Goal: Task Accomplishment & Management: Complete application form

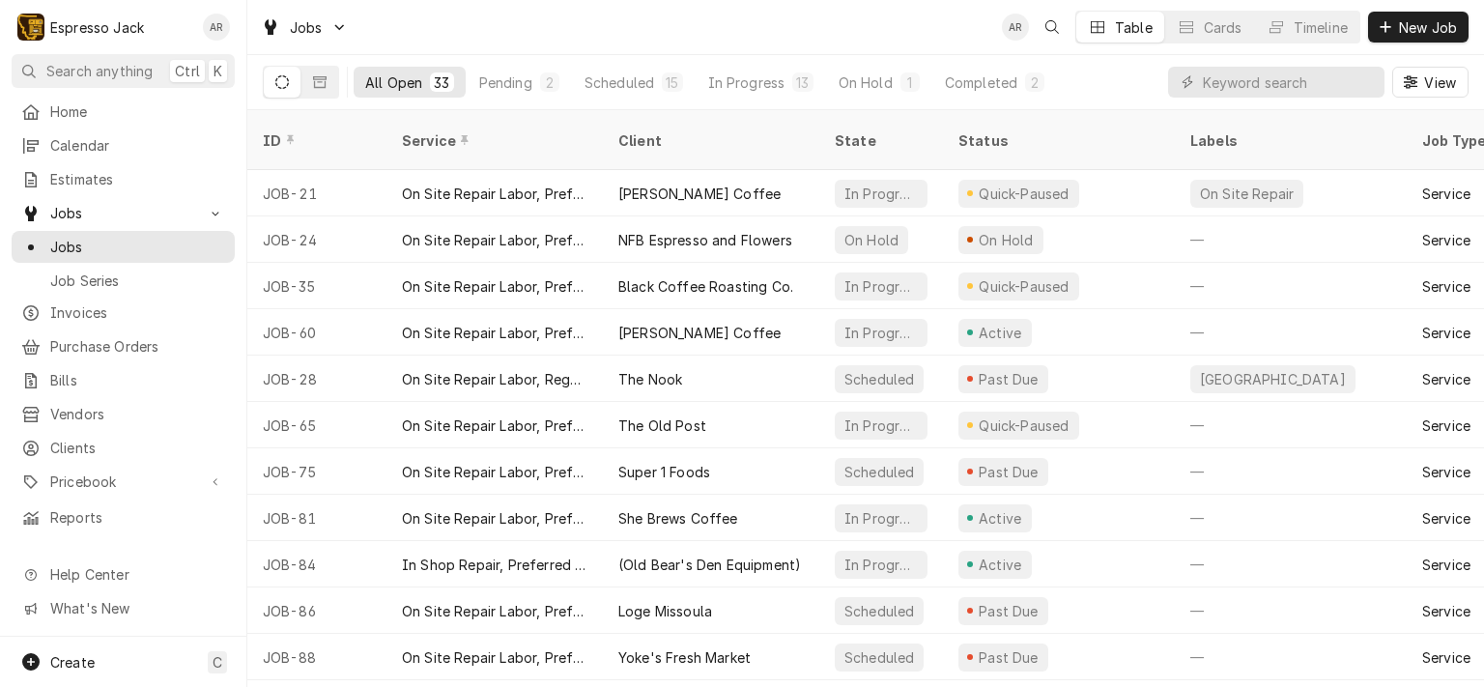
click at [62, 208] on span "Jobs" at bounding box center [123, 213] width 146 height 20
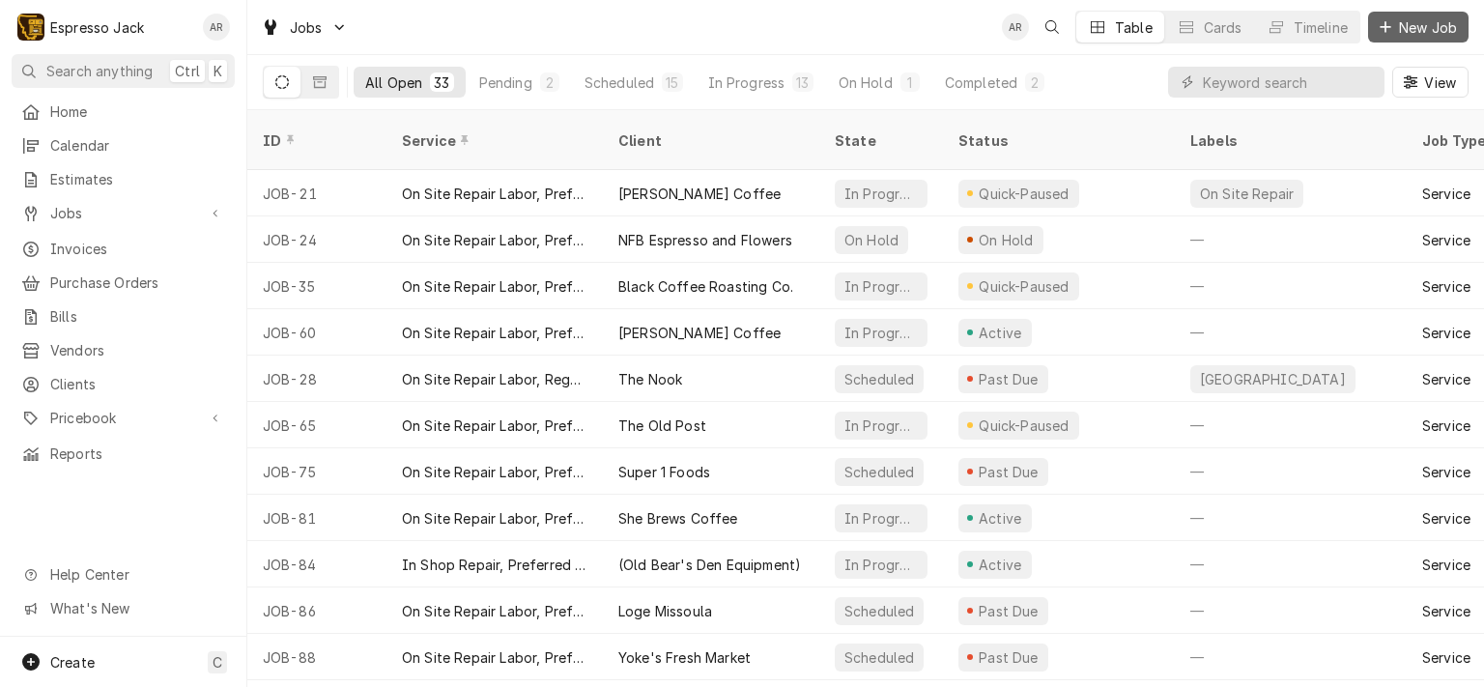
click at [1426, 18] on span "New Job" at bounding box center [1428, 27] width 66 height 20
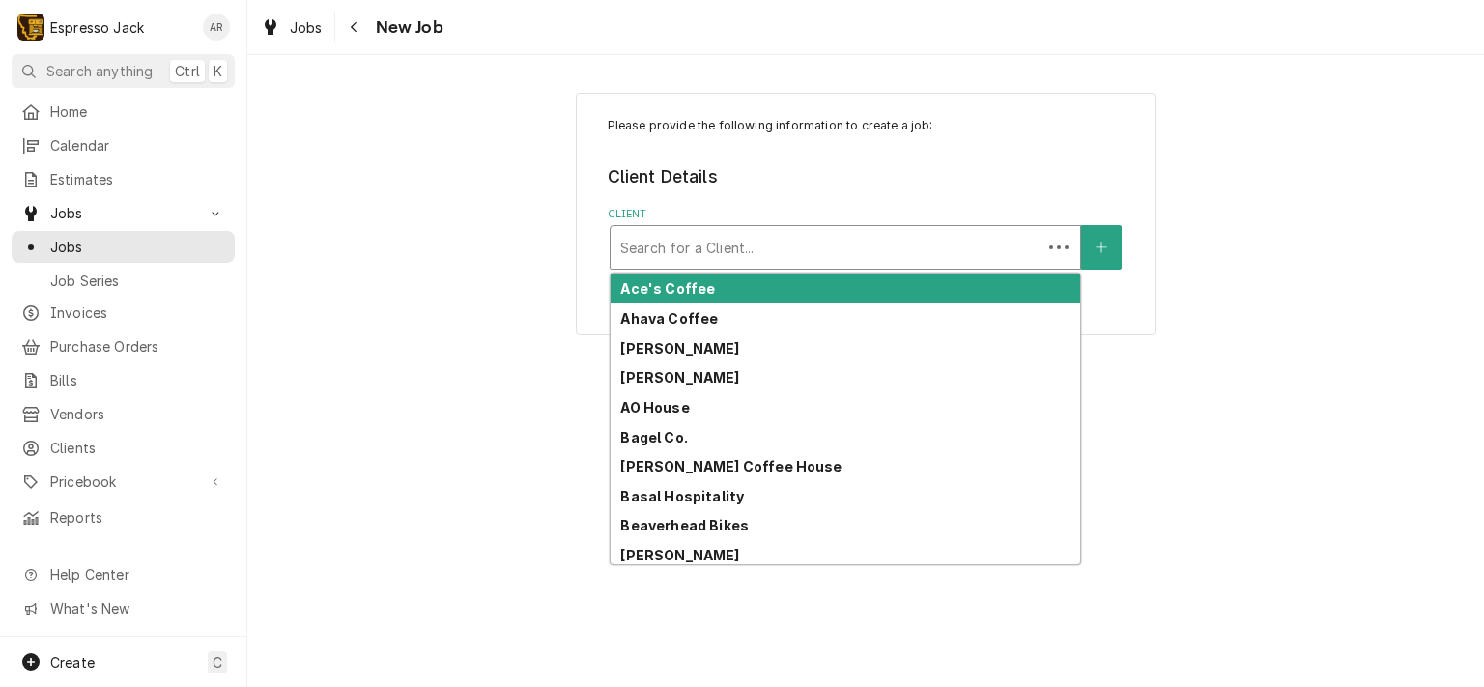
click at [707, 246] on div "Client" at bounding box center [825, 247] width 411 height 35
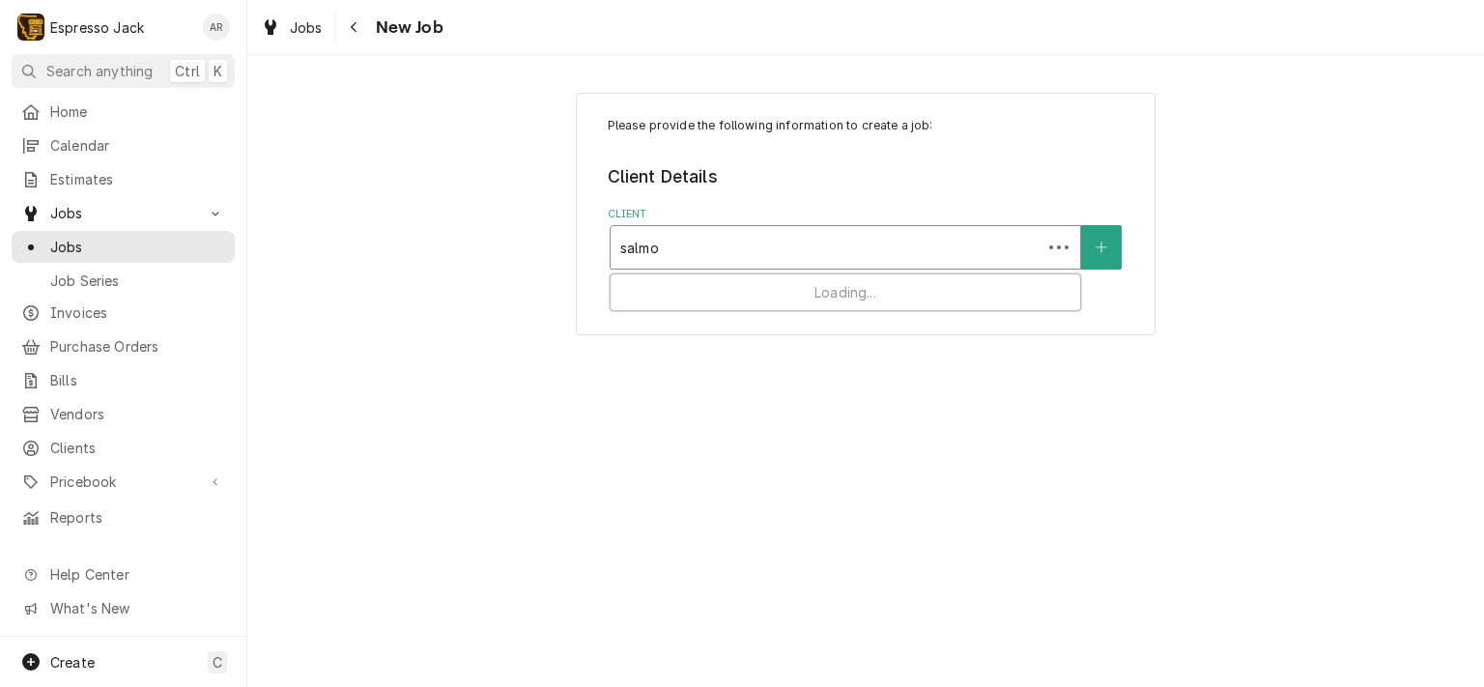
type input "salmon"
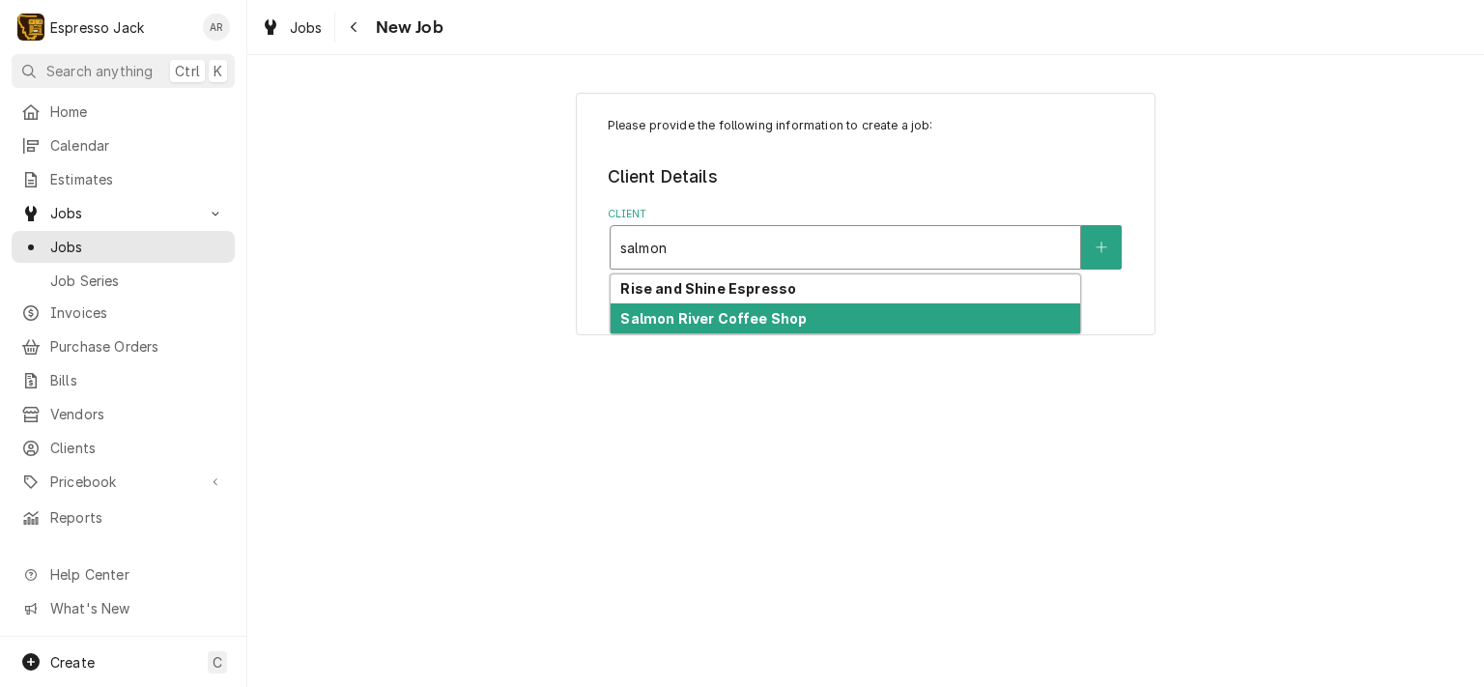
click at [735, 320] on strong "Salmon River Coffee Shop" at bounding box center [713, 318] width 186 height 16
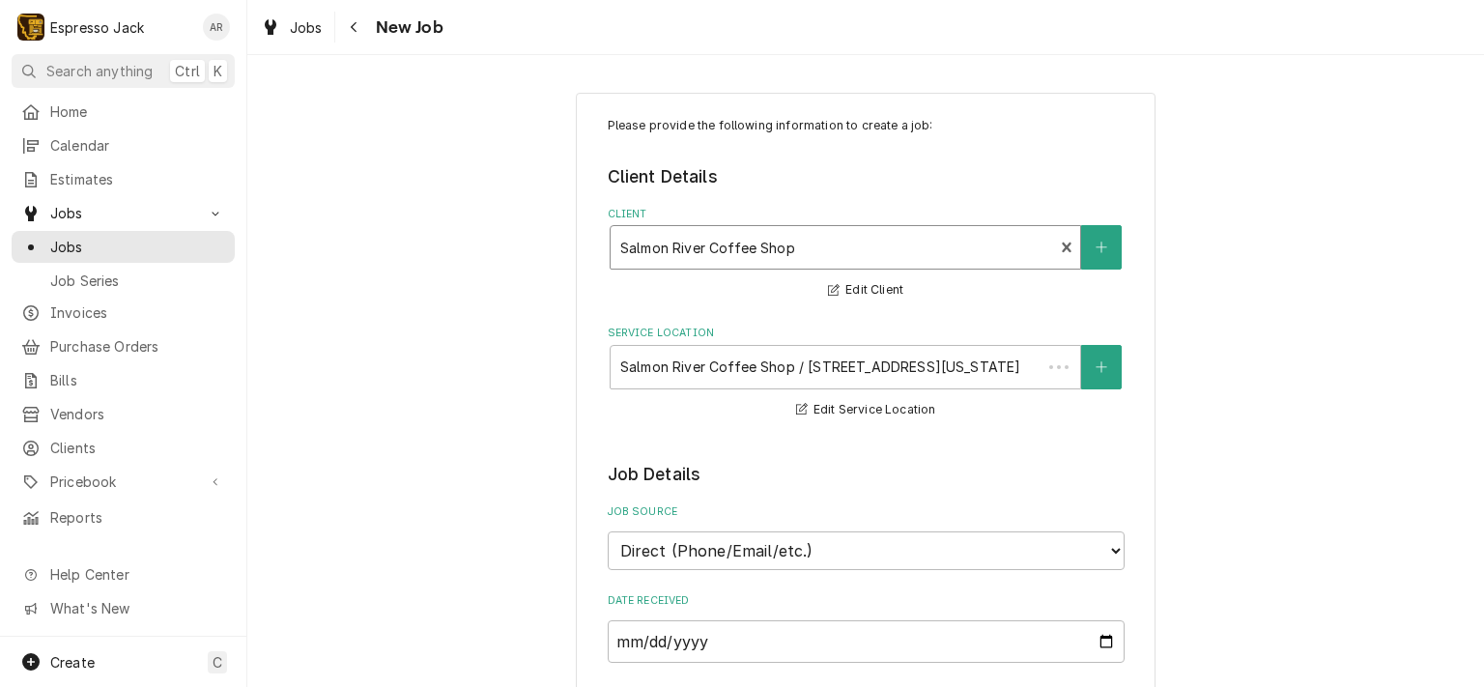
type textarea "x"
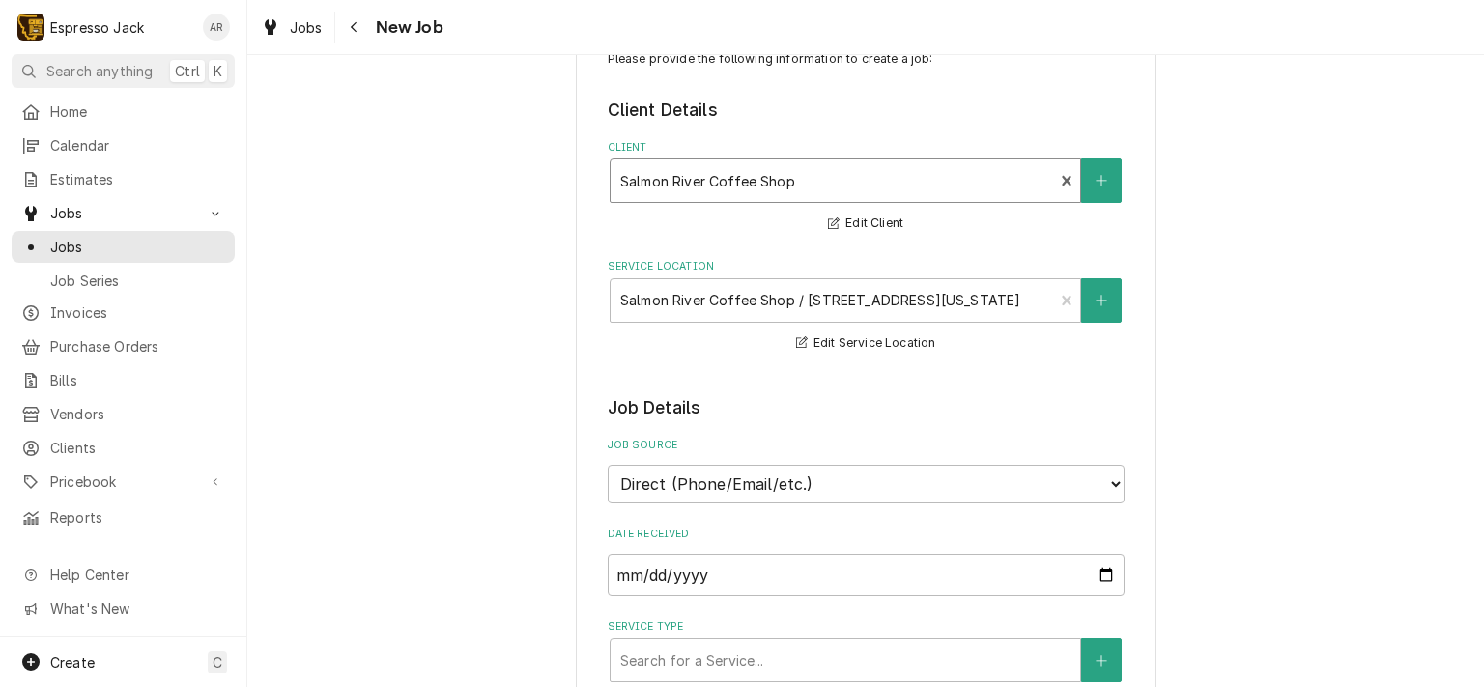
scroll to position [232, 0]
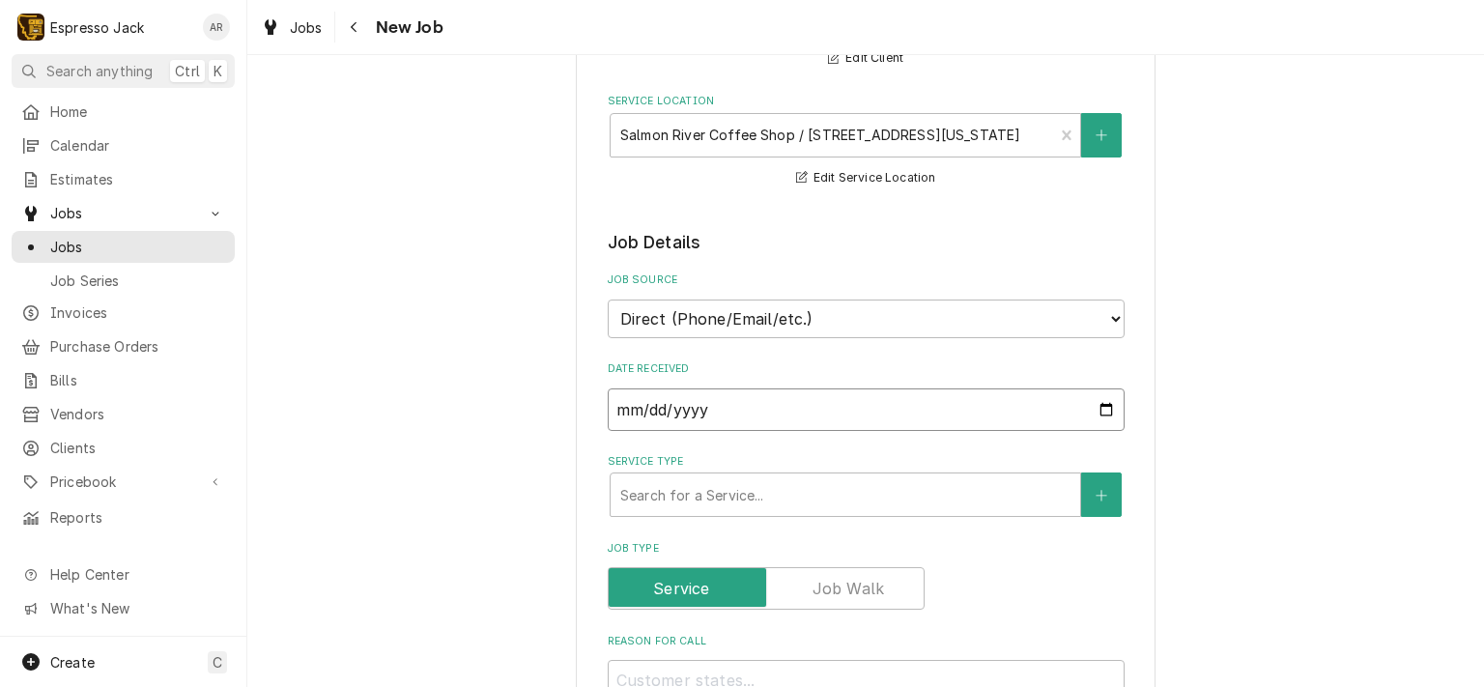
click at [1101, 412] on input "[DATE]" at bounding box center [866, 409] width 517 height 42
type input "2025-09-04"
click at [764, 490] on div "Service Type" at bounding box center [845, 494] width 450 height 35
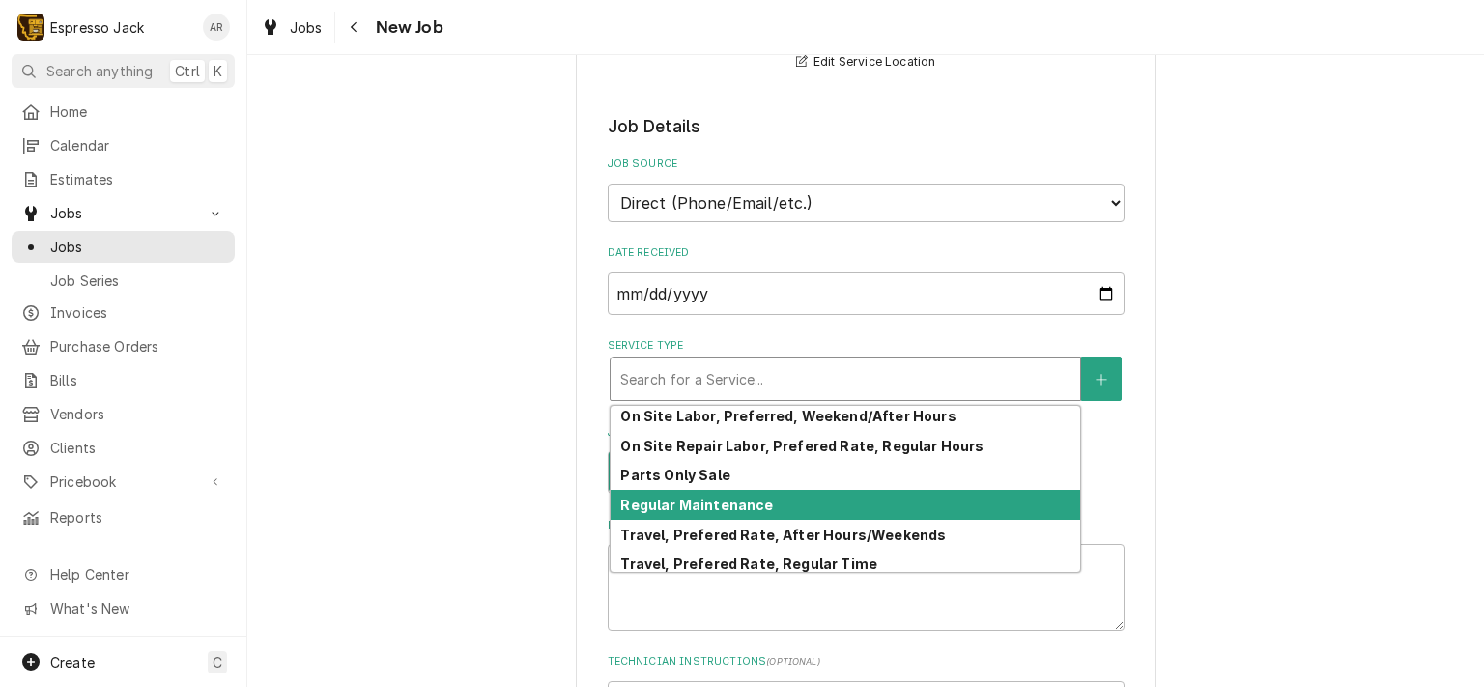
scroll to position [217, 0]
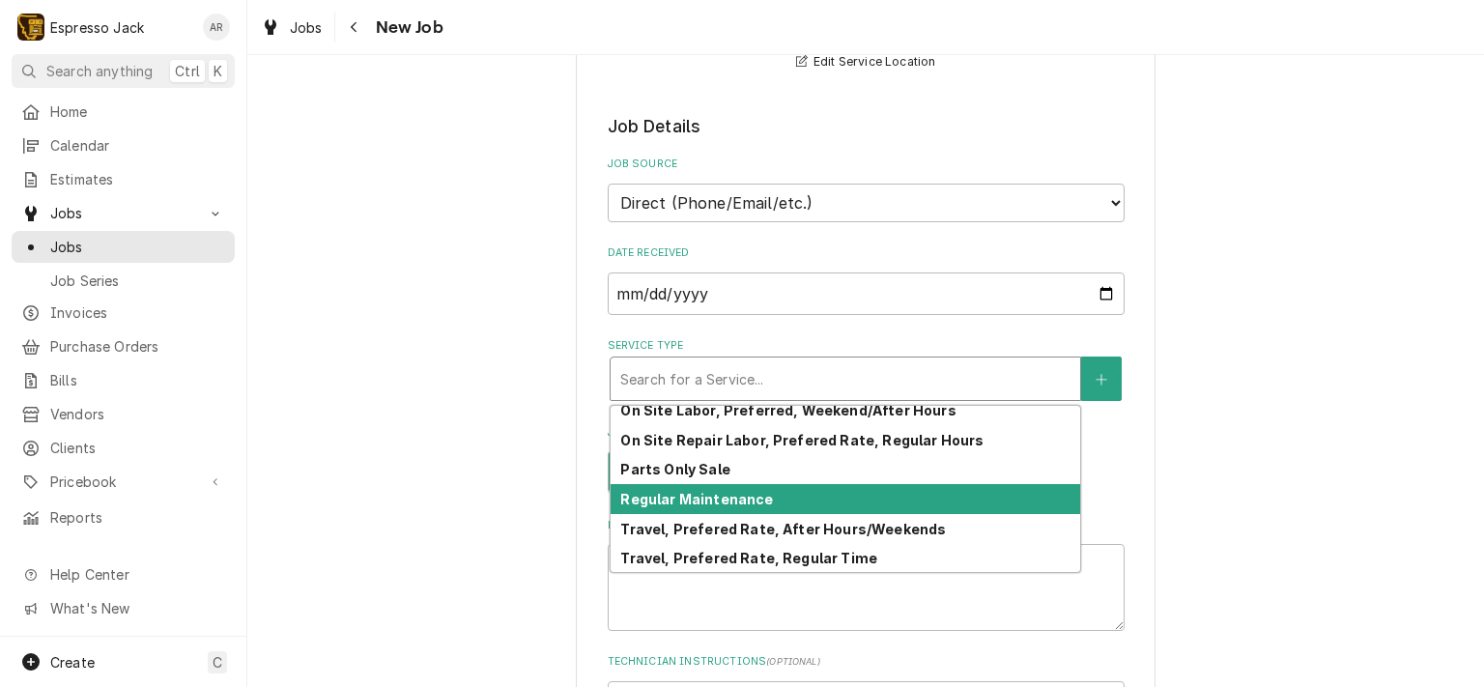
click at [747, 495] on strong "Regular Maintenance" at bounding box center [696, 499] width 153 height 16
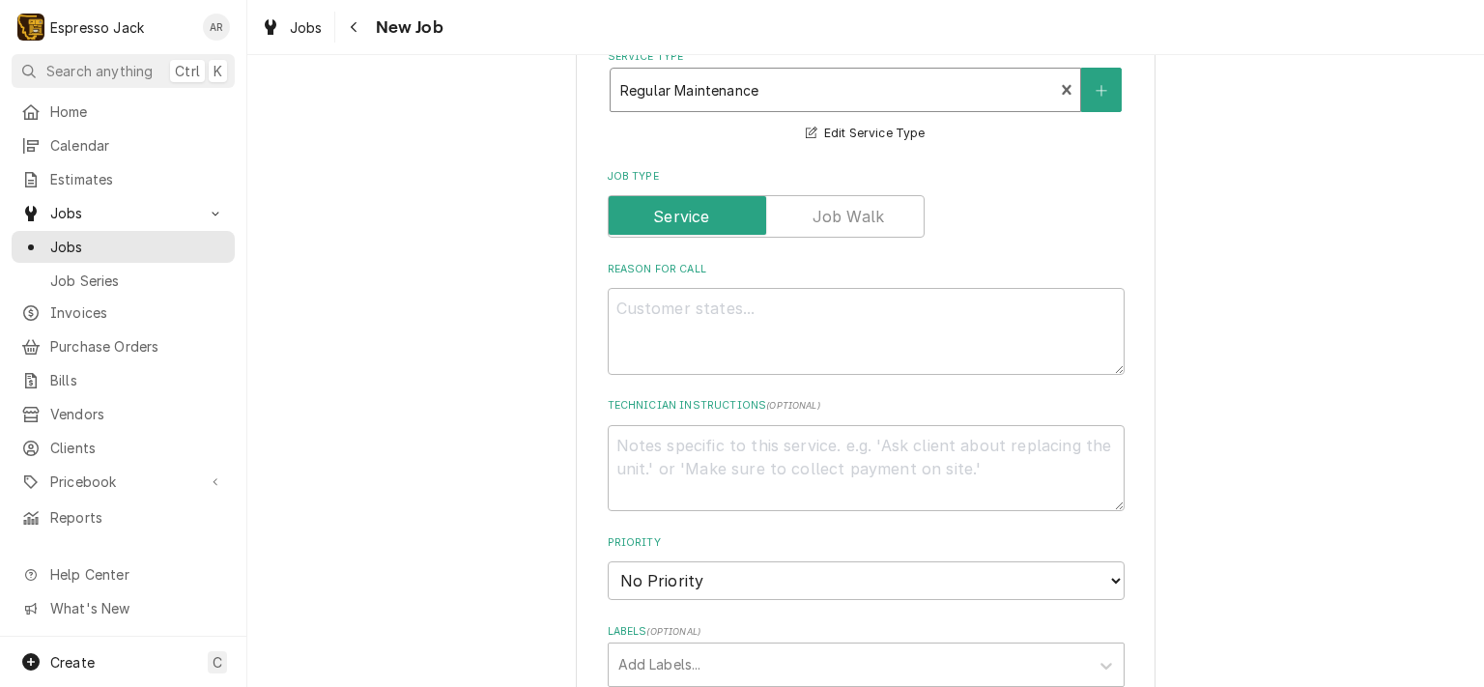
scroll to position [695, 0]
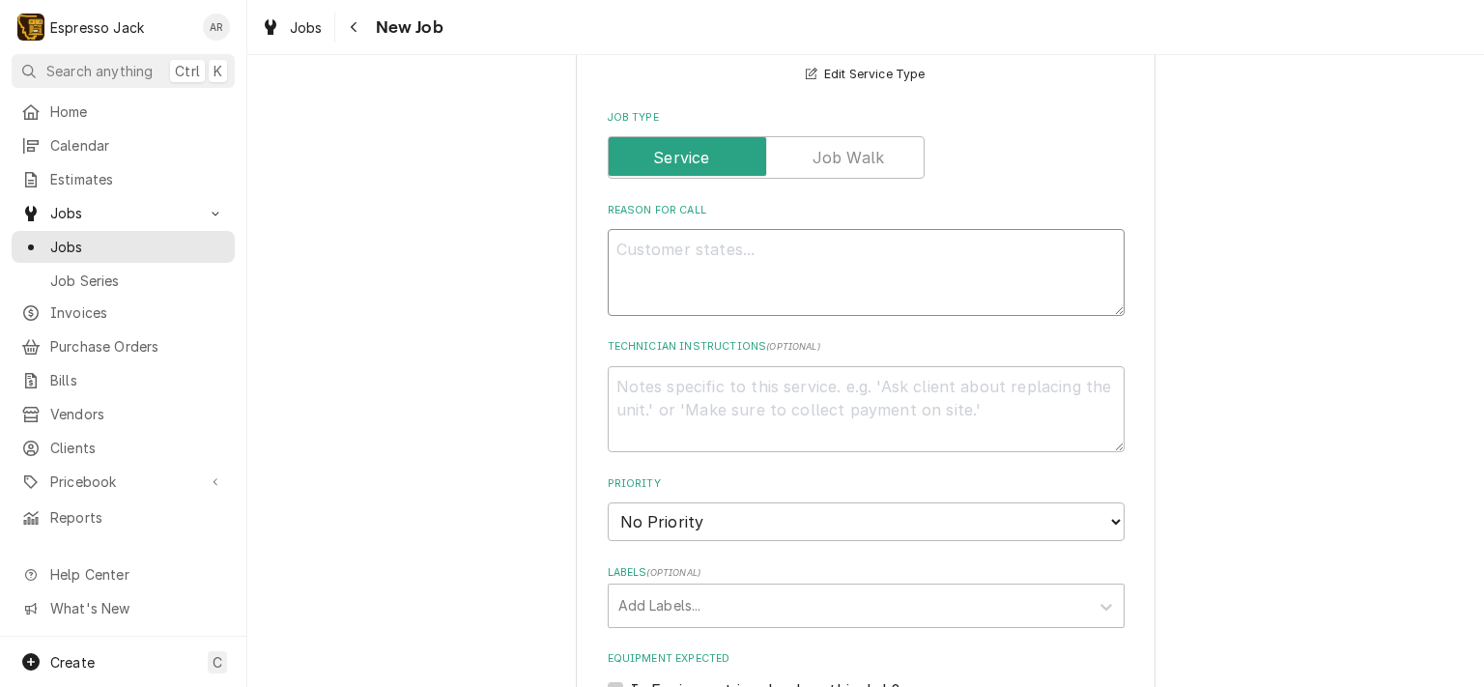
click at [669, 262] on textarea "Reason For Call" at bounding box center [866, 272] width 517 height 87
type textarea "x"
type textarea "R"
type textarea "x"
type textarea "Re"
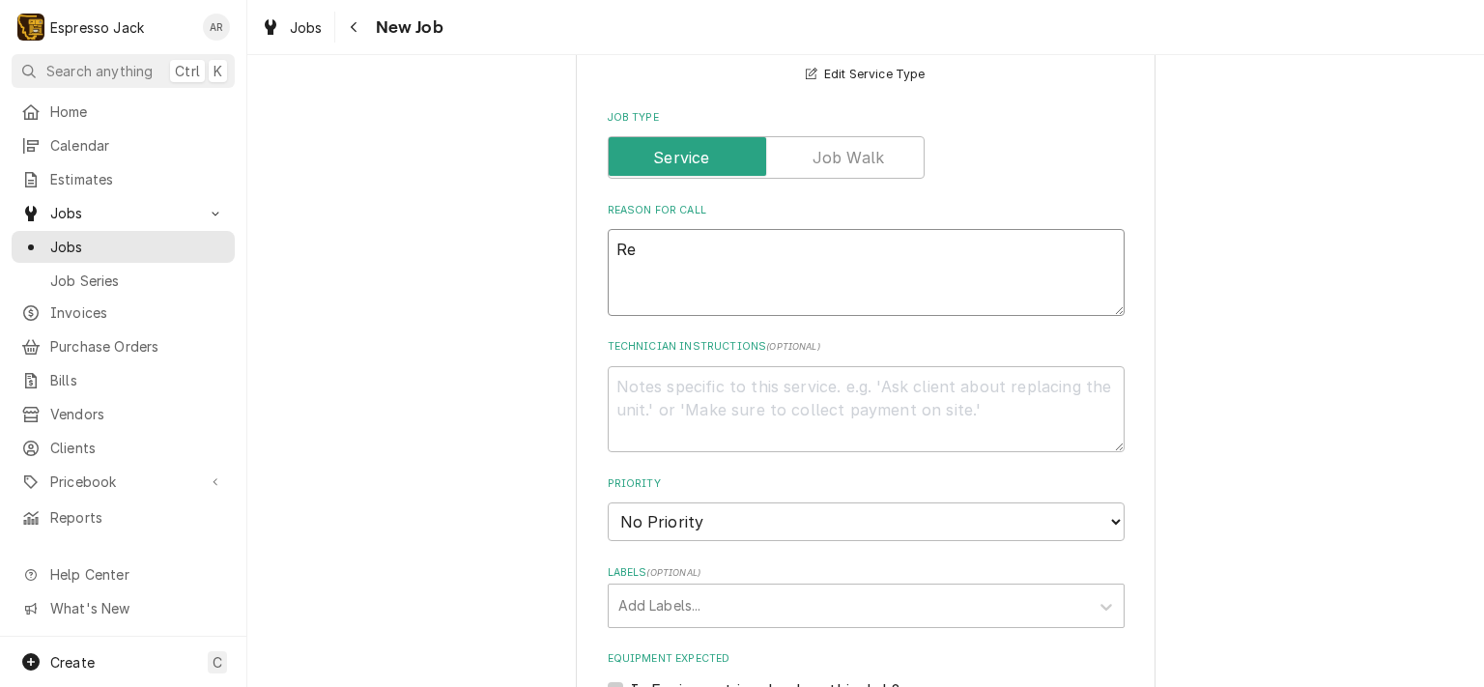
type textarea "x"
type textarea "Reg"
type textarea "x"
type textarea "Regu"
type textarea "x"
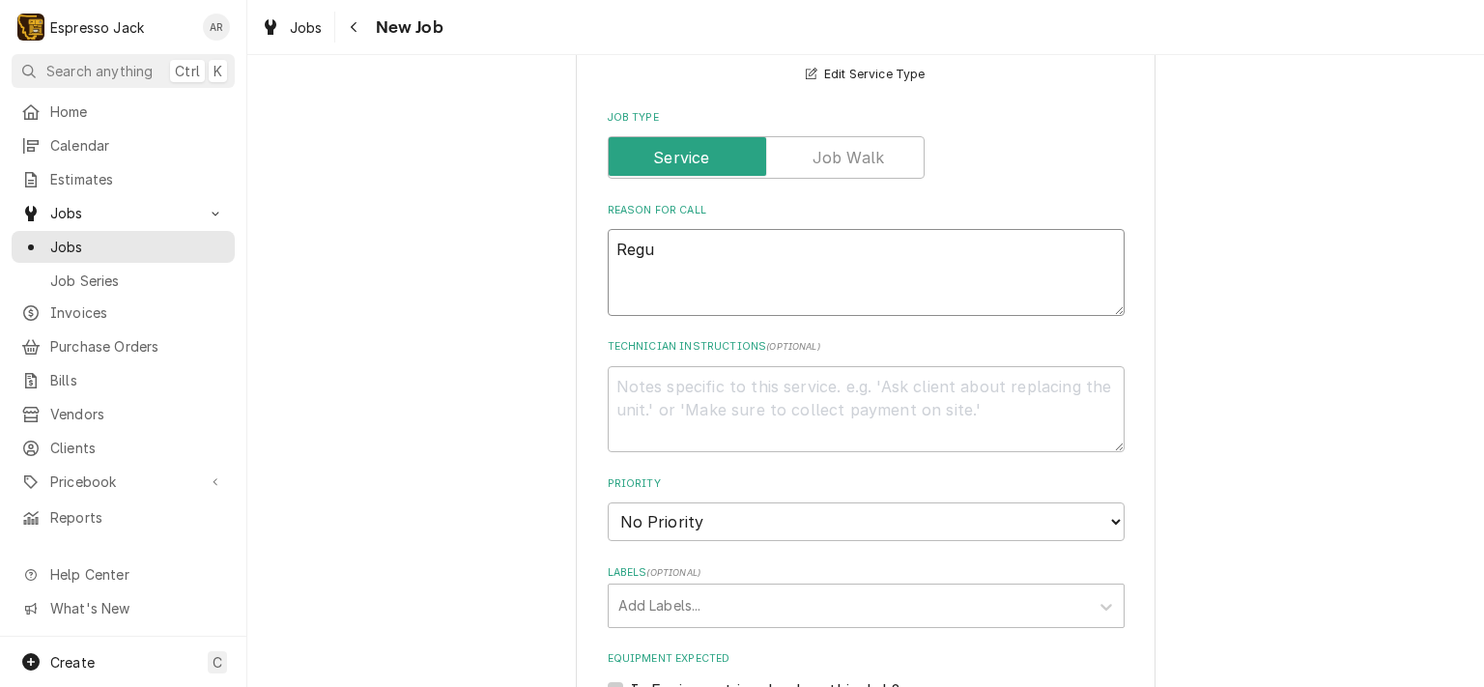
type textarea "Regul"
type textarea "x"
type textarea "Regula"
type textarea "x"
type textarea "Regular"
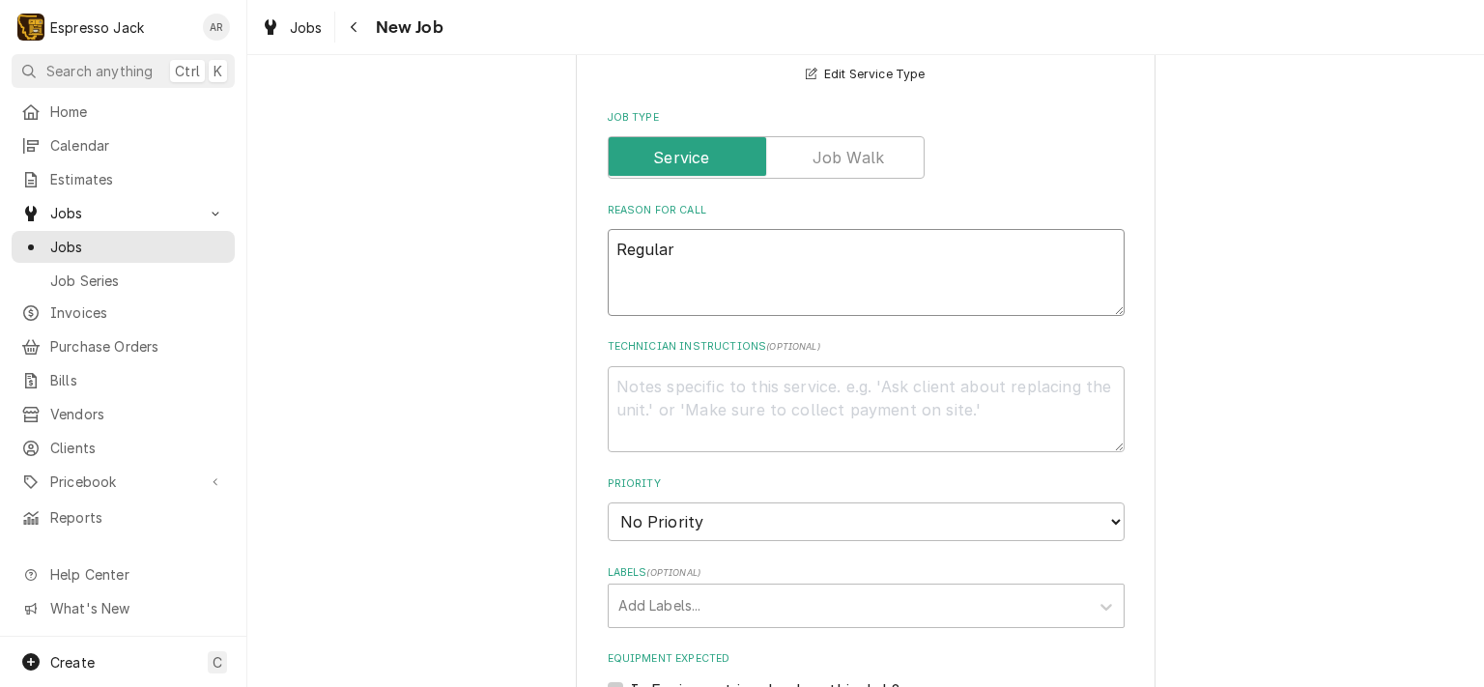
type textarea "x"
type textarea "Regular"
type textarea "x"
type textarea "Regular m"
type textarea "x"
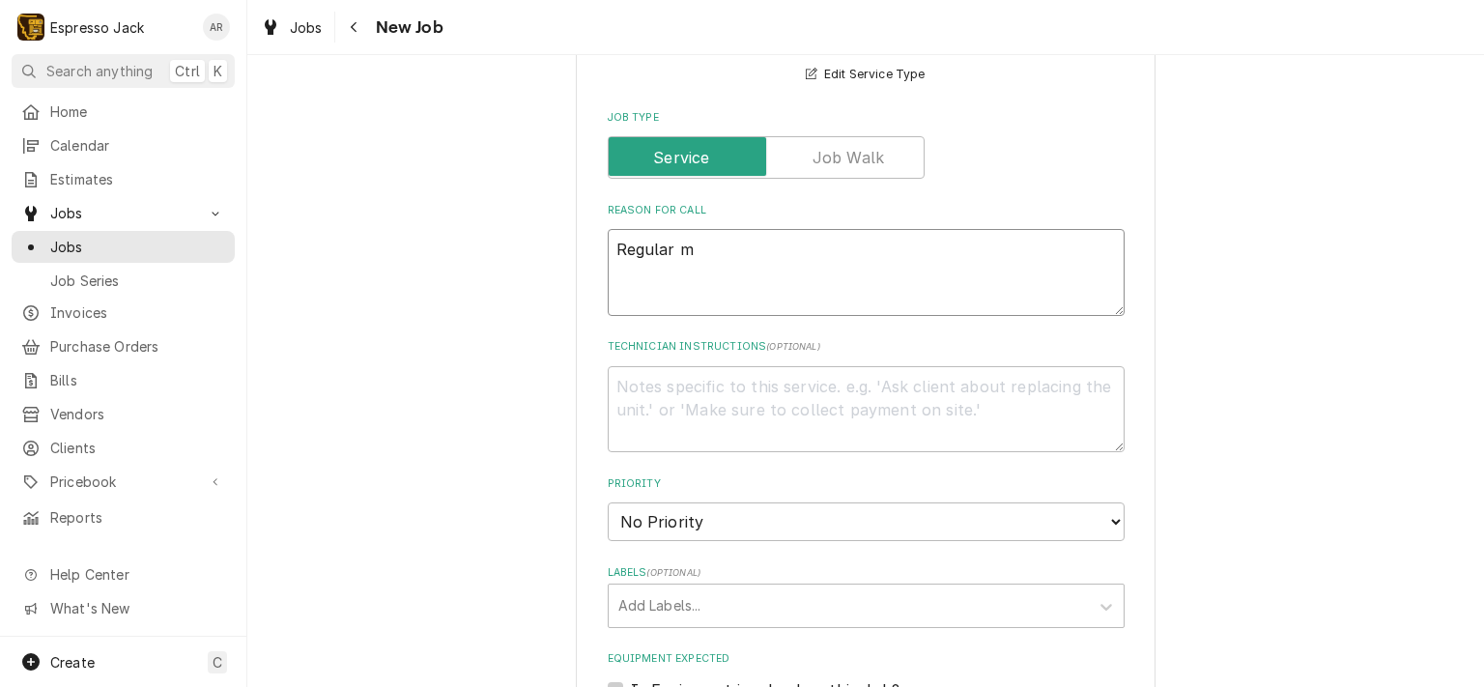
type textarea "Regular ma"
type textarea "x"
type textarea "Regular mai"
type textarea "x"
type textarea "Regular main"
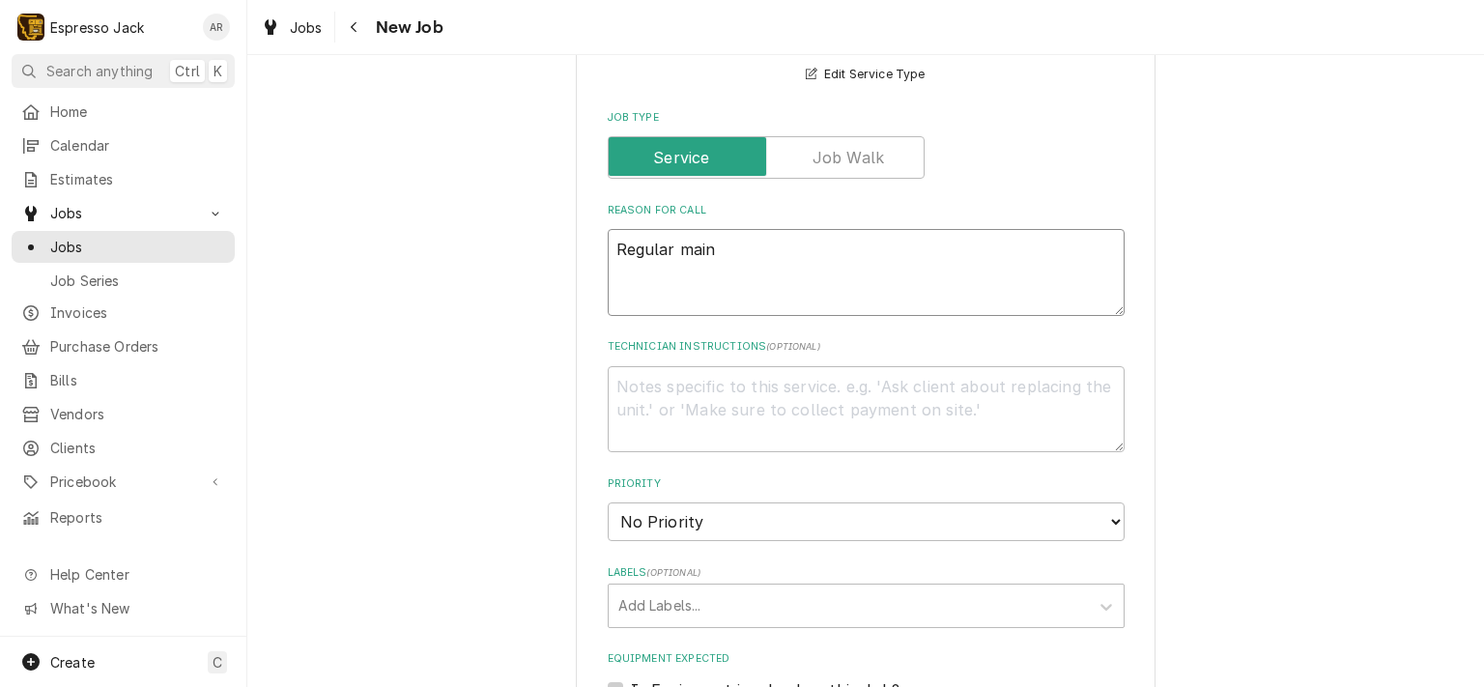
type textarea "x"
type textarea "Regular maint"
type textarea "x"
type textarea "Regular mainte"
type textarea "x"
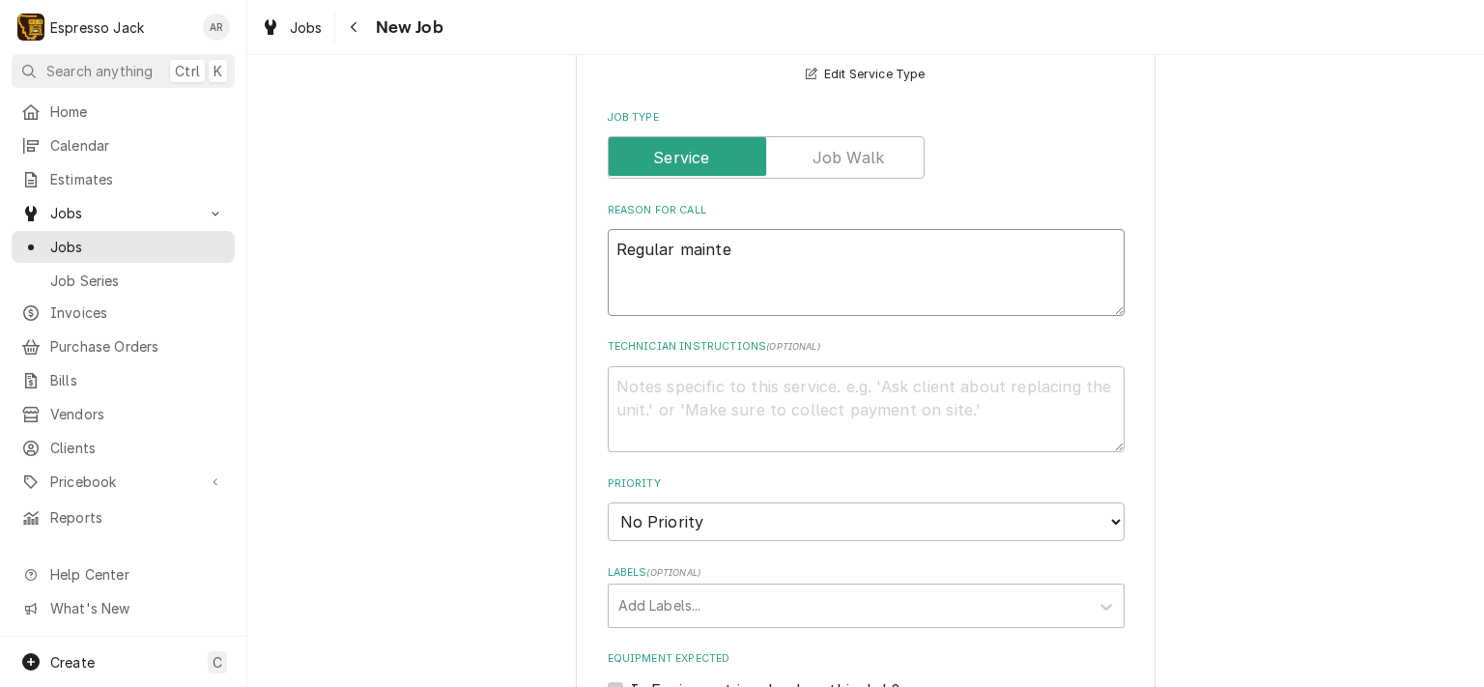
type textarea "Regular mainten"
type textarea "x"
type textarea "Regular maintenc"
type textarea "x"
type textarea "Regular maintence"
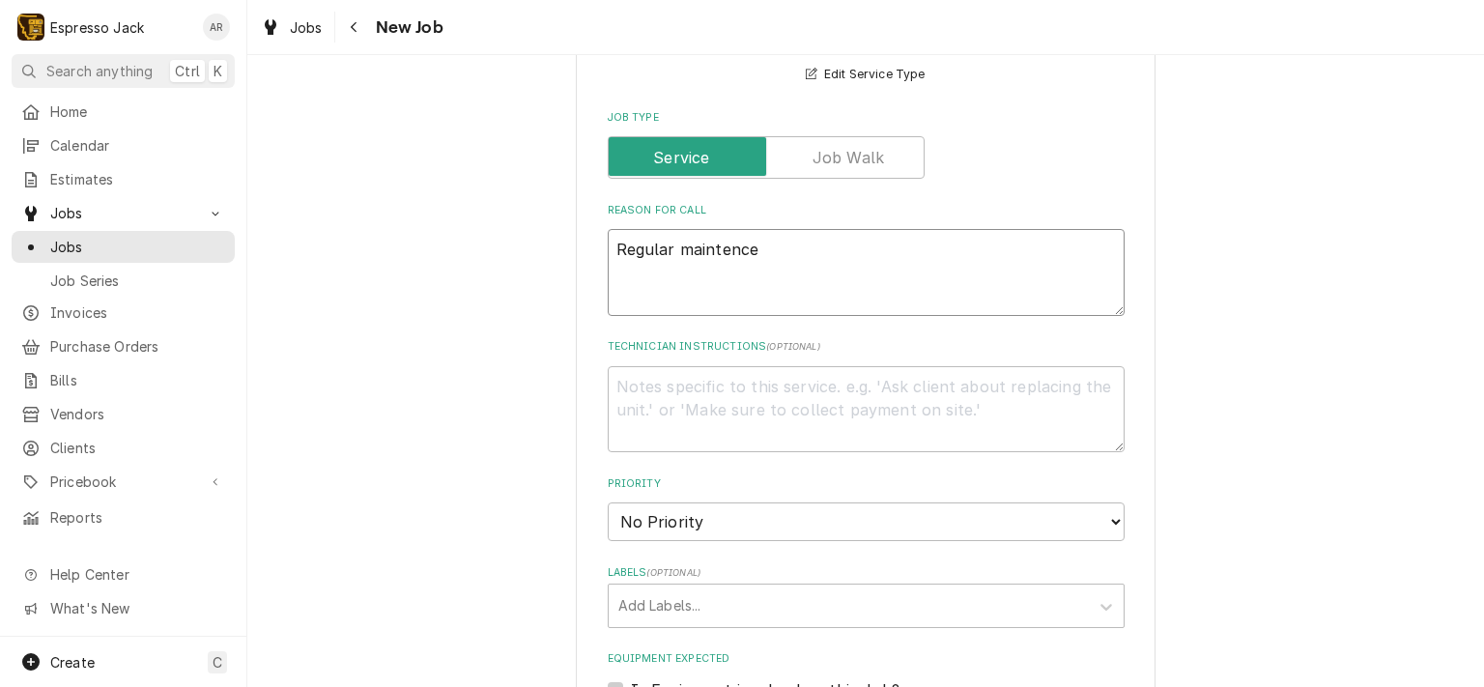
type textarea "x"
type textarea "Regular maintence"
drag, startPoint x: 699, startPoint y: 250, endPoint x: 680, endPoint y: 277, distance: 33.2
click at [680, 277] on textarea "Regular maintence" at bounding box center [866, 272] width 517 height 87
click at [733, 249] on textarea "Regular maintence" at bounding box center [866, 272] width 517 height 87
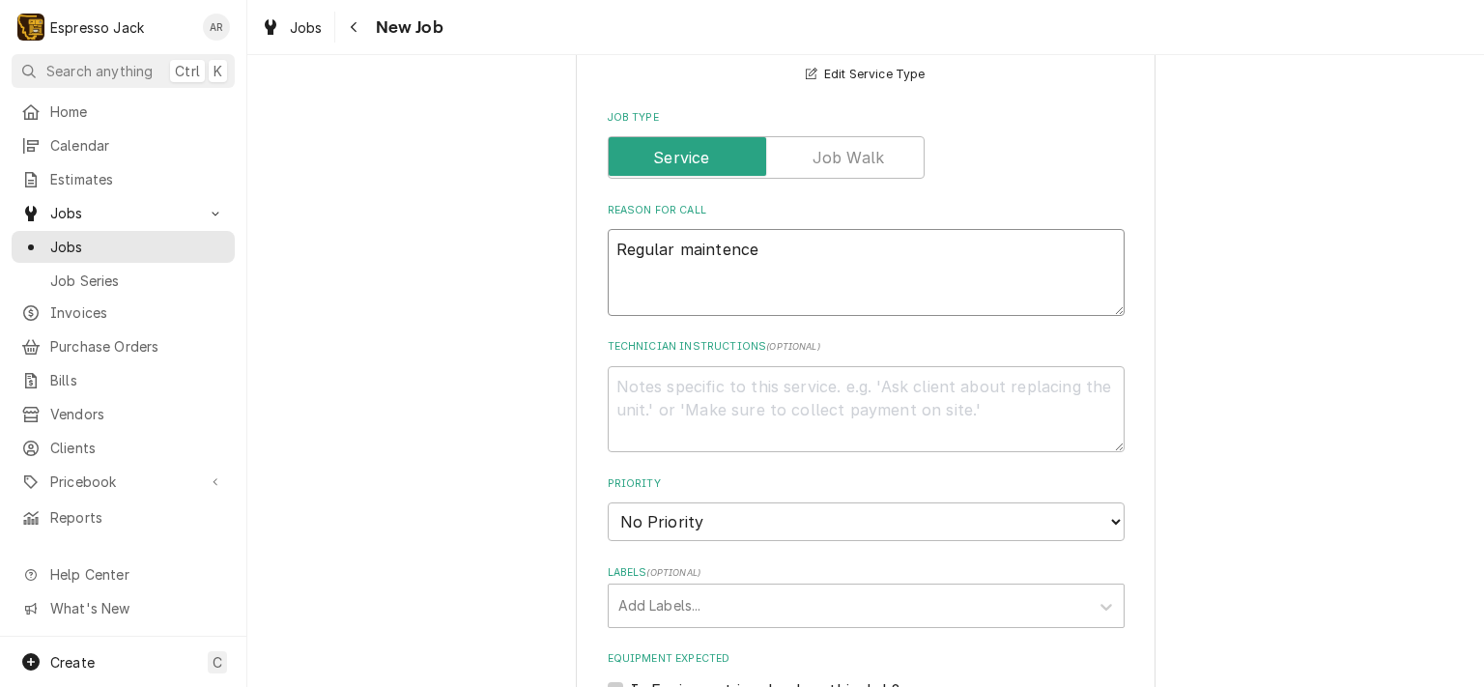
type textarea "x"
type textarea "Regular maintenace"
type textarea "x"
type textarea "Regular maintenance"
type textarea "x"
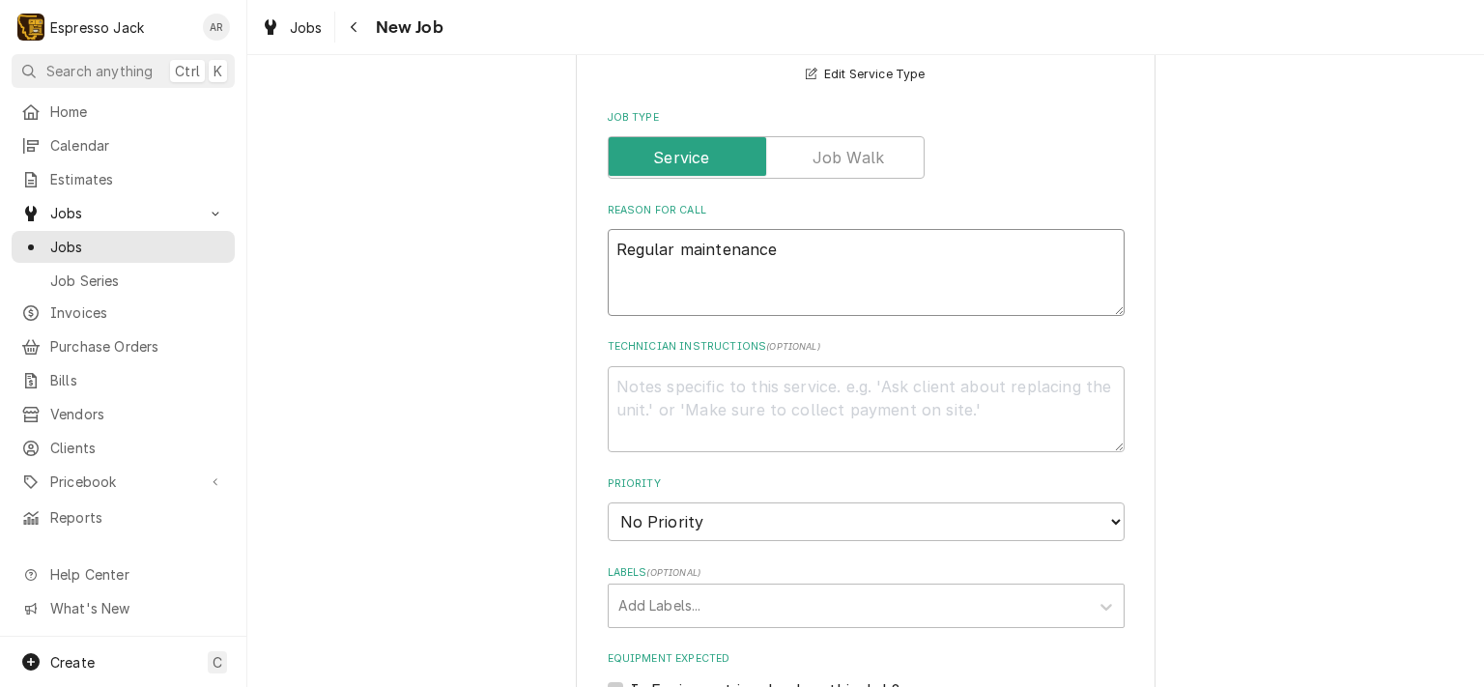
click at [809, 244] on textarea "Regular maintenance" at bounding box center [866, 272] width 517 height 87
type textarea "Regular maintenance"
click at [660, 384] on textarea "Technician Instructions ( optional )" at bounding box center [866, 409] width 517 height 87
type textarea "x"
type textarea "c"
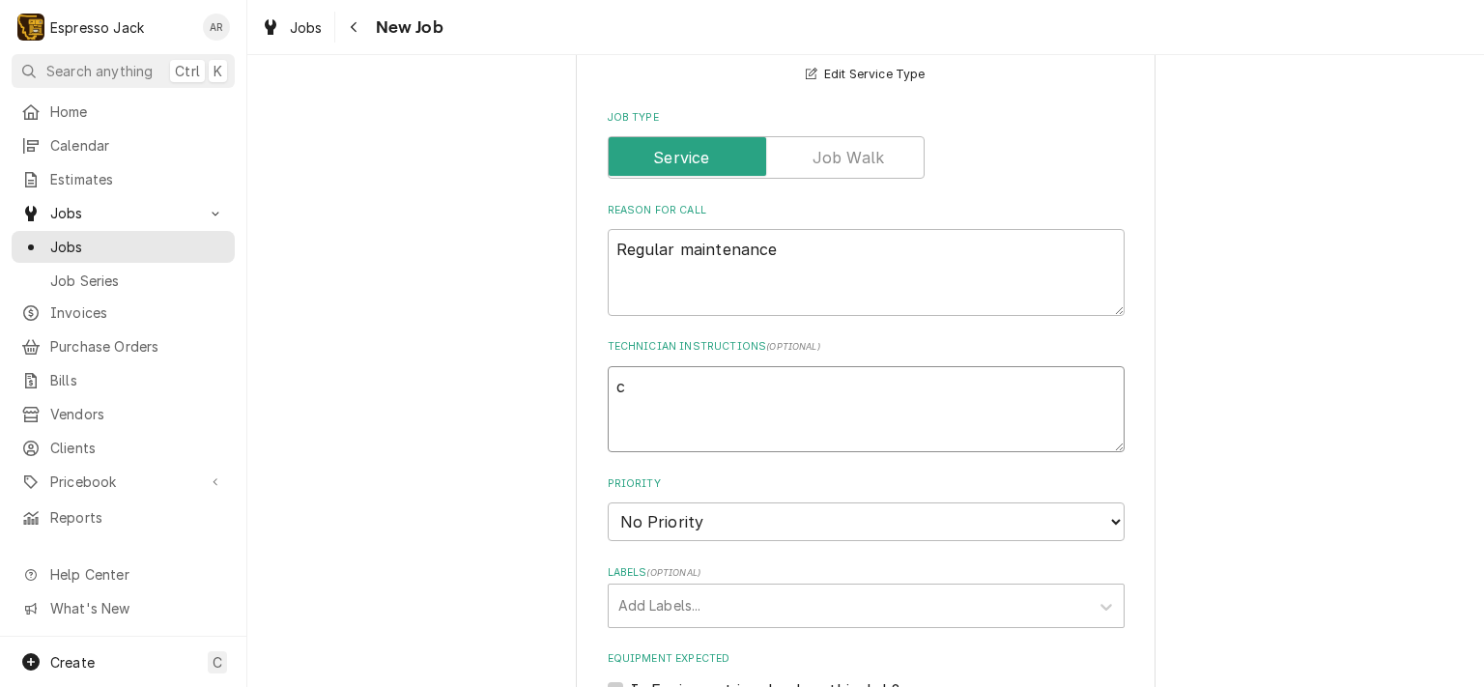
type textarea "x"
type textarea "cu"
type textarea "x"
type textarea "cus"
type textarea "x"
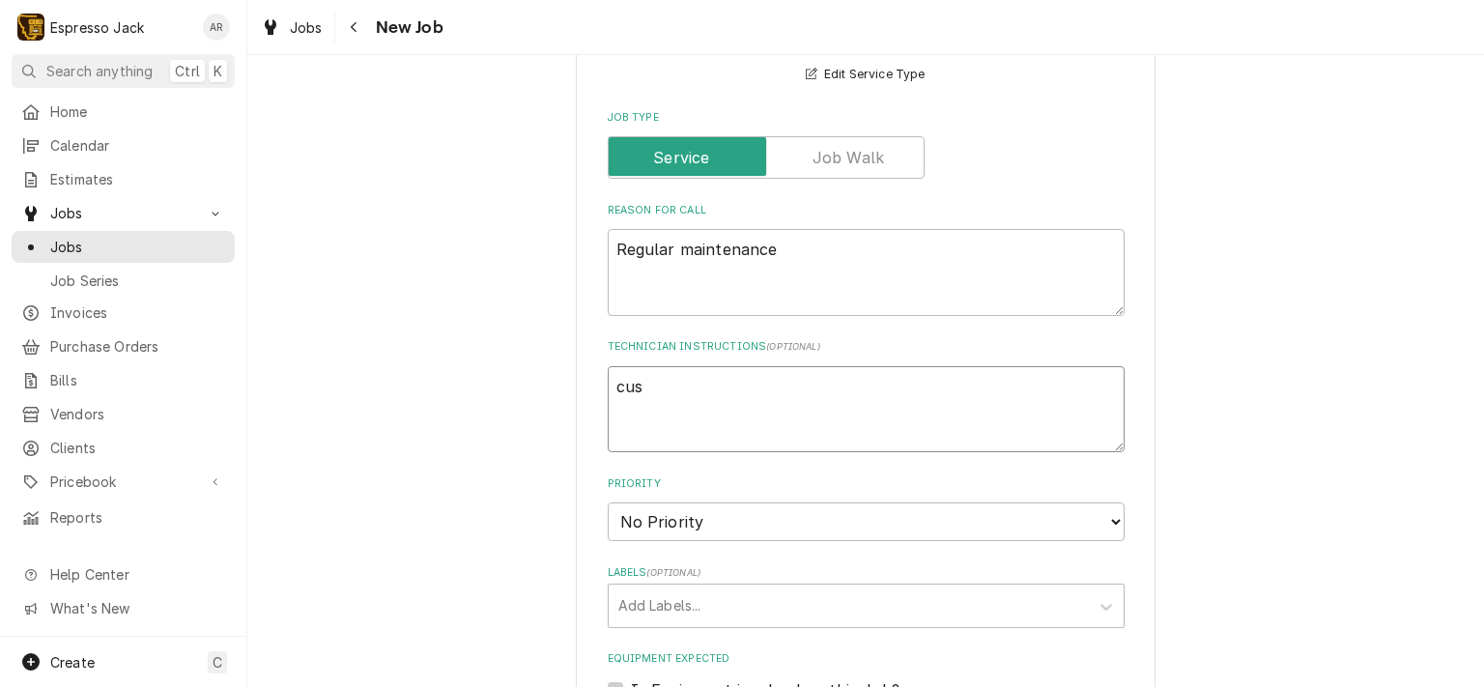
type textarea "cust"
type textarea "x"
type textarea "cust"
type textarea "x"
type textarea "cust n"
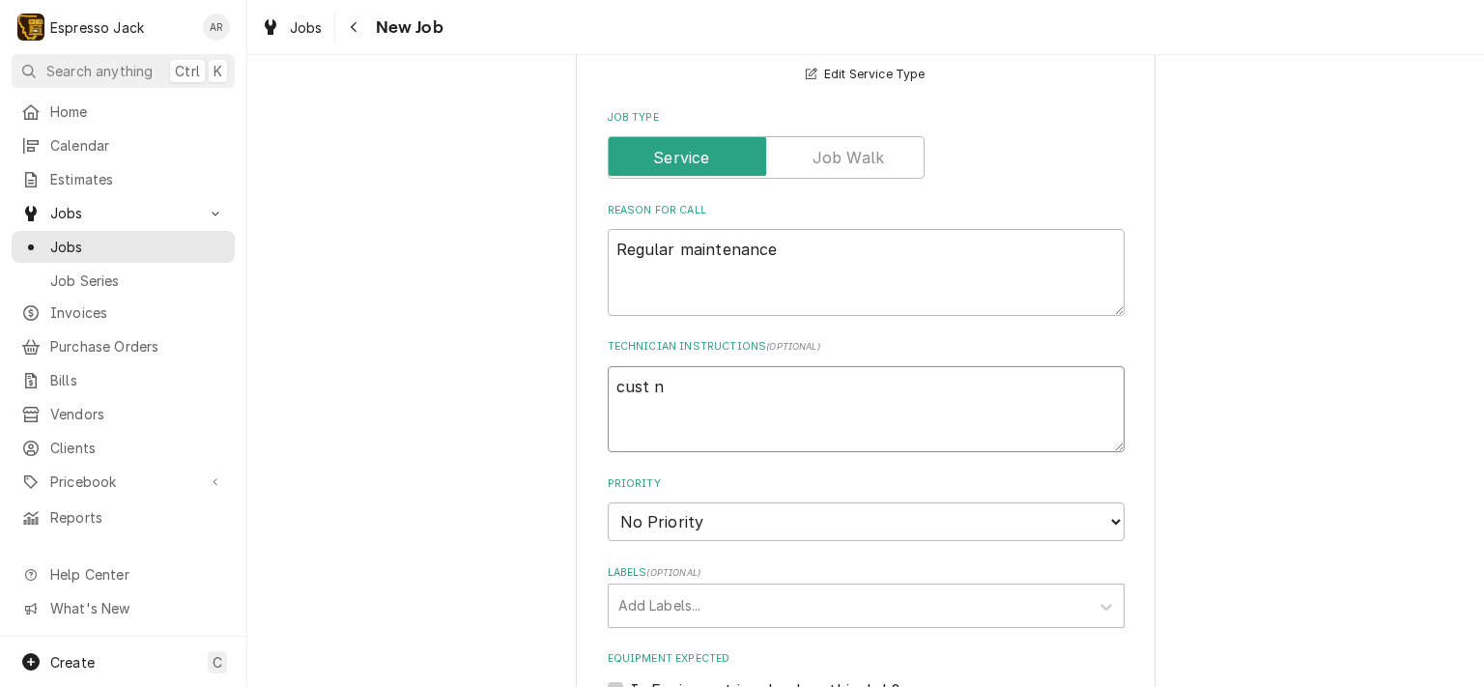
type textarea "x"
type textarea "cust ne"
type textarea "x"
type textarea "cust nee"
type textarea "x"
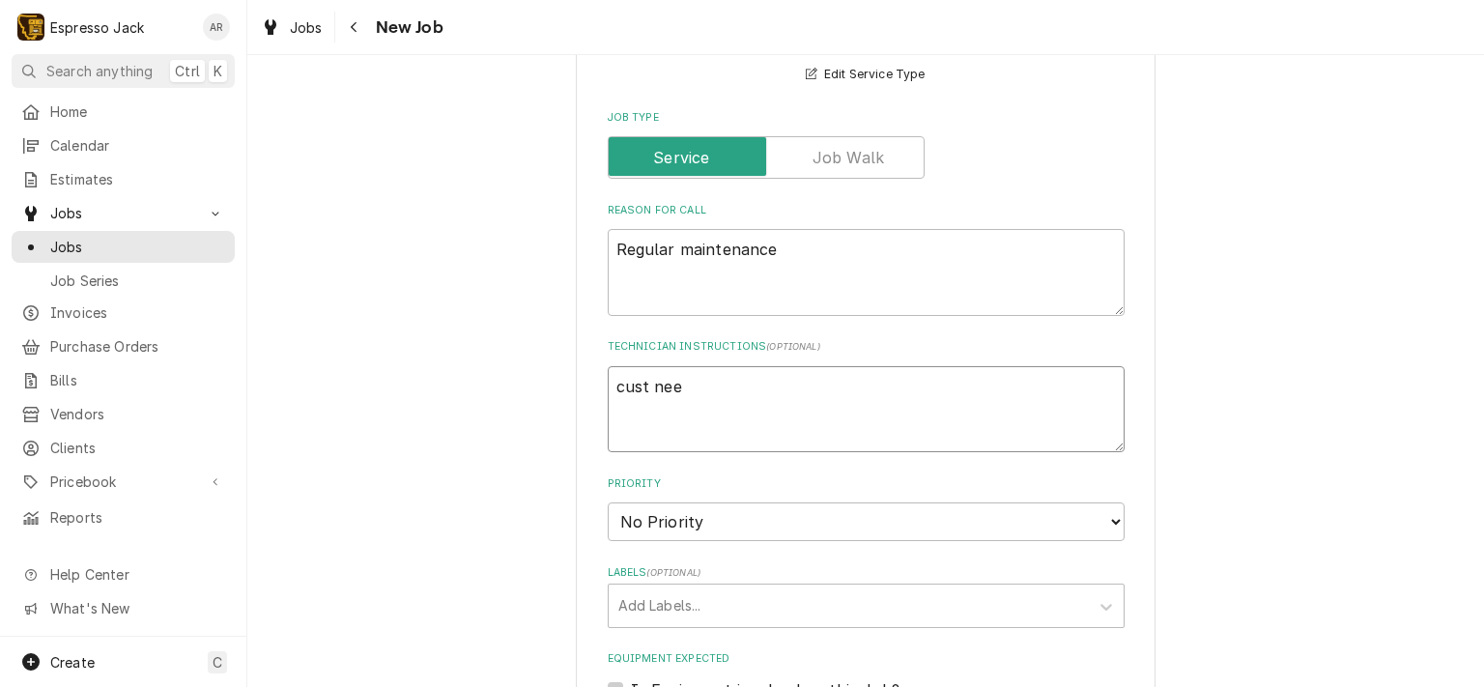
type textarea "cust need"
type textarea "x"
type textarea "cust needs"
type textarea "x"
type textarea "cust needs"
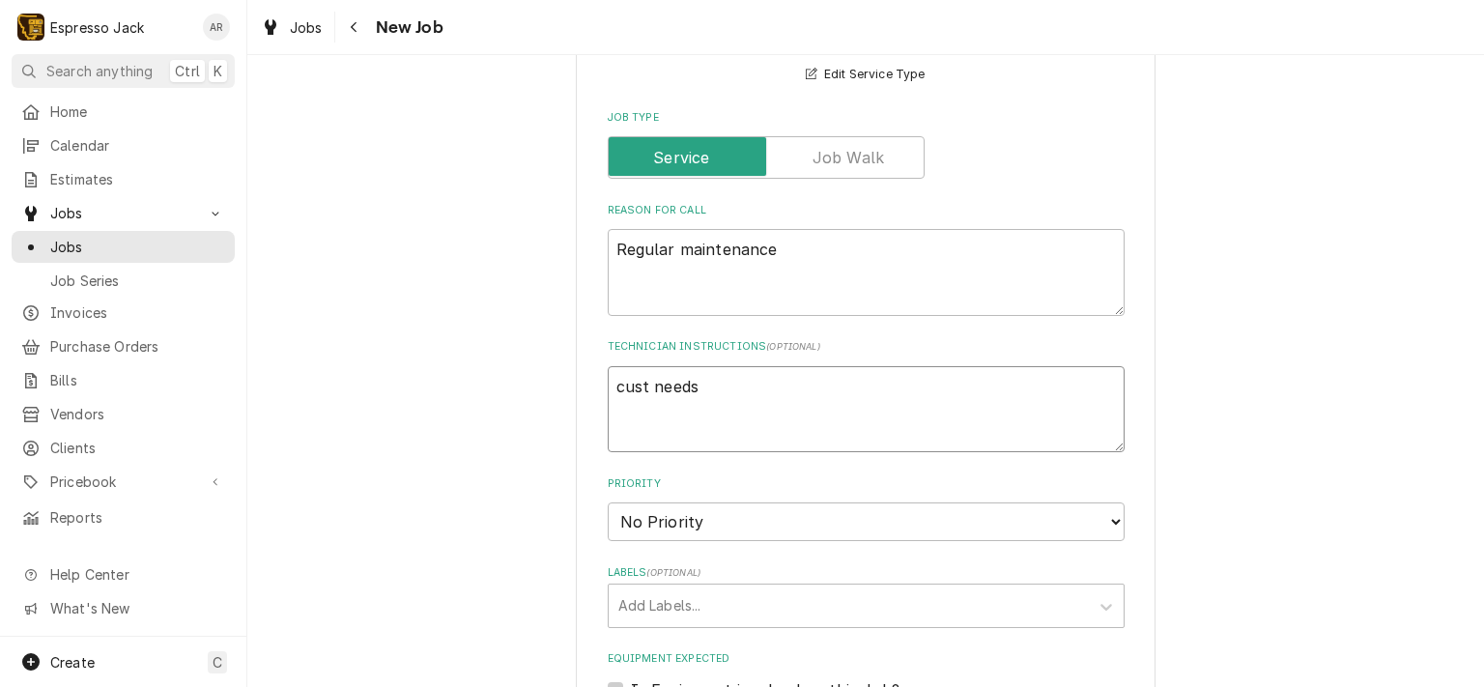
type textarea "x"
type textarea "cust needs m"
type textarea "x"
type textarea "cust needs ma"
type textarea "x"
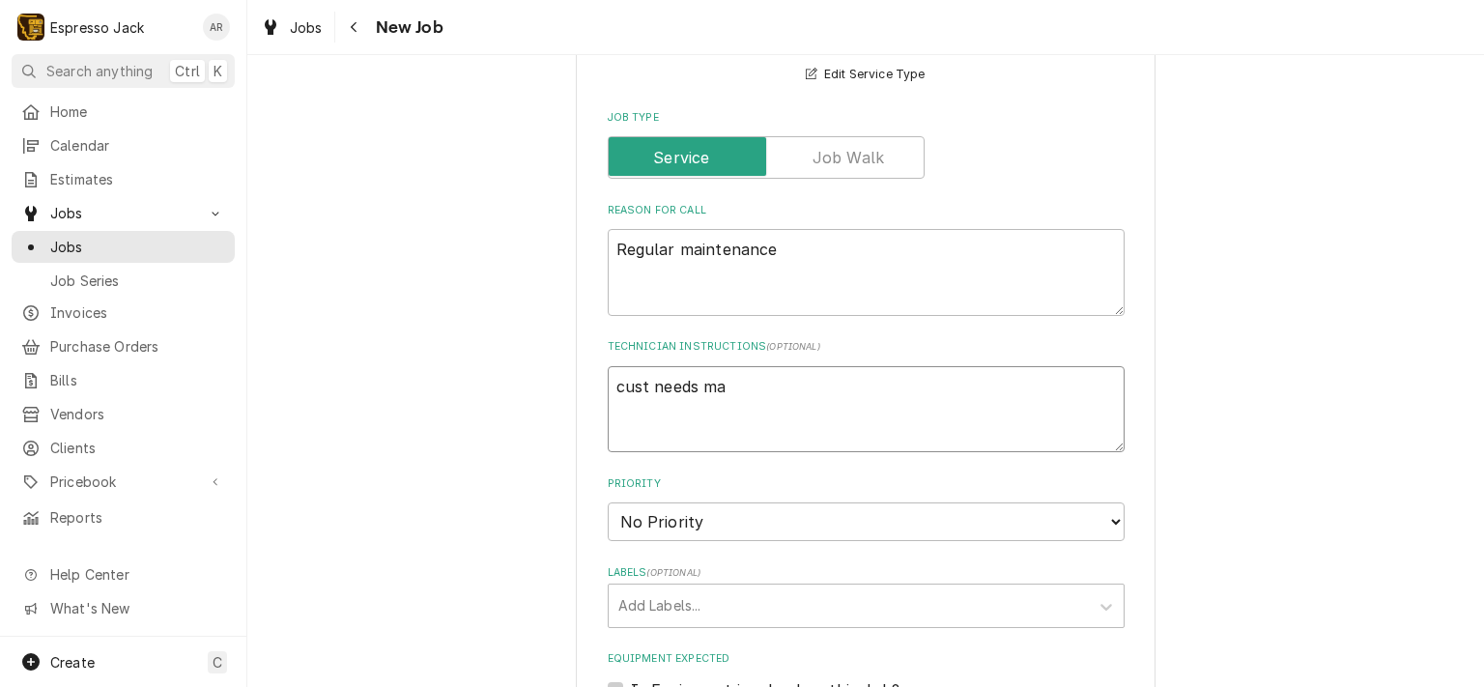
type textarea "cust needs mai"
type textarea "x"
type textarea "cust needs main"
type textarea "x"
type textarea "cust needs maint"
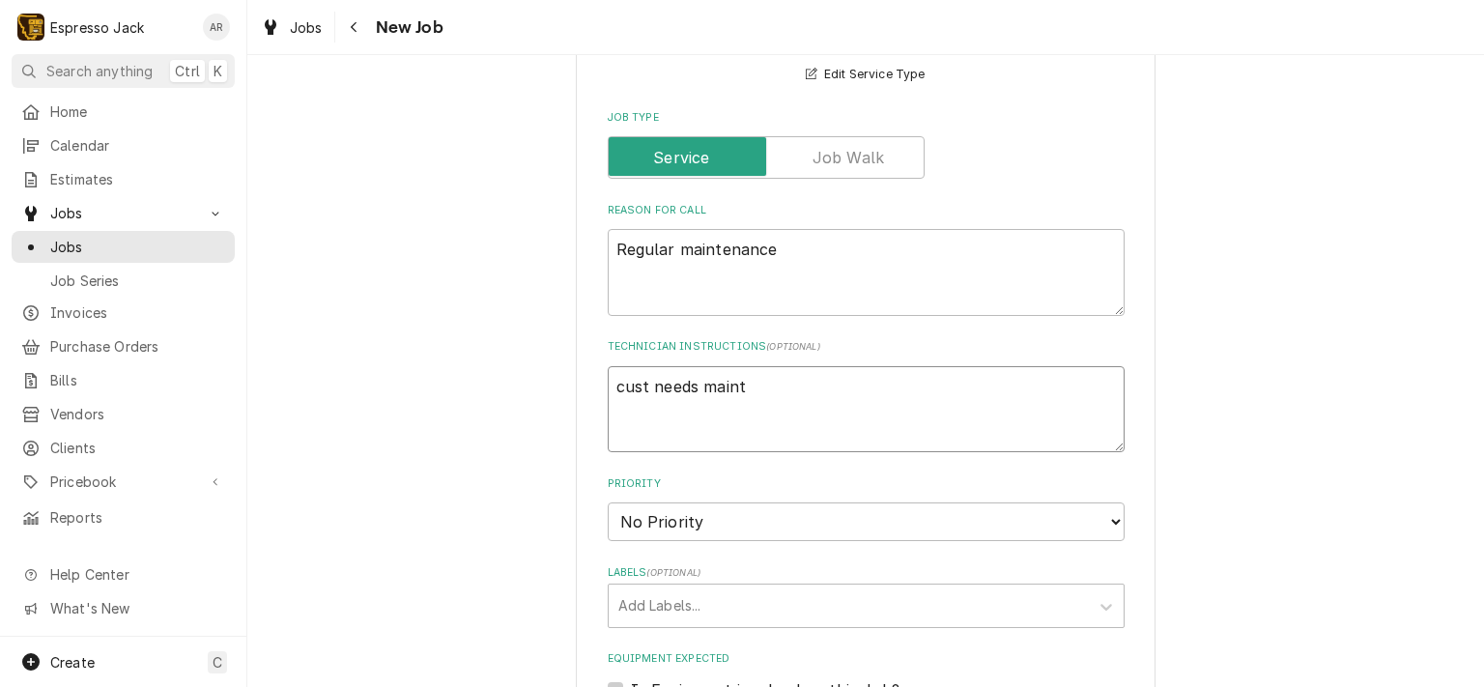
type textarea "x"
type textarea "cust needs mainte"
type textarea "x"
type textarea "cust needs mainten"
type textarea "x"
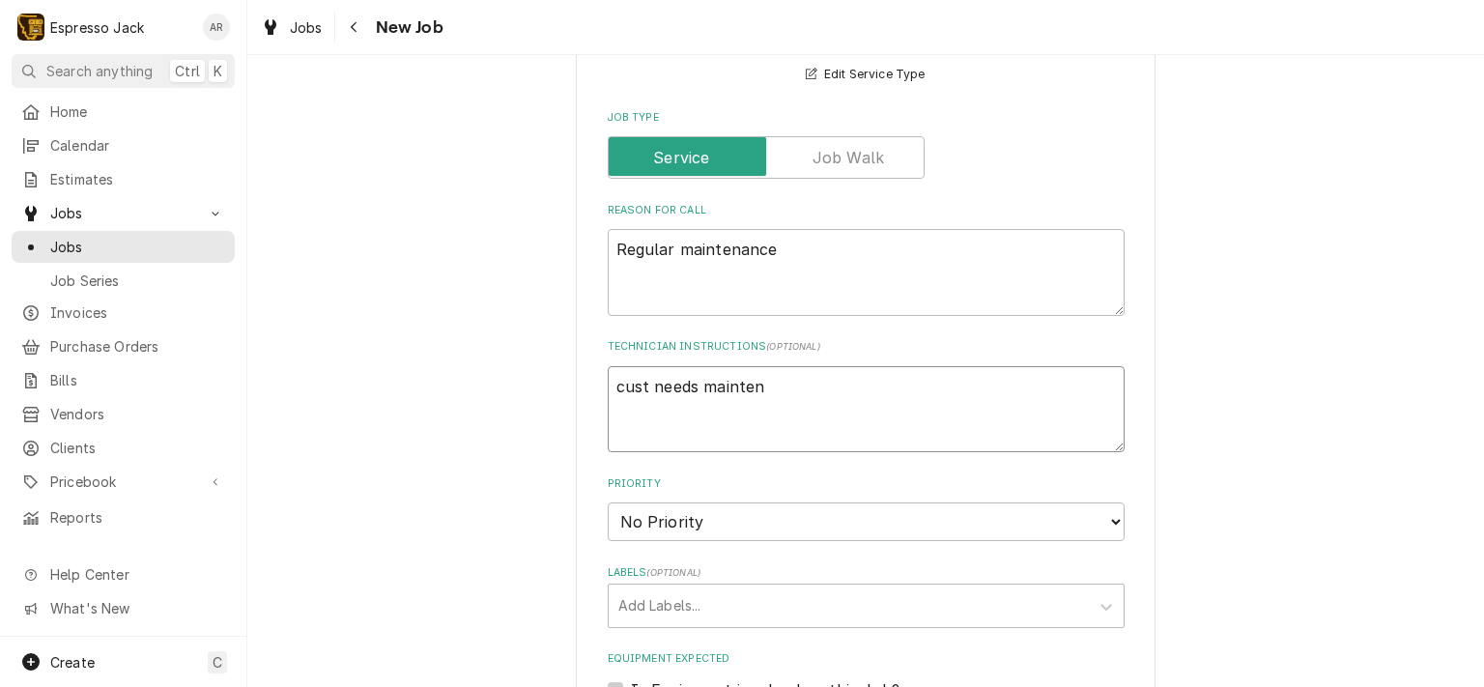
type textarea "cust needs maintena"
type textarea "x"
type textarea "cust needs maintenan"
type textarea "x"
type textarea "cust needs maintenanc"
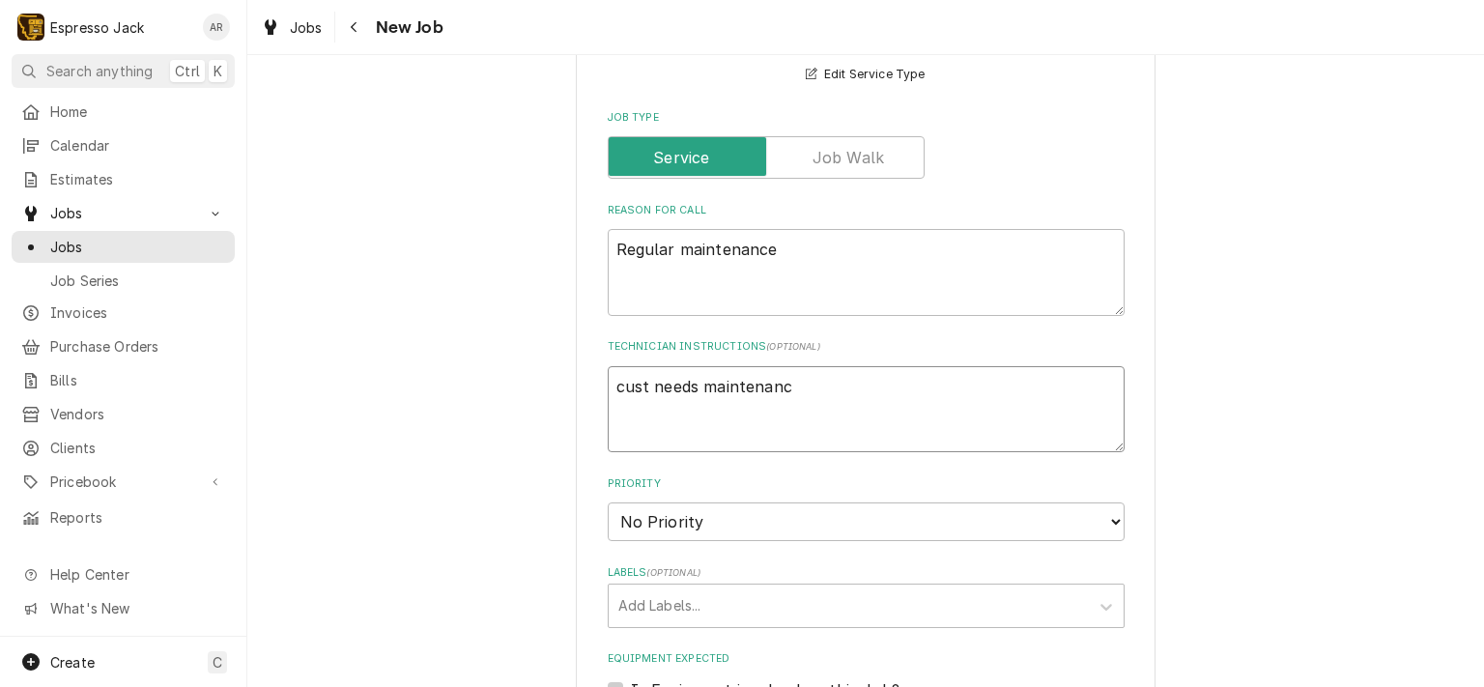
type textarea "x"
type textarea "cust needs maintenance"
type textarea "x"
type textarea "cust needs maintenance"
type textarea "x"
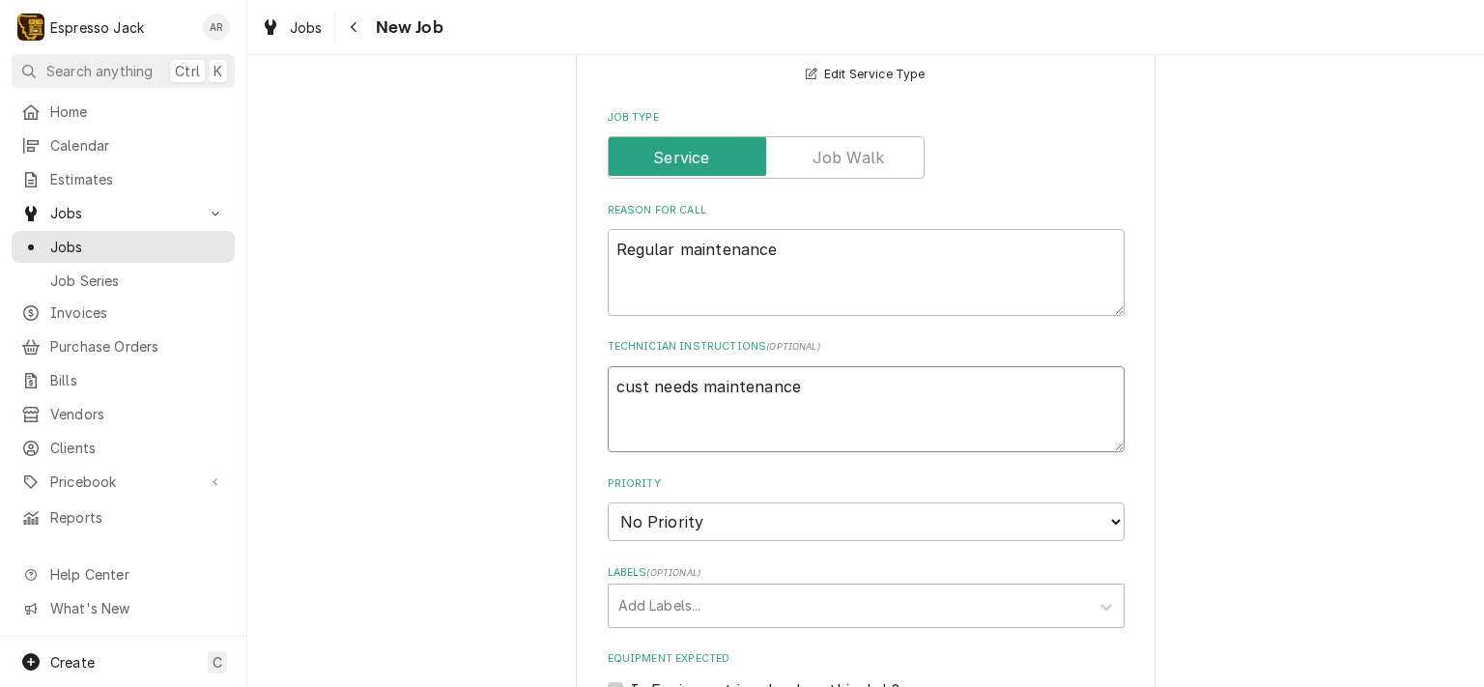
type textarea "cust needs maintenance a"
type textarea "x"
type textarea "cust needs maintenance an"
type textarea "x"
type textarea "cust needs maintenance and"
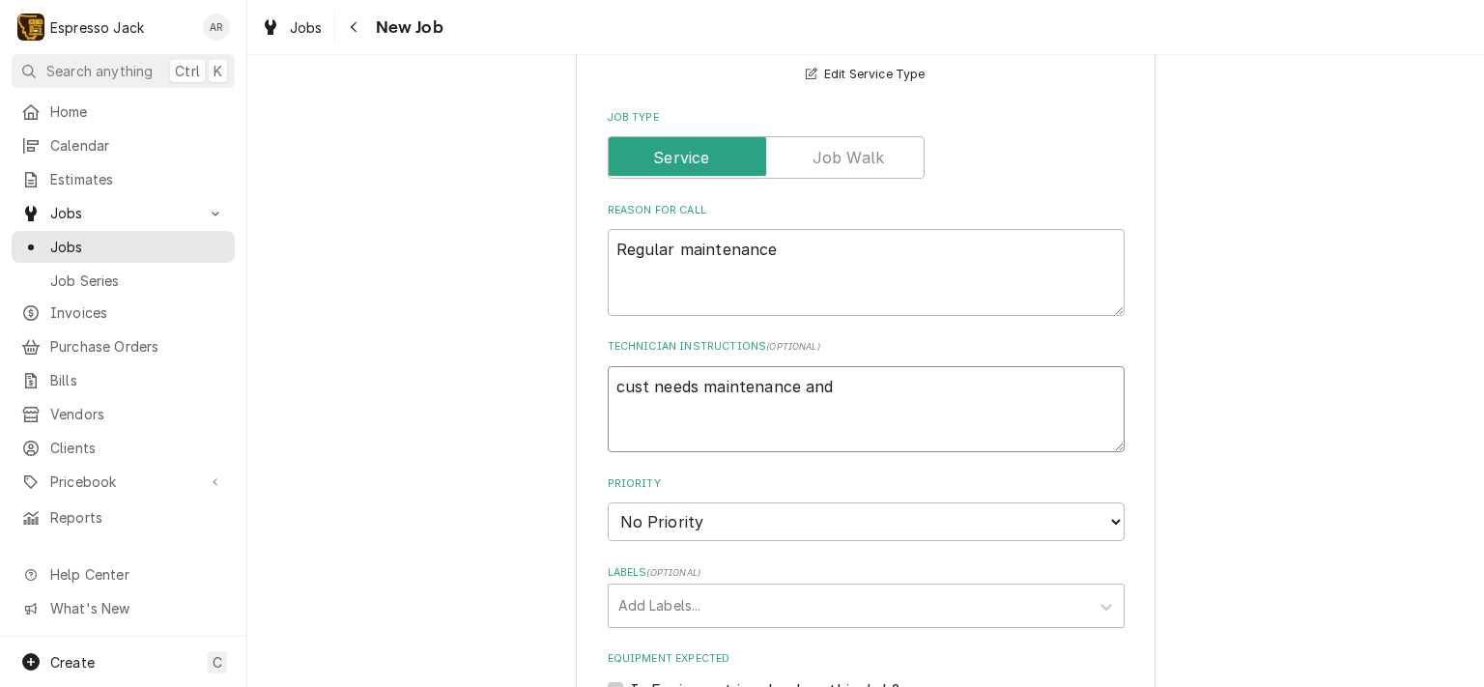
type textarea "x"
type textarea "cust needs maintenance and"
type textarea "x"
type textarea "cust needs maintenance and a"
type textarea "x"
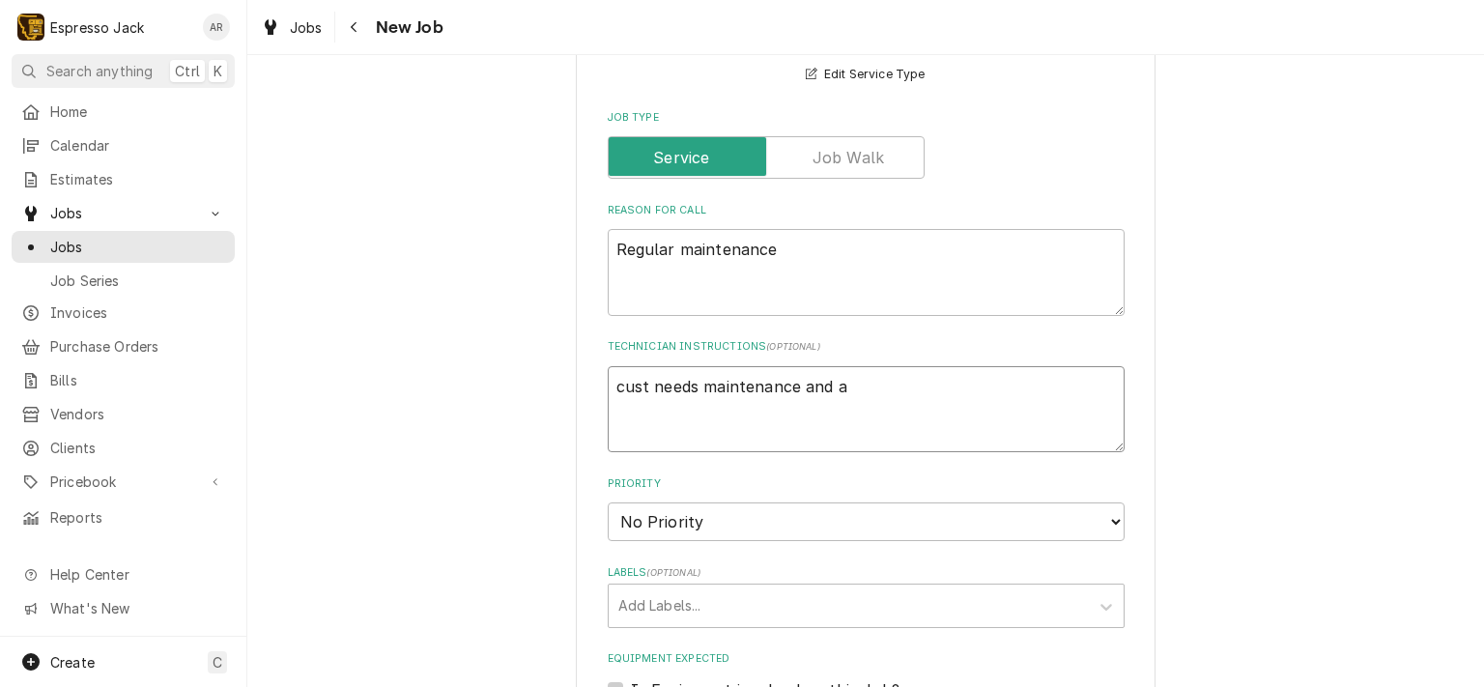
type textarea "cust needs maintenance and a"
type textarea "x"
type textarea "cust needs maintenance and a w"
type textarea "x"
type textarea "cust needs maintenance and a wa"
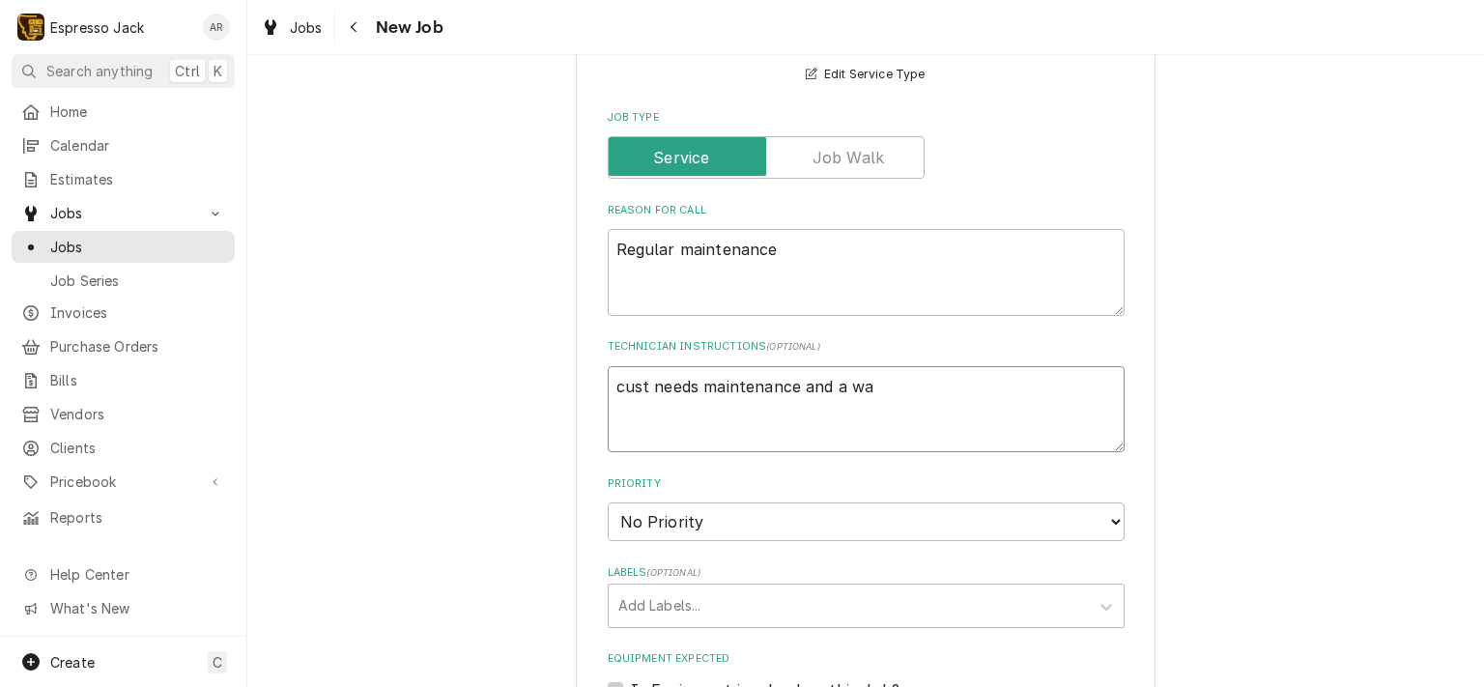
type textarea "x"
type textarea "cust needs maintenance and a wan"
type textarea "x"
type textarea "cust needs maintenance and a wand"
type textarea "x"
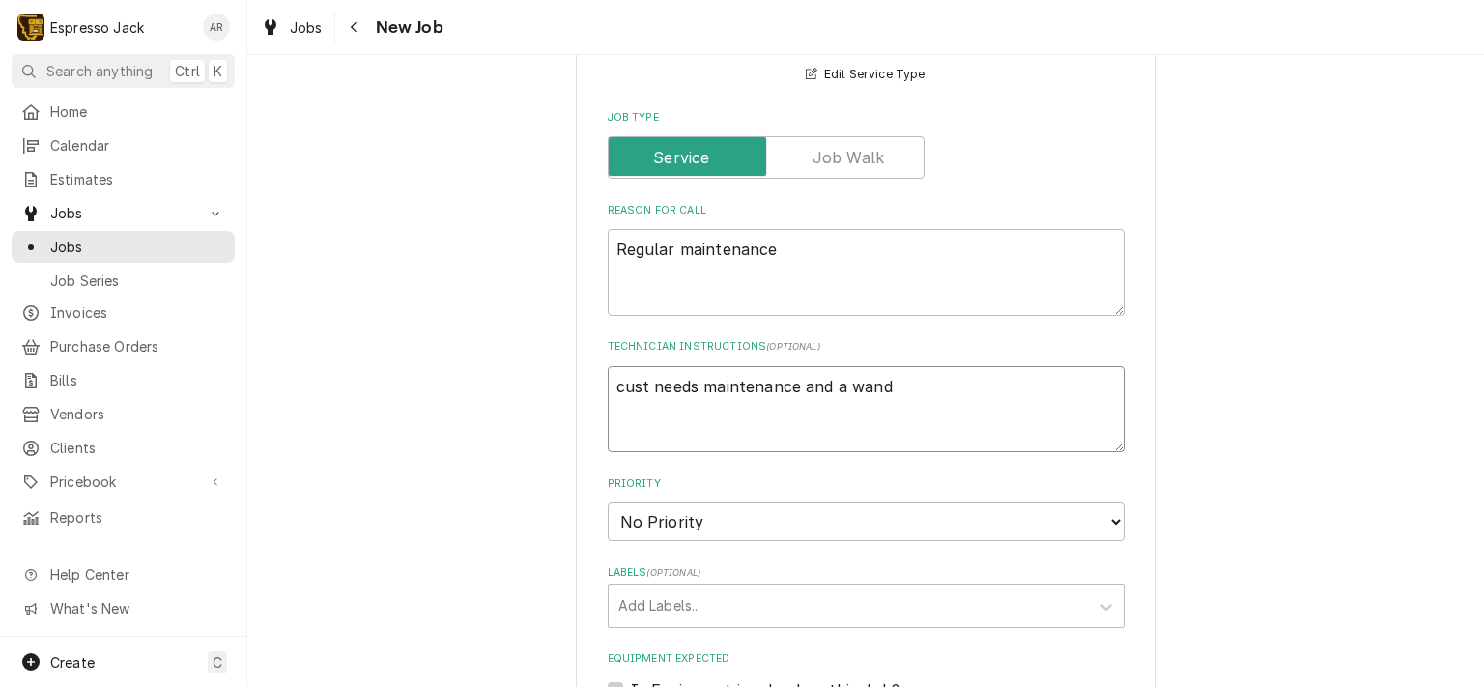
type textarea "cust needs maintenance and a wand c"
type textarea "x"
type textarea "cust needs maintenance and a wand co"
type textarea "x"
type textarea "cust needs maintenance and a wand con"
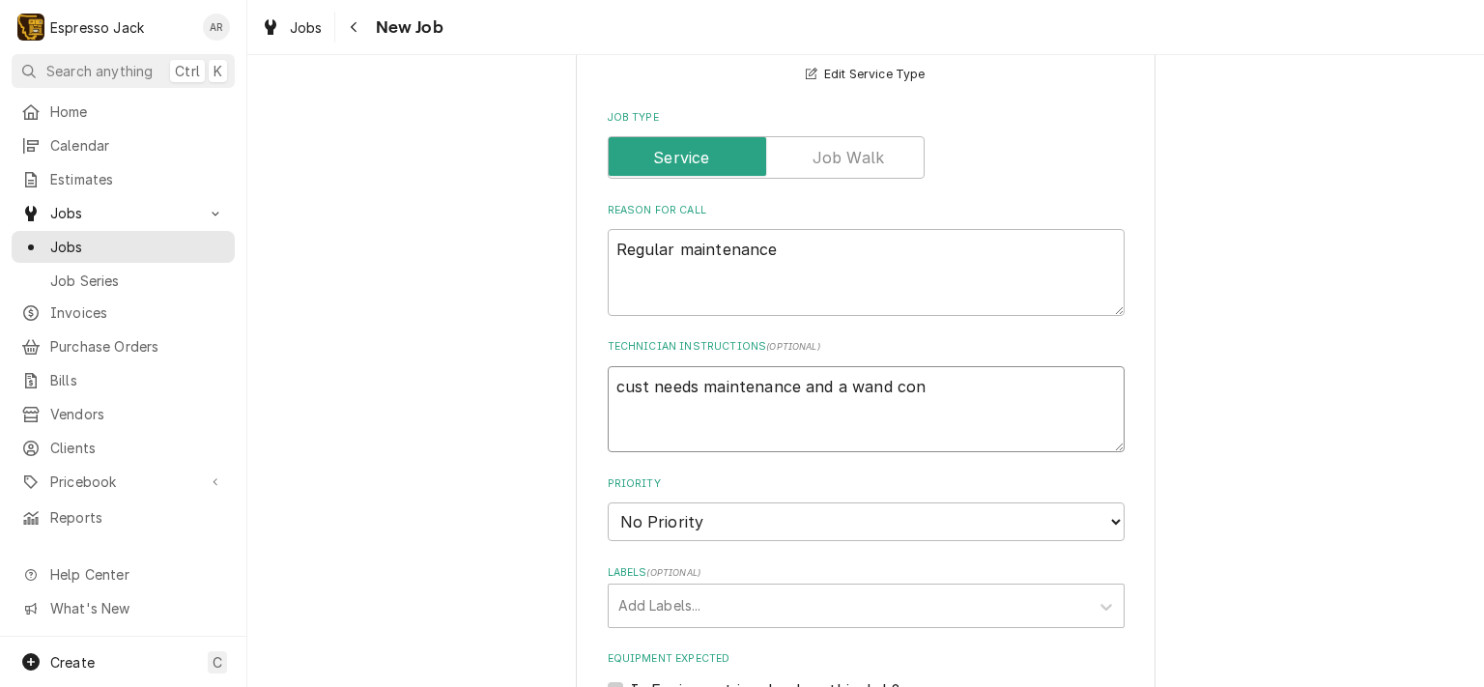
type textarea "x"
type textarea "cust needs maintenance and a wand conv"
type textarea "x"
type textarea "cust needs maintenance and a wand conve"
type textarea "x"
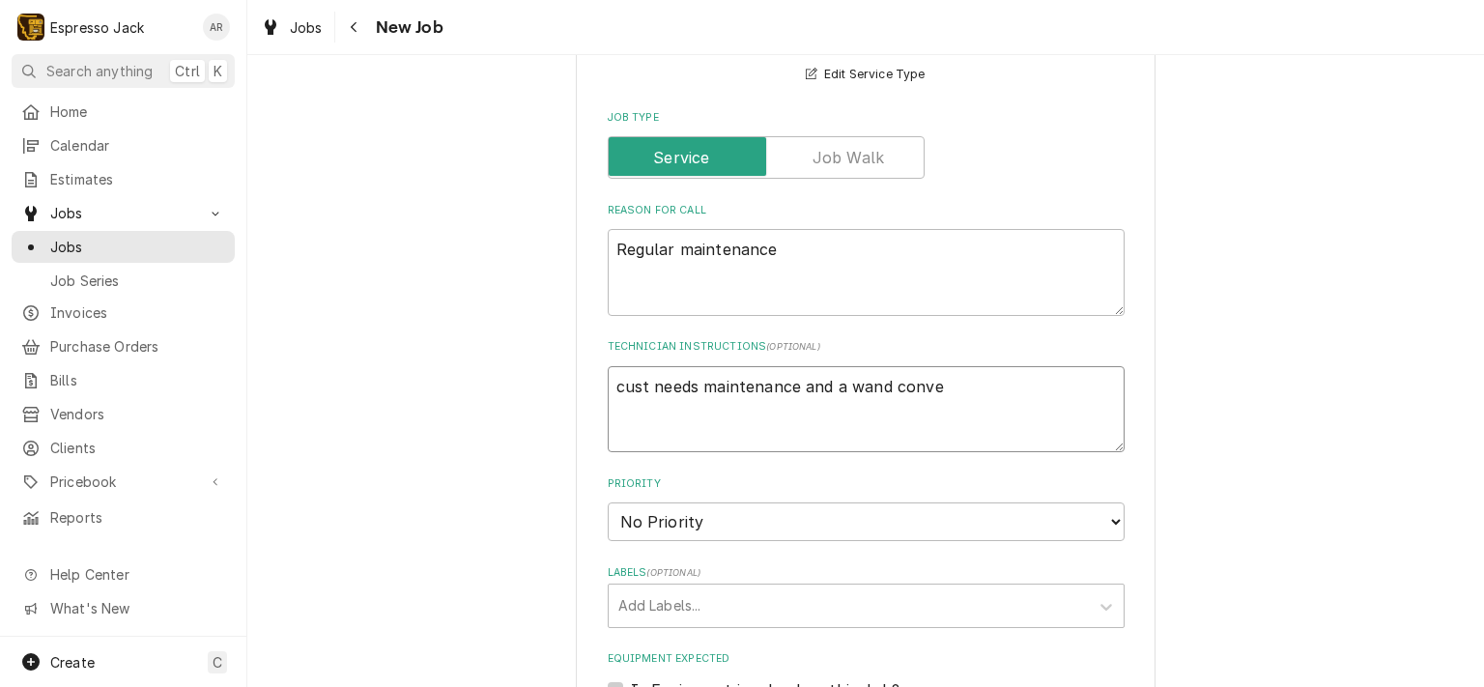
type textarea "cust needs maintenance and a wand conver"
type textarea "x"
type textarea "cust needs maintenance and a wand convers"
type textarea "x"
type textarea "cust needs maintenance and a wand conversi"
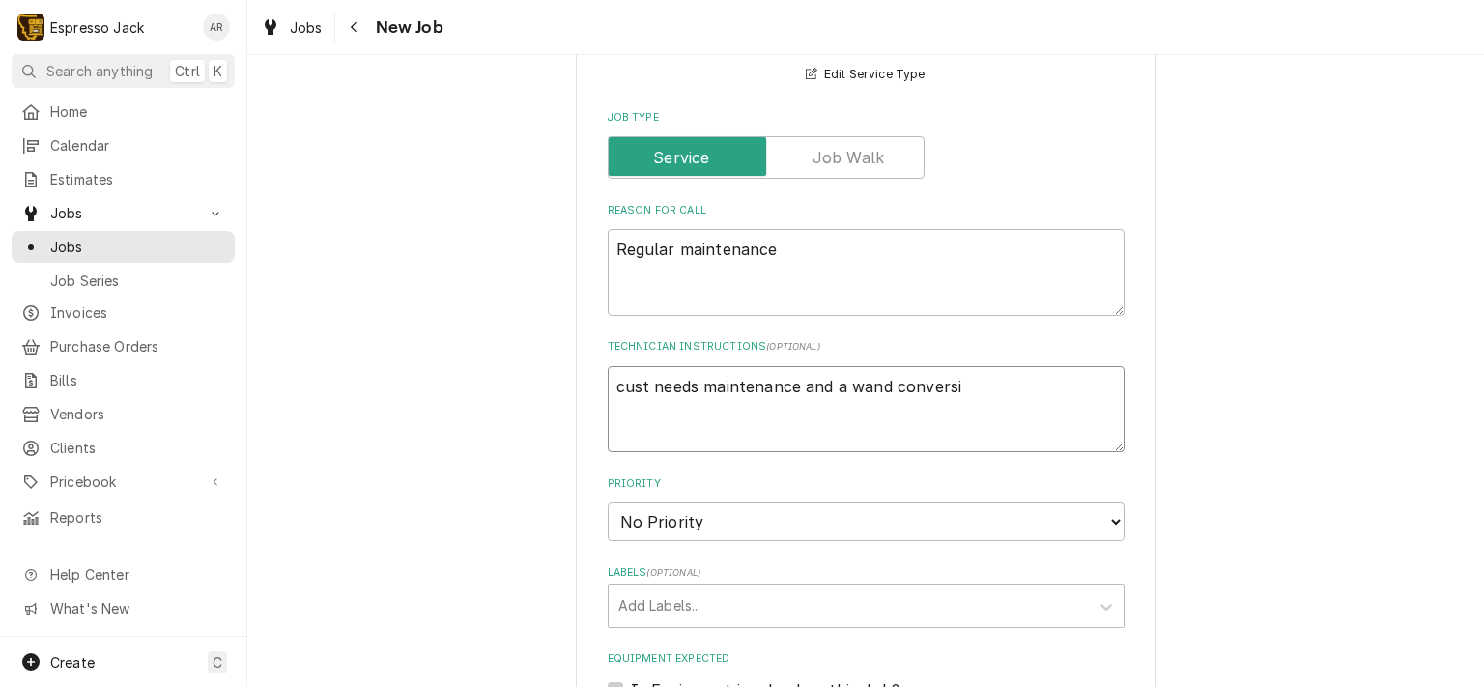
type textarea "x"
type textarea "cust needs maintenance and a wand conversio"
type textarea "x"
type textarea "cust needs maintenance and a wand conversion"
type textarea "x"
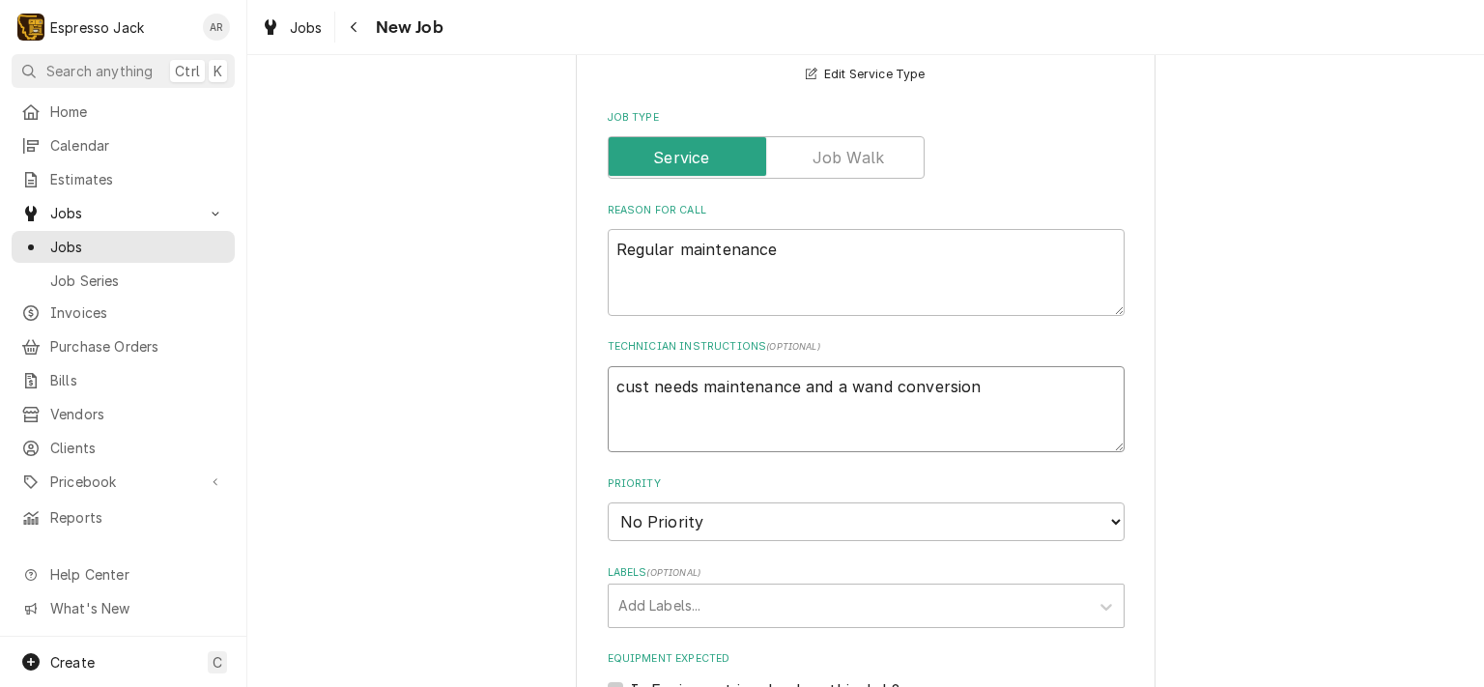
type textarea "cust needs maintenance and a wand conversion"
type textarea "x"
type textarea "cust needs maintenance and a wand conversion a"
type textarea "x"
type textarea "cust needs maintenance and a wand conversion an"
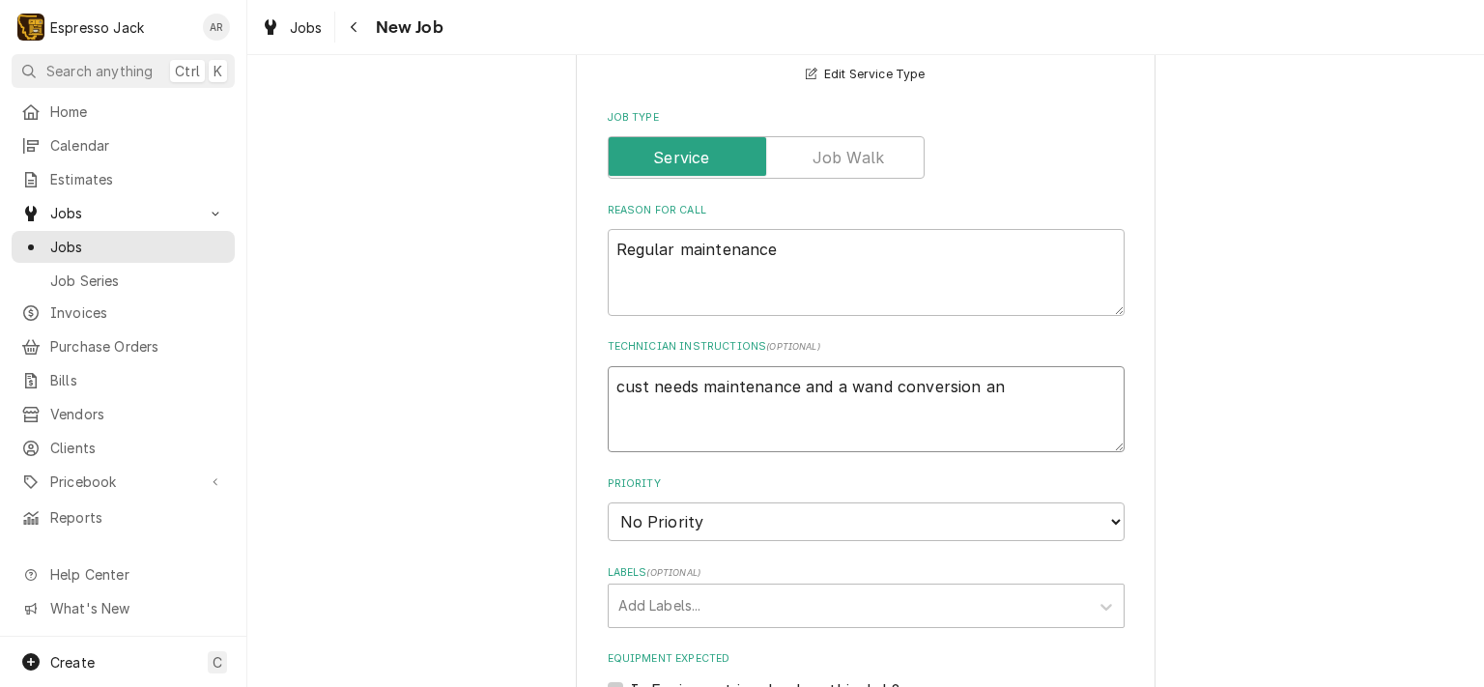
type textarea "x"
type textarea "cust needs maintenance and a wand conversion and"
type textarea "x"
type textarea "cust needs maintenance and a wand conversion and"
type textarea "x"
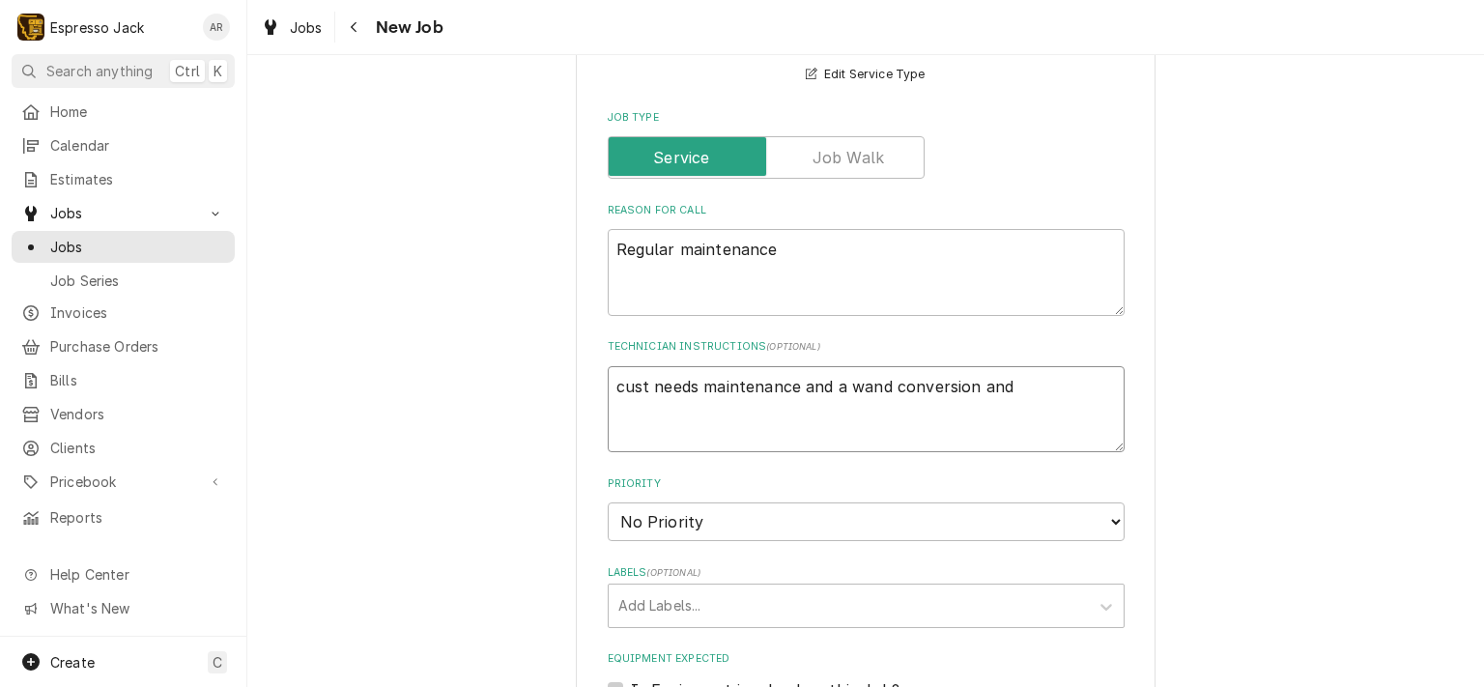
type textarea "cust needs maintenance and a wand conversion and"
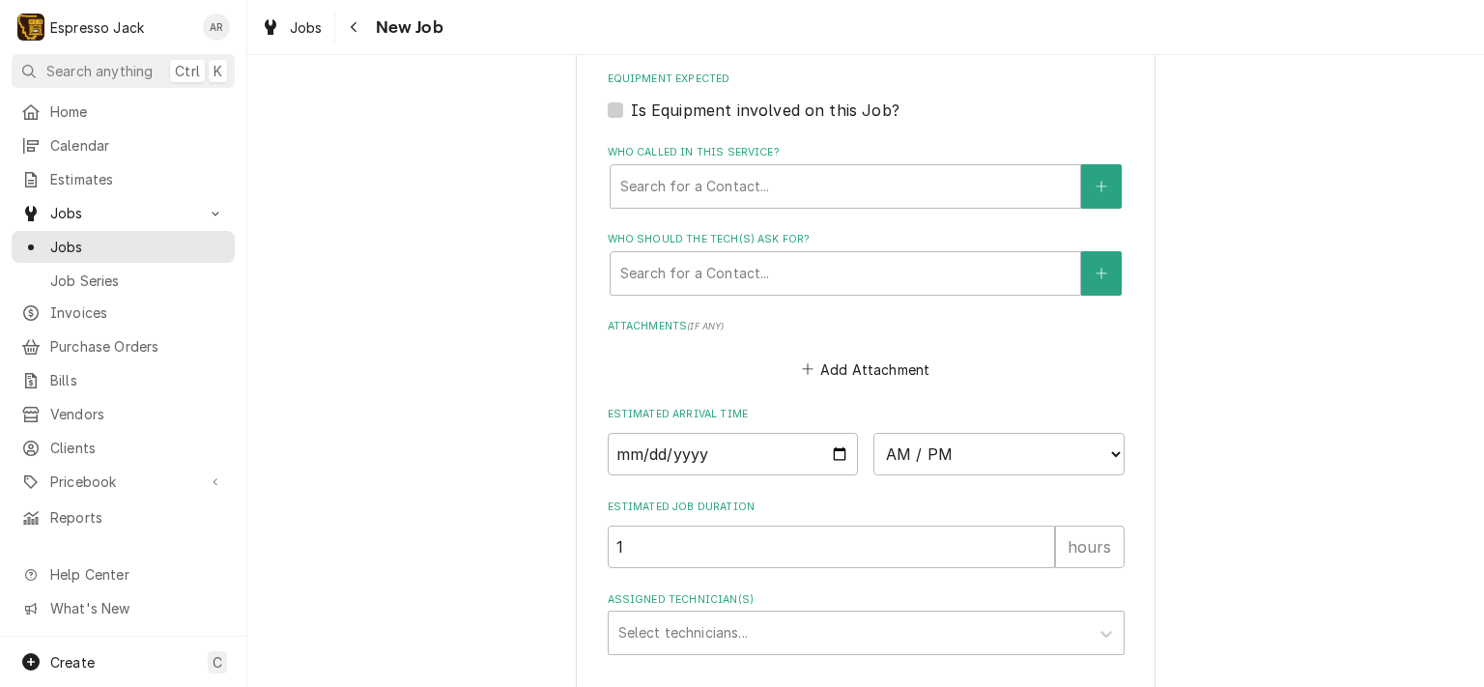
scroll to position [1402, 0]
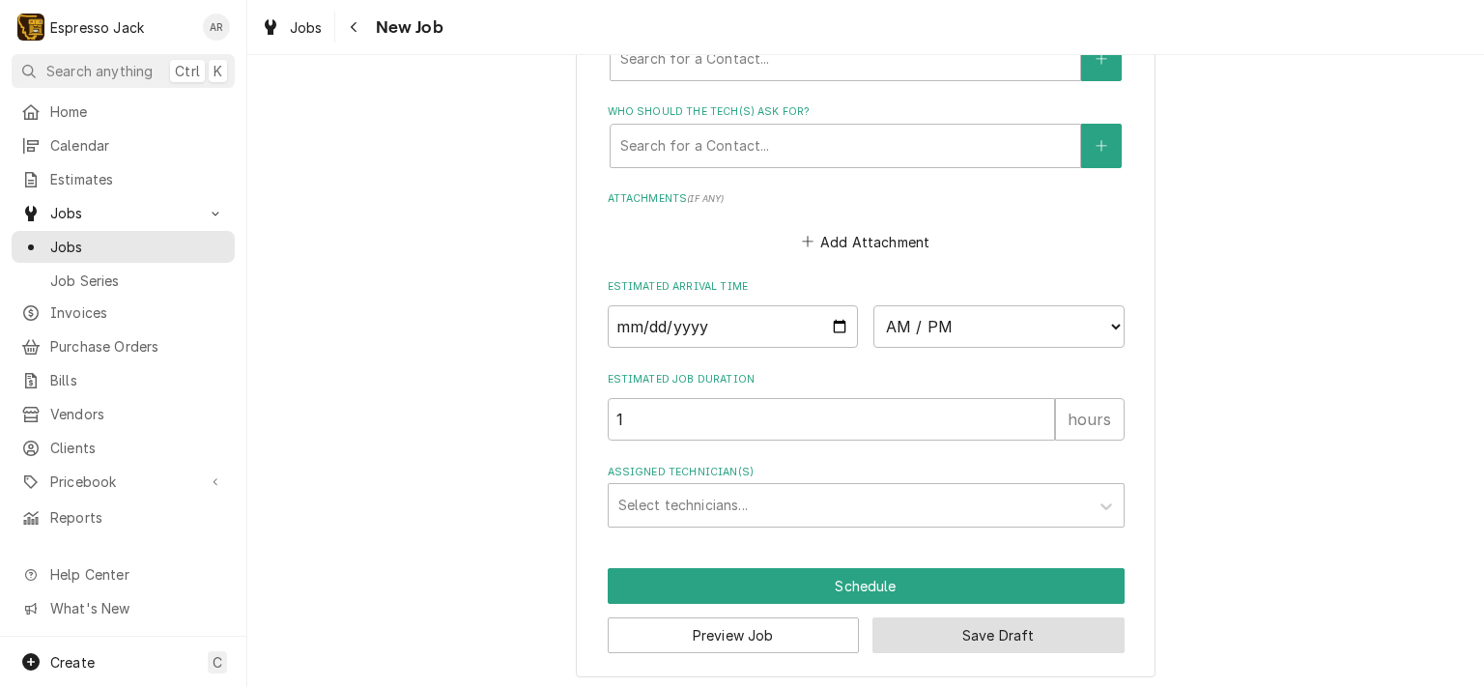
click at [940, 624] on button "Save Draft" at bounding box center [998, 635] width 252 height 36
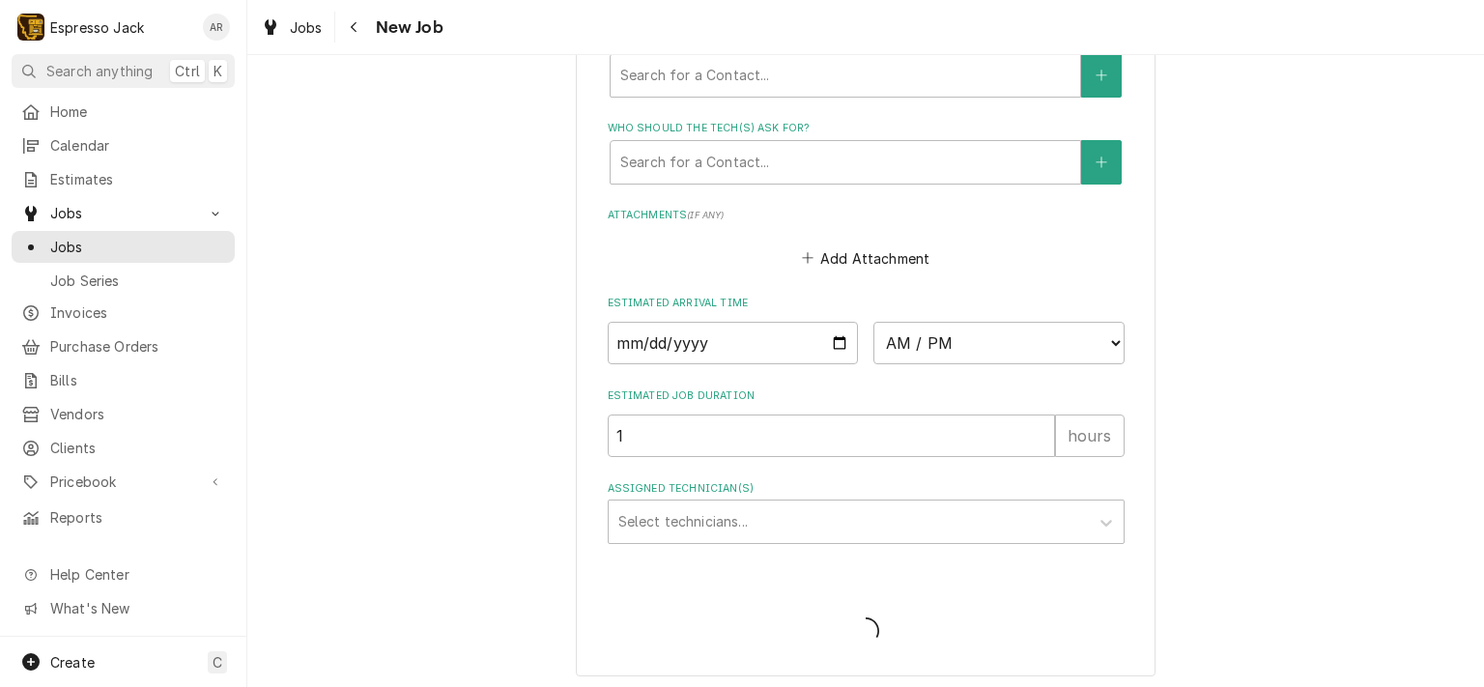
type textarea "x"
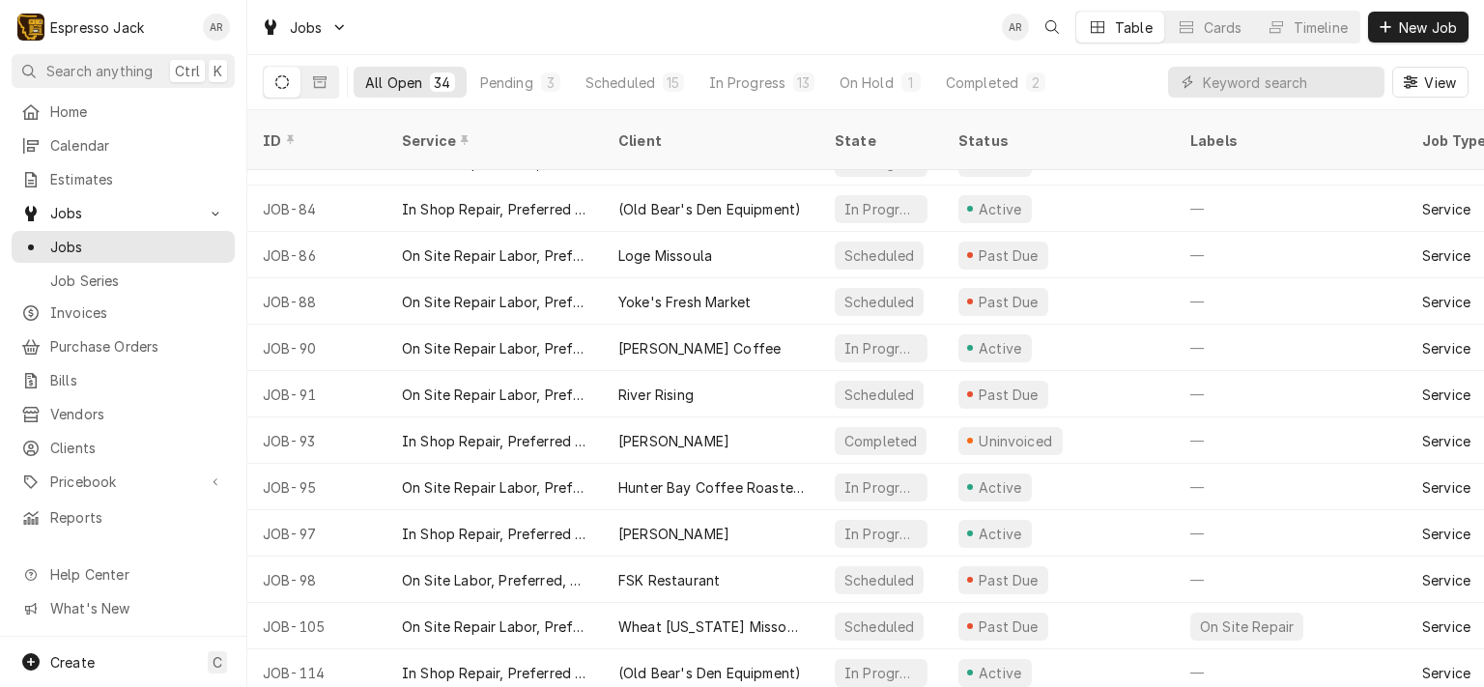
scroll to position [448, 0]
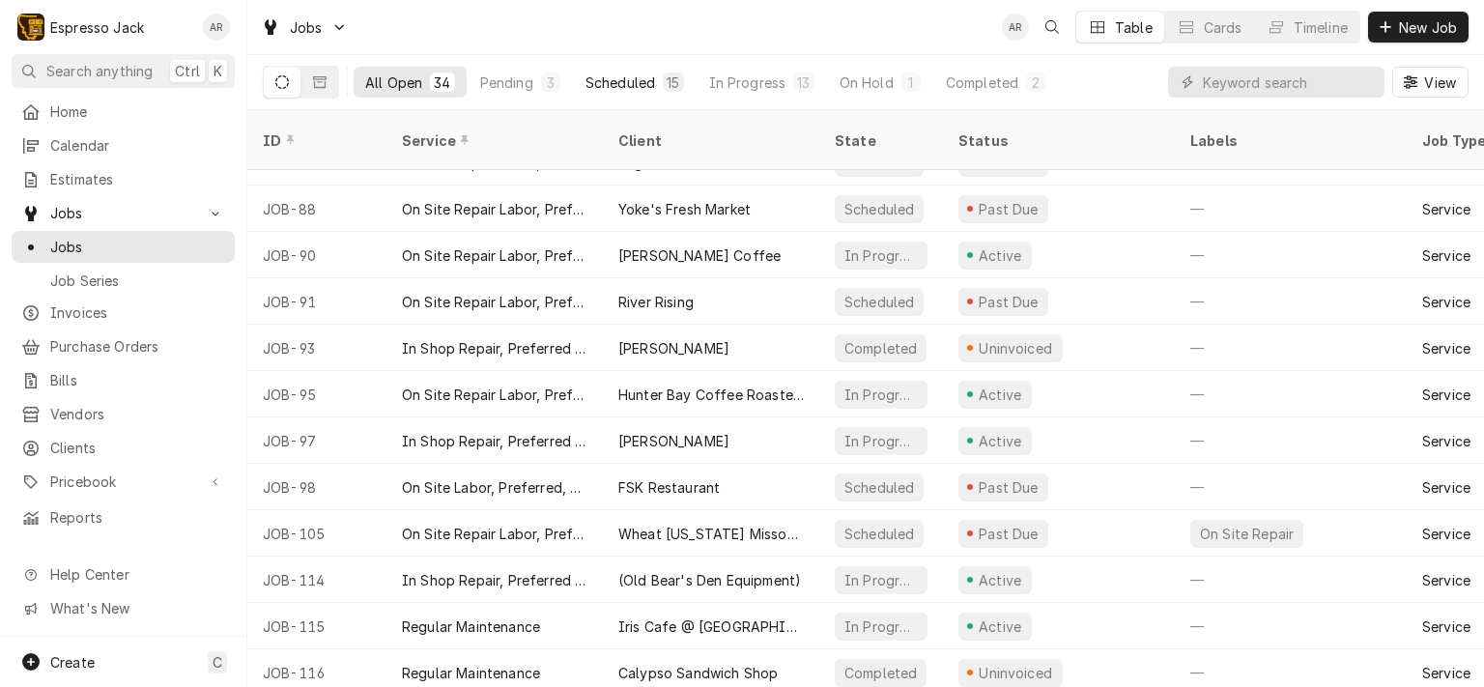
click at [614, 77] on div "Scheduled" at bounding box center [620, 82] width 70 height 20
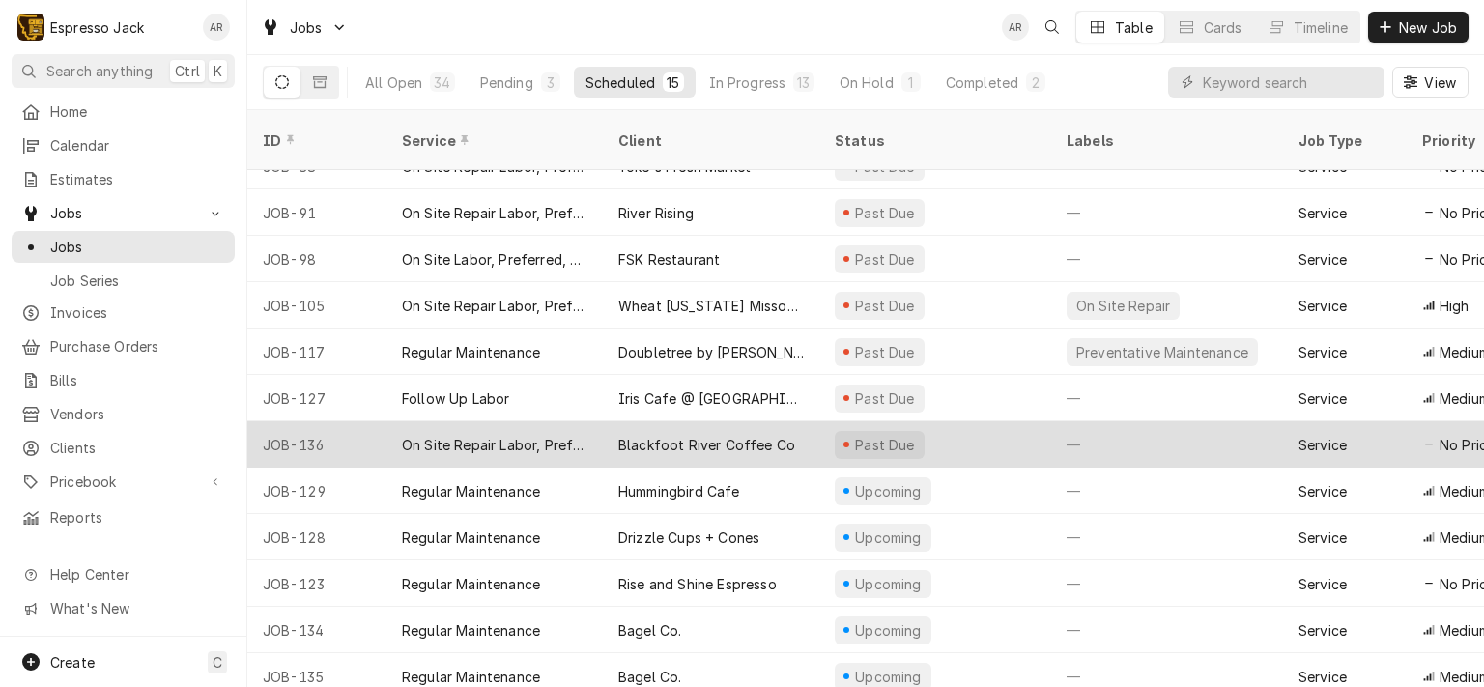
scroll to position [170, 0]
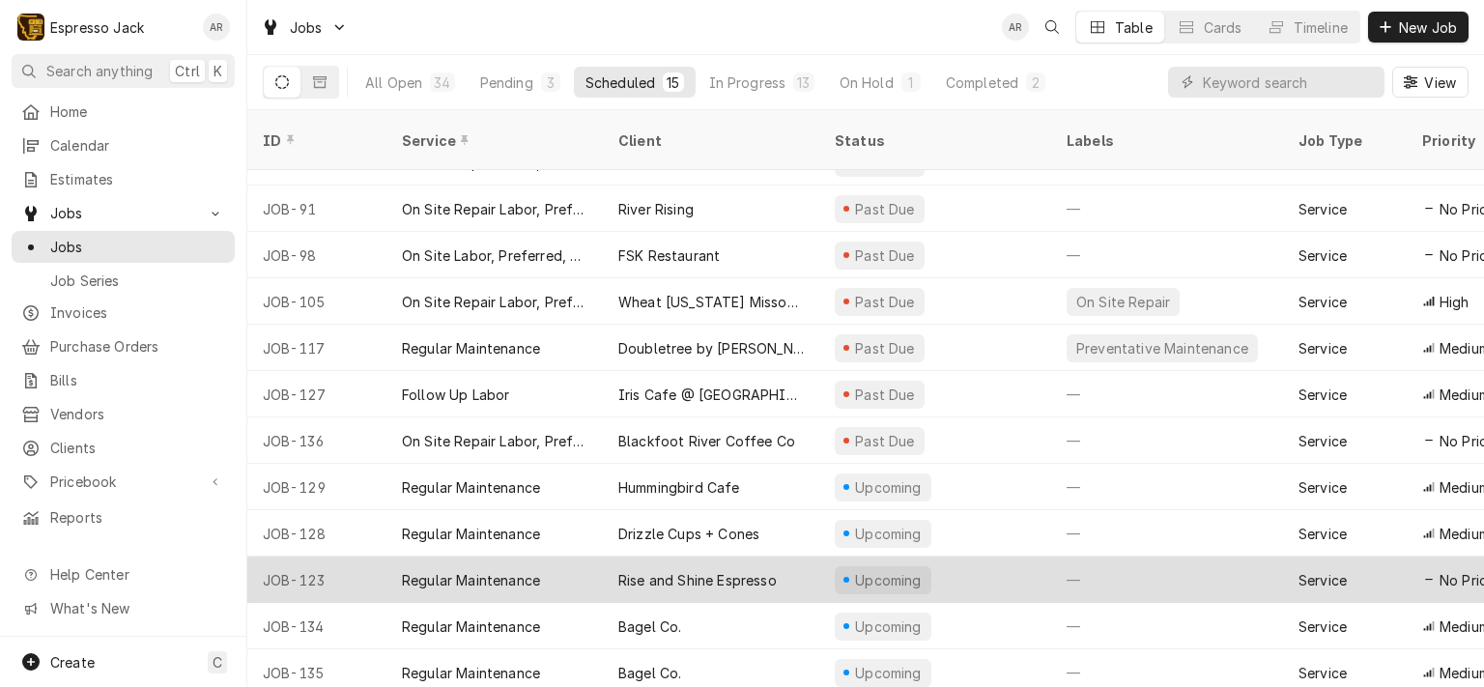
click at [637, 570] on div "Rise and Shine Espresso" at bounding box center [697, 580] width 158 height 20
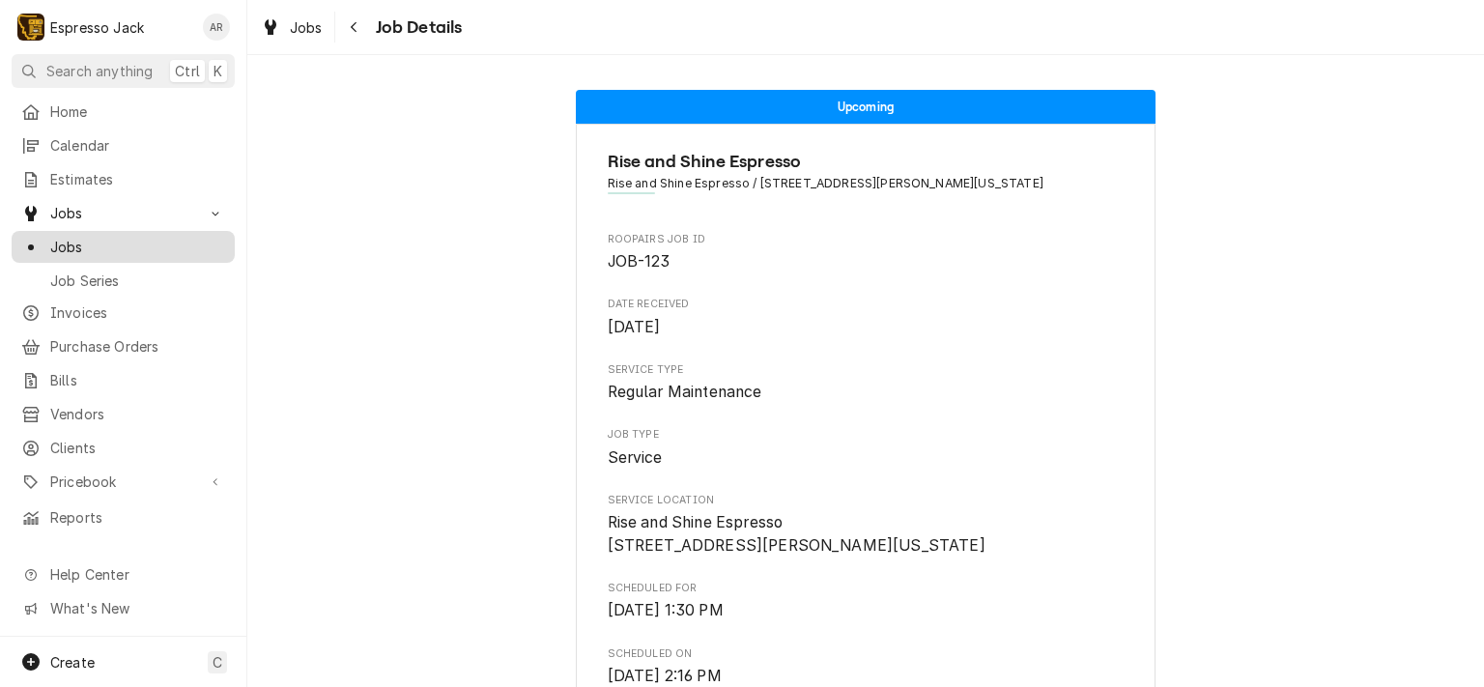
click at [85, 241] on span "Jobs" at bounding box center [137, 247] width 175 height 20
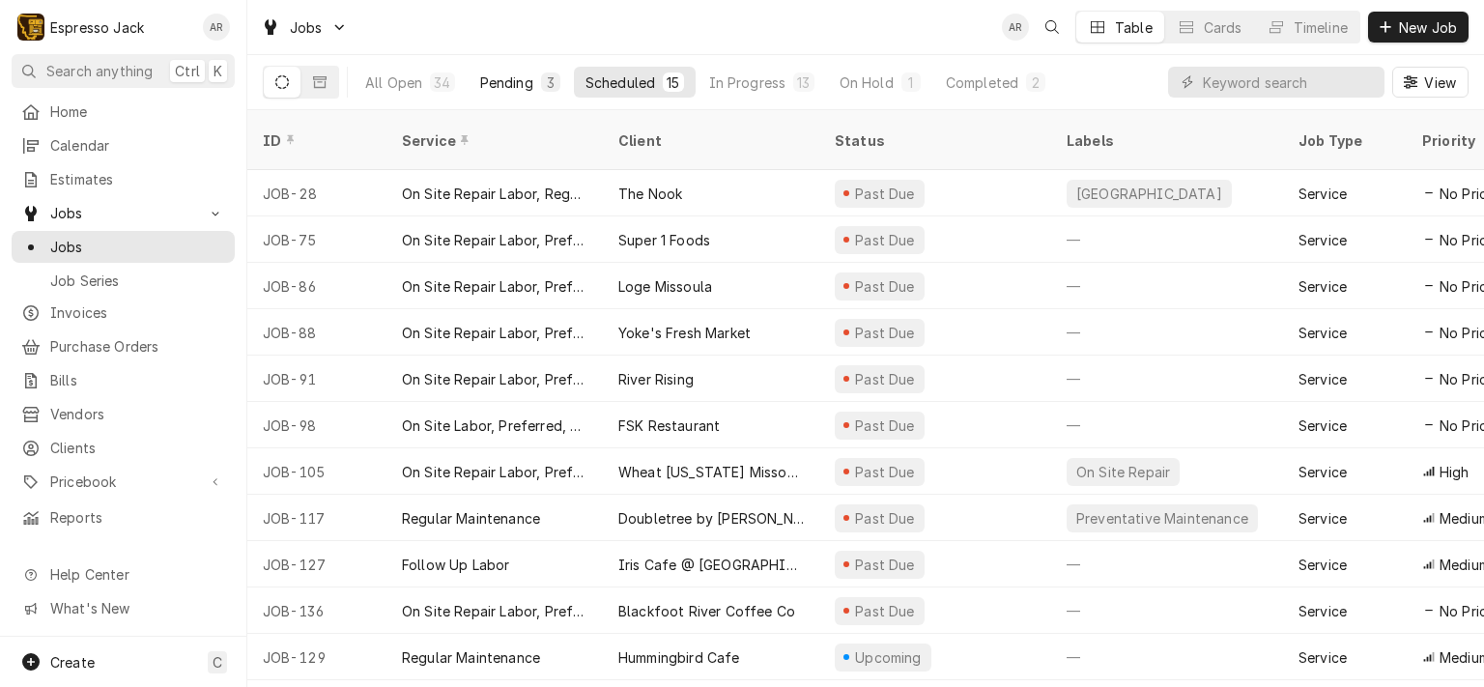
click at [525, 78] on div "Pending" at bounding box center [506, 82] width 53 height 20
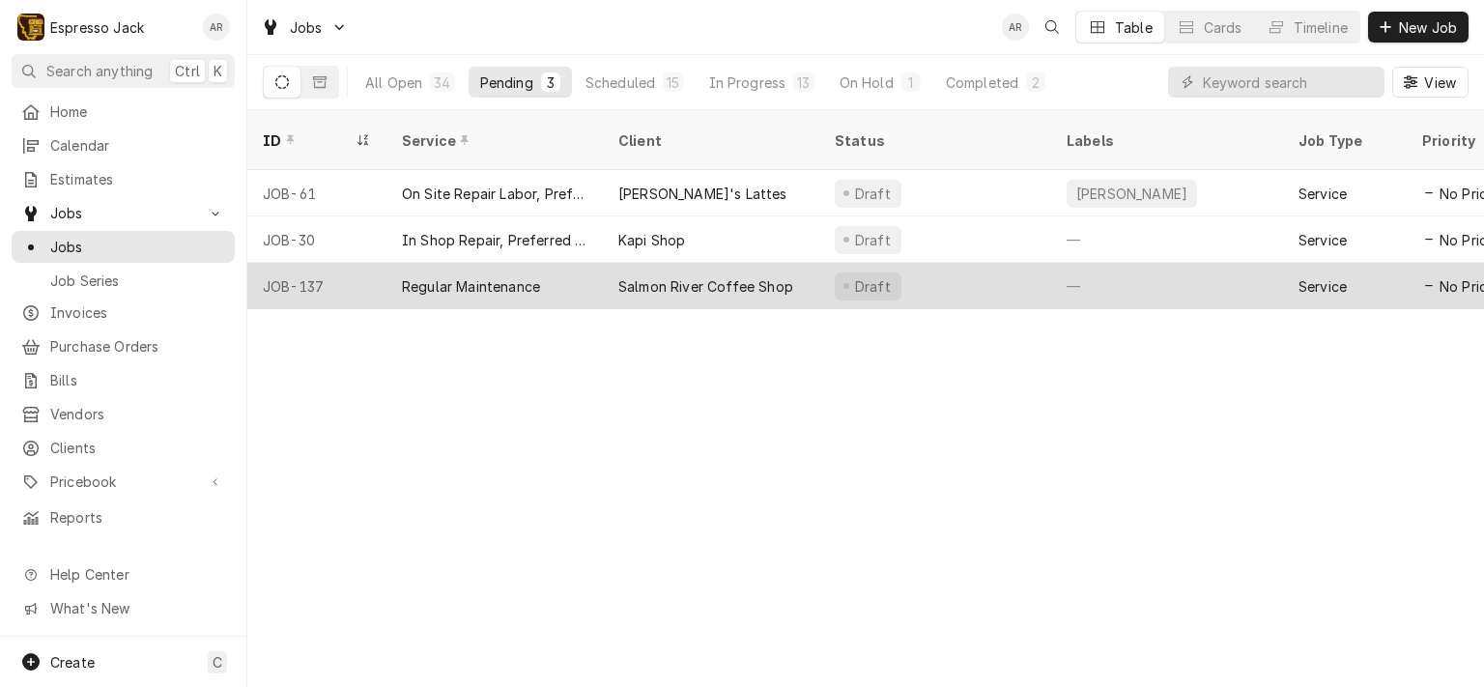
click at [502, 276] on div "Regular Maintenance" at bounding box center [471, 286] width 138 height 20
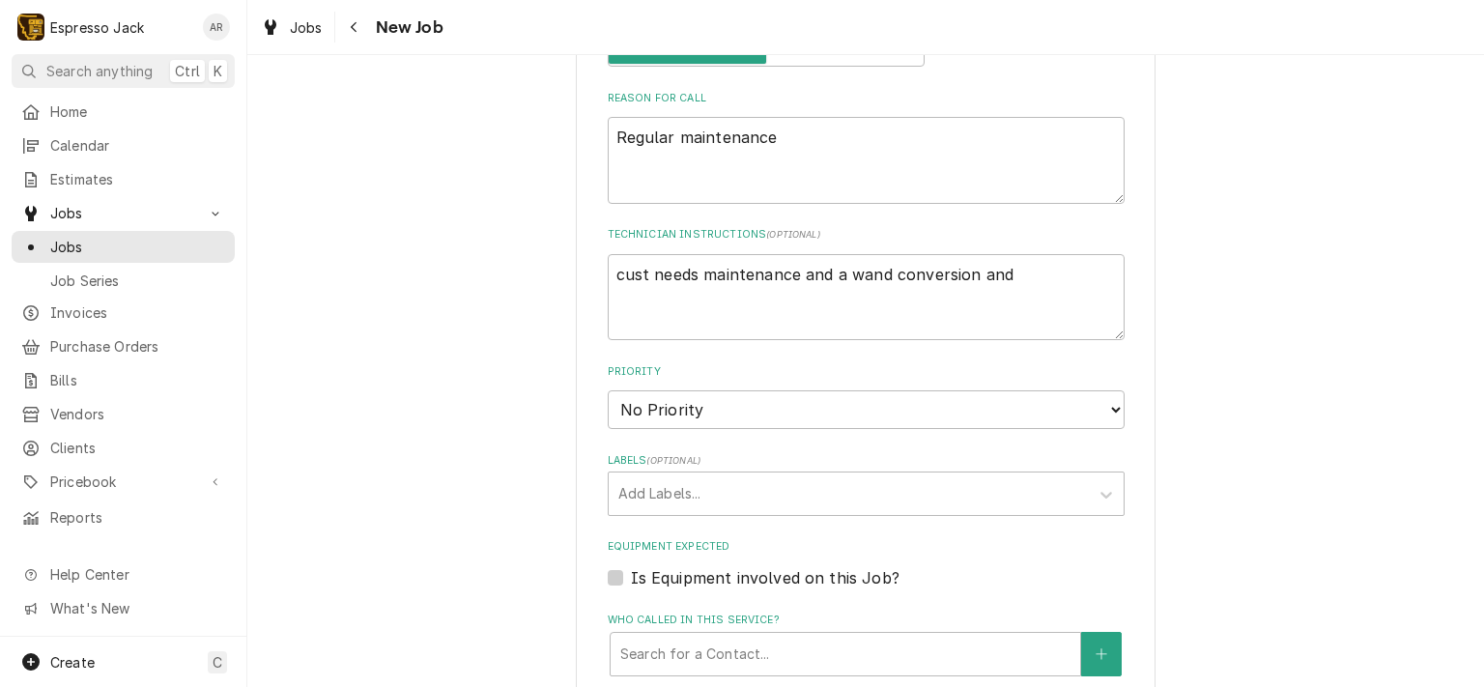
scroll to position [811, 0]
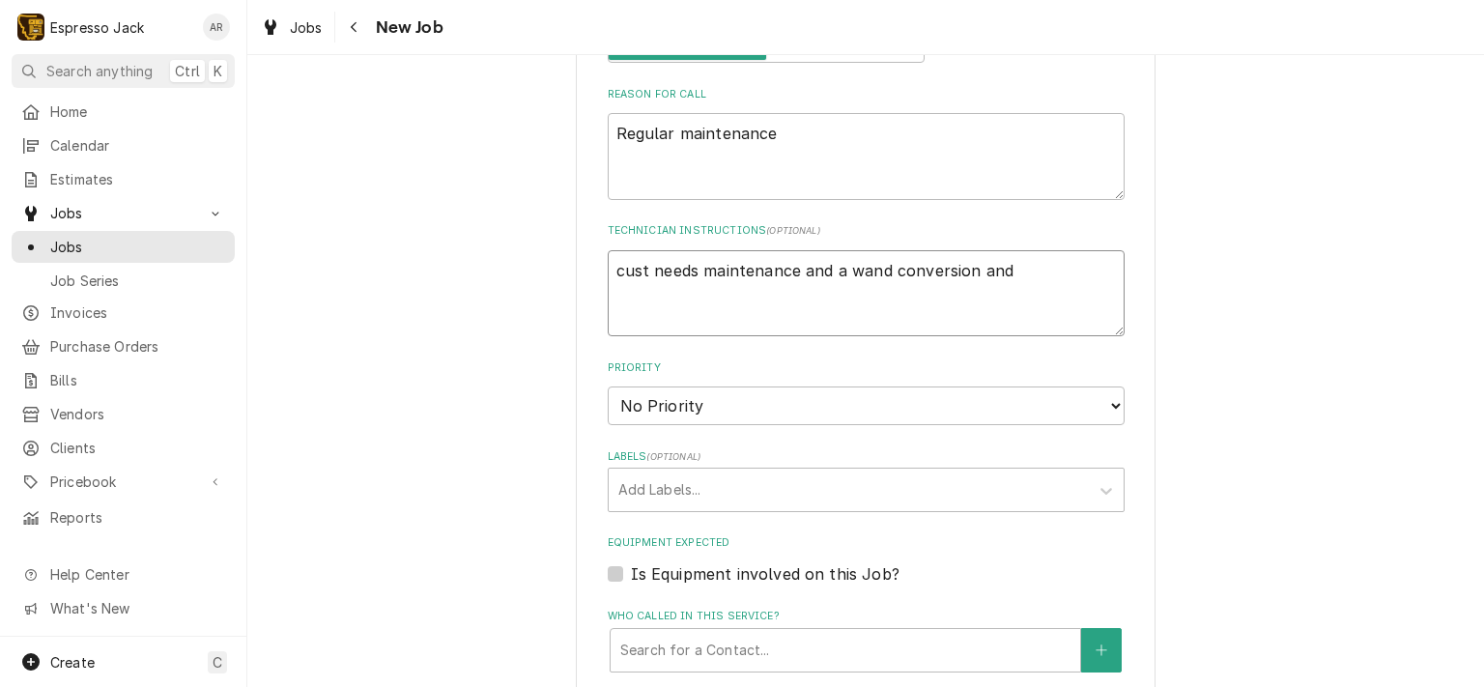
click at [1018, 281] on textarea "cust needs maintenance and a wand conversion and" at bounding box center [866, 293] width 517 height 87
type textarea "x"
type textarea "cust needs maintenance and a wand conversion and"
type textarea "x"
type textarea "cust needs maintenance and a wand conversion and m"
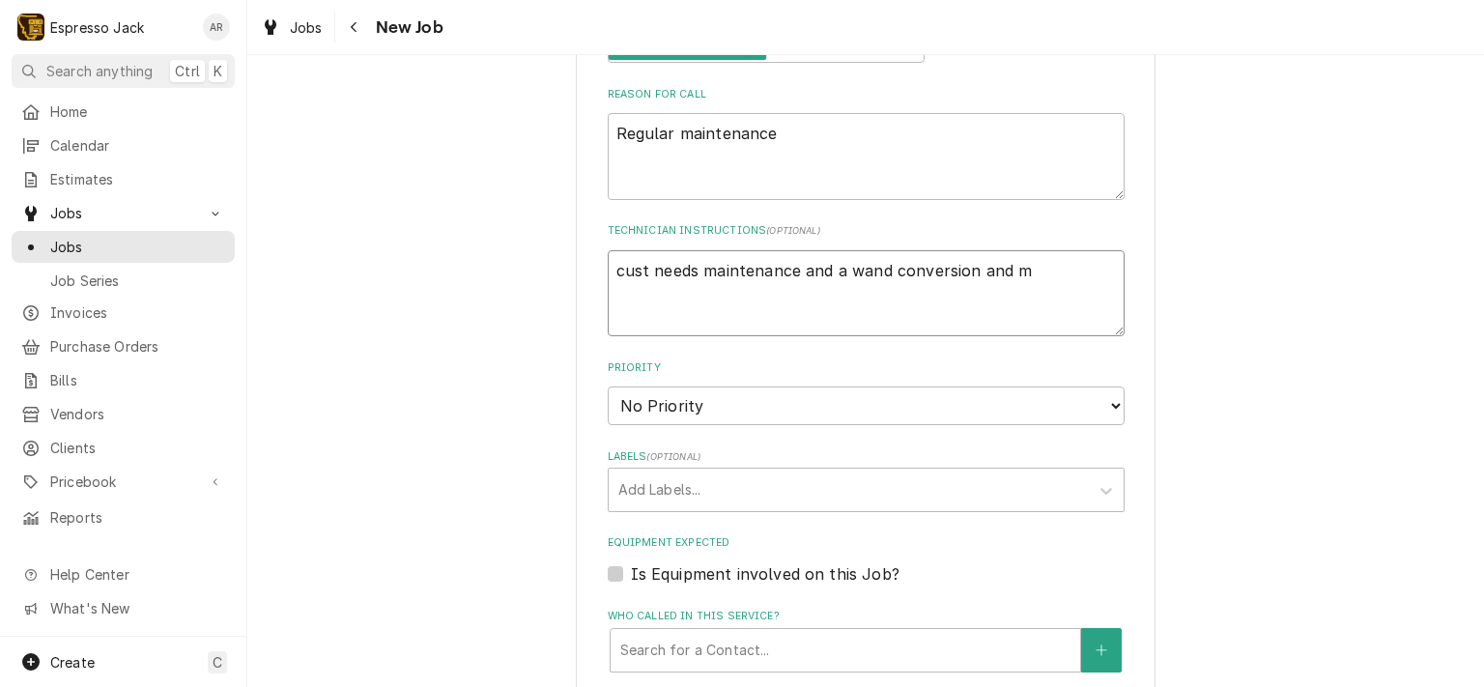
type textarea "x"
type textarea "cust needs maintenance and a wand conversion and may"
type textarea "x"
type textarea "cust needs maintenance and a wand conversion and may"
type textarea "x"
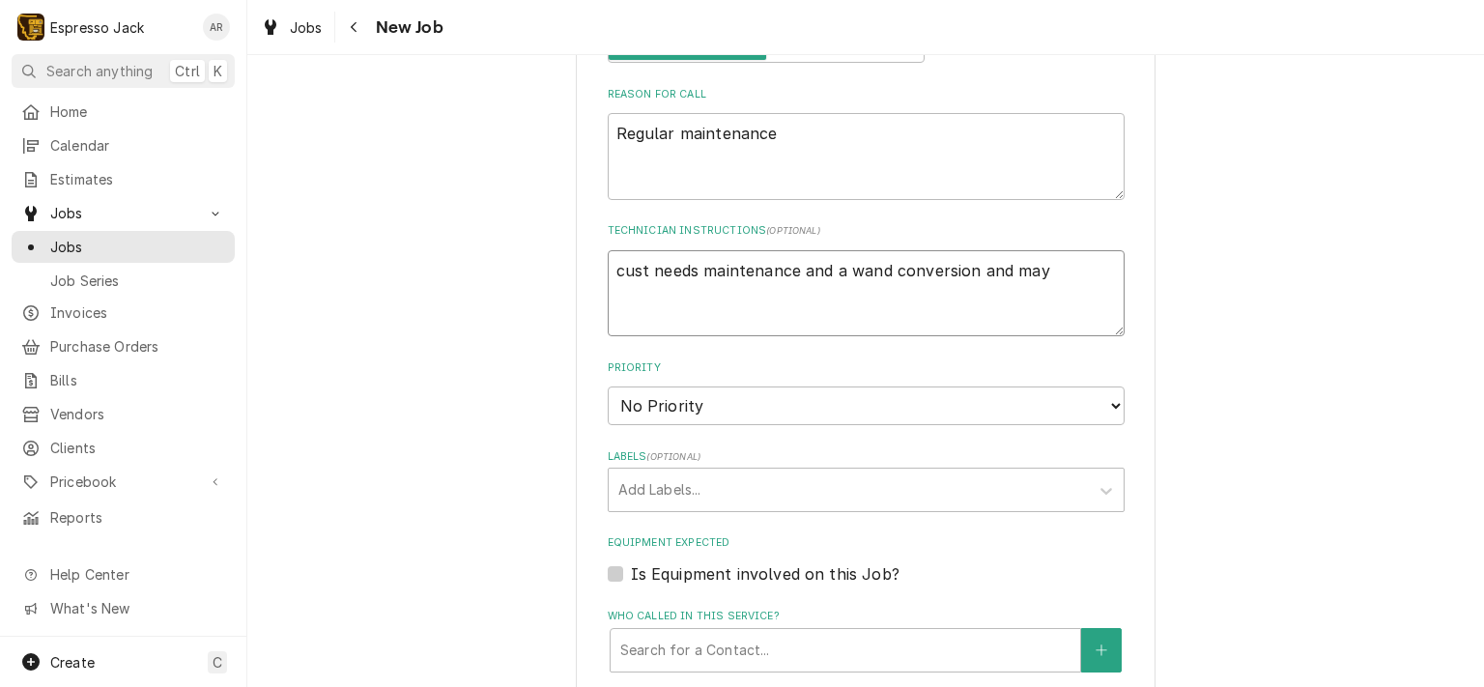
type textarea "cust needs maintenance and a wand conversion and may n"
type textarea "x"
type textarea "cust needs maintenance and a wand conversion and may ne"
type textarea "x"
type textarea "cust needs maintenance and a wand conversion and may nee"
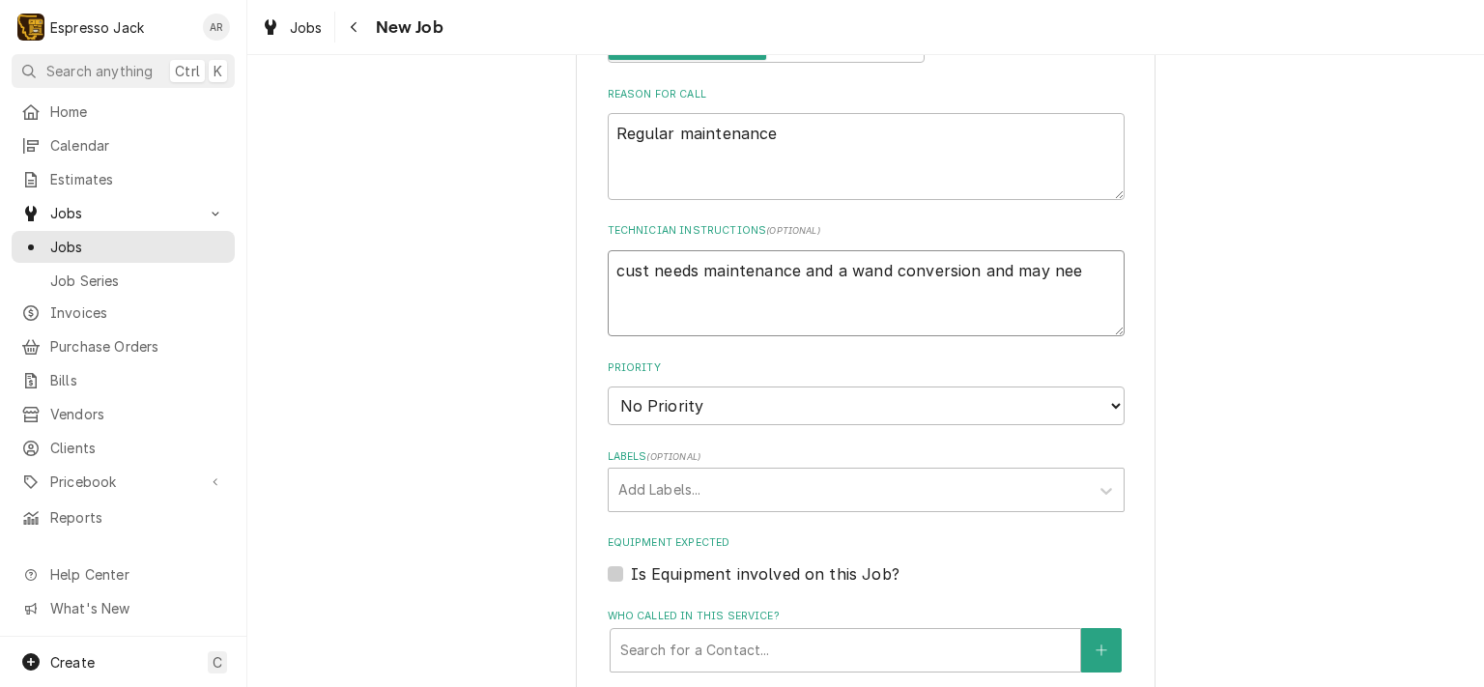
type textarea "x"
type textarea "cust needs maintenance and a wand conversion and may need"
type textarea "x"
type textarea "cust needs maintenance and a wand conversion and may need"
type textarea "x"
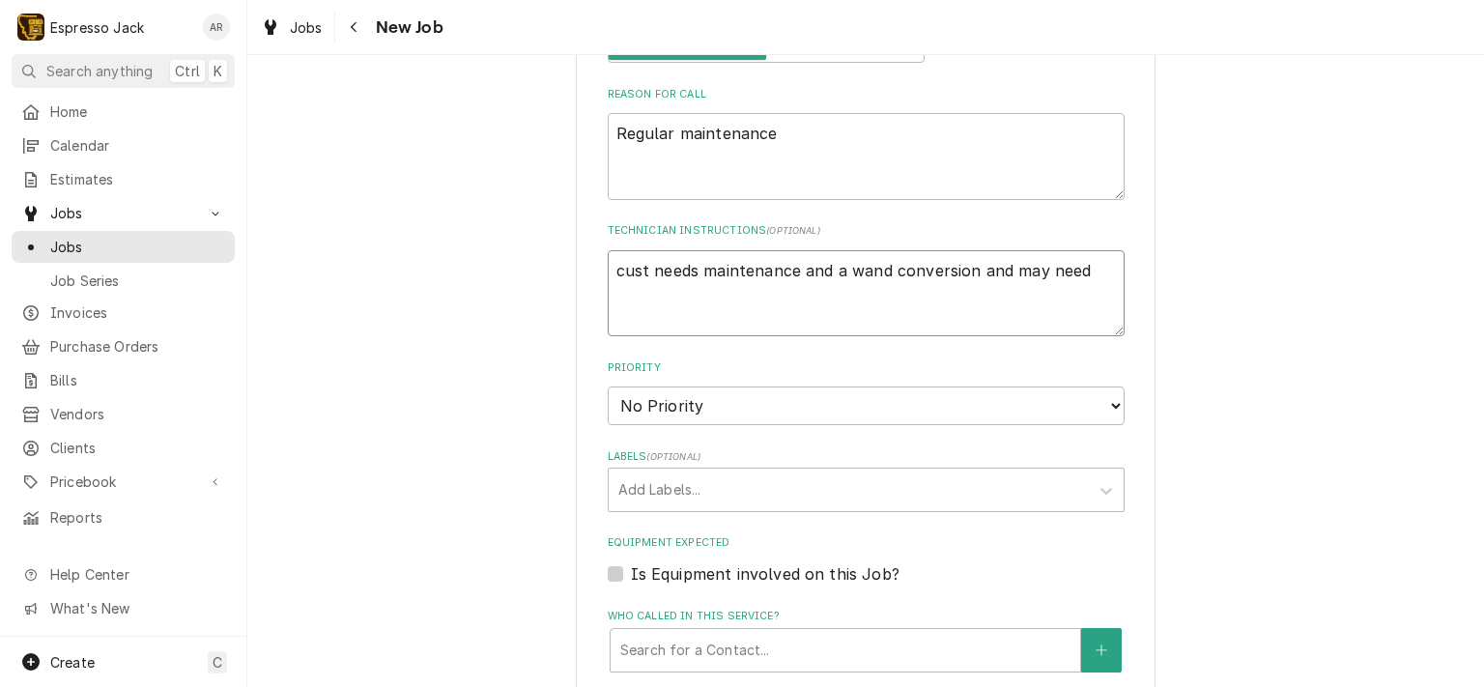
type textarea "cust needs maintenance and a wand conversion and may need h"
type textarea "x"
type textarea "cust needs maintenance and a wand conversion and may need ho"
type textarea "x"
type textarea "cust needs maintenance and a wand conversion and may need hot"
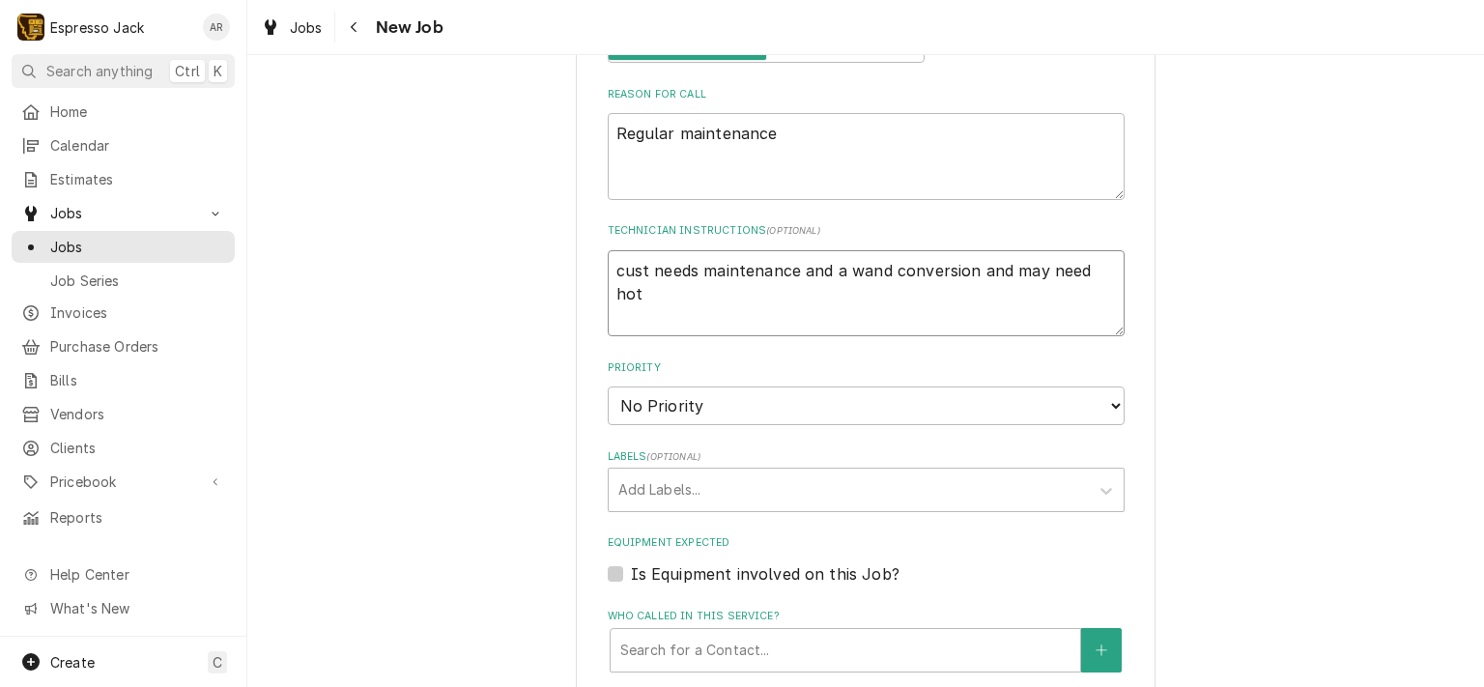
type textarea "x"
type textarea "cust needs maintenance and a wand conversion and may need hot"
type textarea "x"
type textarea "cust needs maintenance and a wand conversion and may need hot w"
type textarea "x"
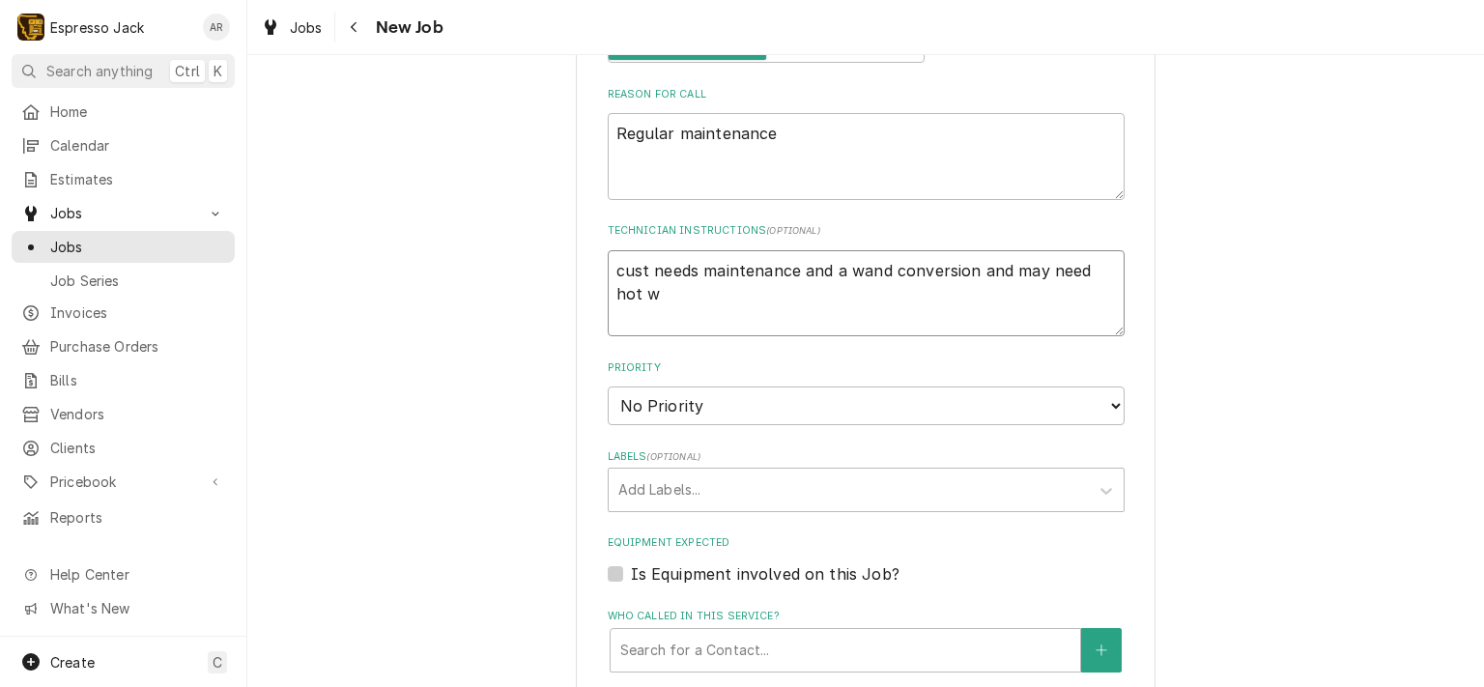
type textarea "cust needs maintenance and a wand conversion and may need hot wa"
type textarea "x"
type textarea "cust needs maintenance and a wand conversion and may need hot wat"
type textarea "x"
type textarea "cust needs maintenance and a wand conversion and may need hot wate"
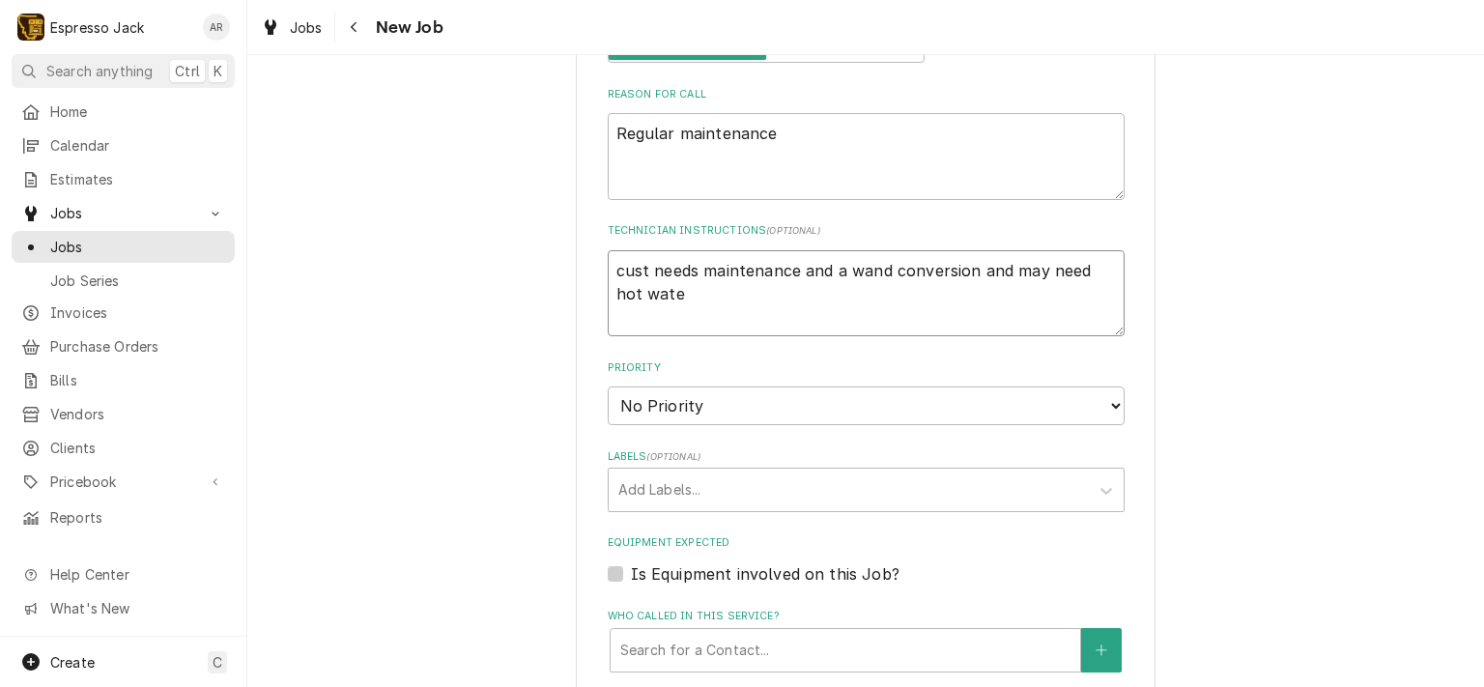
type textarea "x"
type textarea "cust needs maintenance and a wand conversion and may need hot water"
type textarea "x"
type textarea "cust needs maintenance and a wand conversion and may need hot water"
type textarea "x"
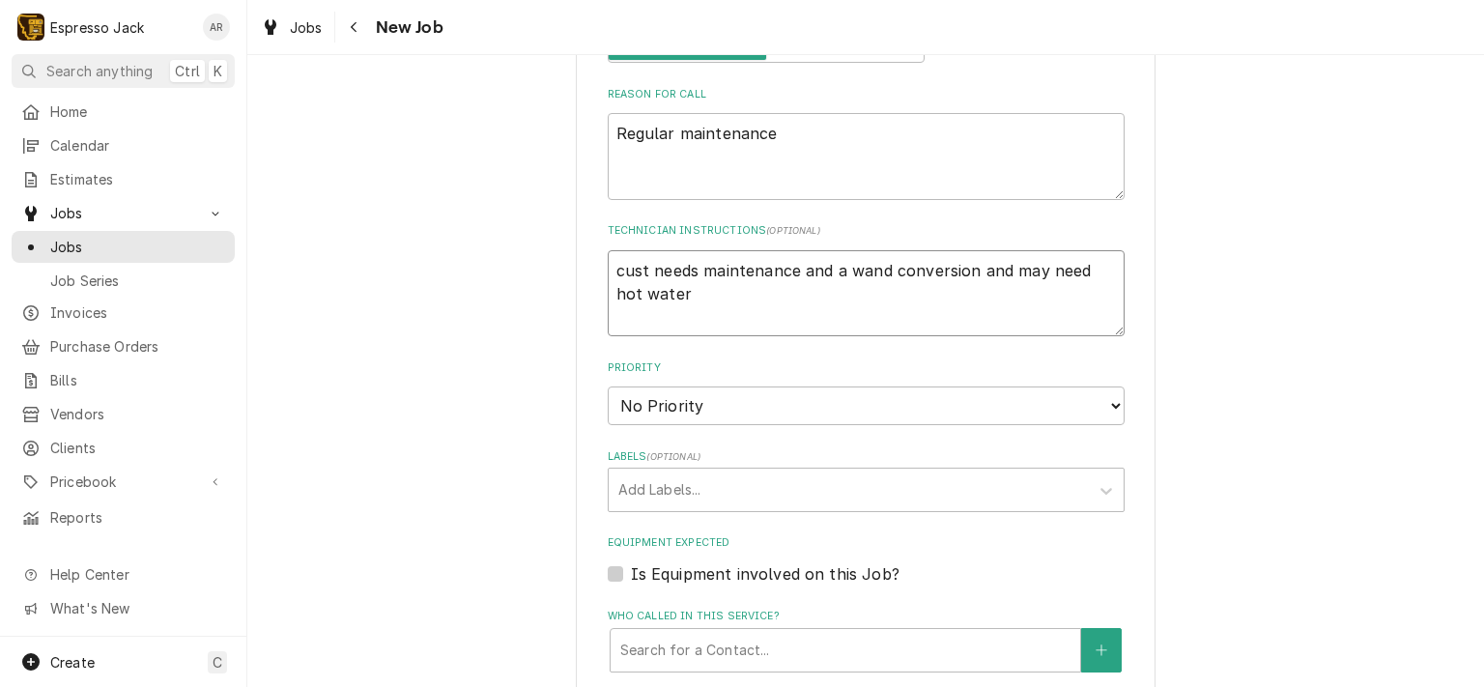
type textarea "cust needs maintenance and a wand conversion and may need hot water b"
type textarea "x"
type textarea "cust needs maintenance and a wand conversion and may need hot water bu"
type textarea "x"
type textarea "cust needs maintenance and a wand conversion and may need hot water but"
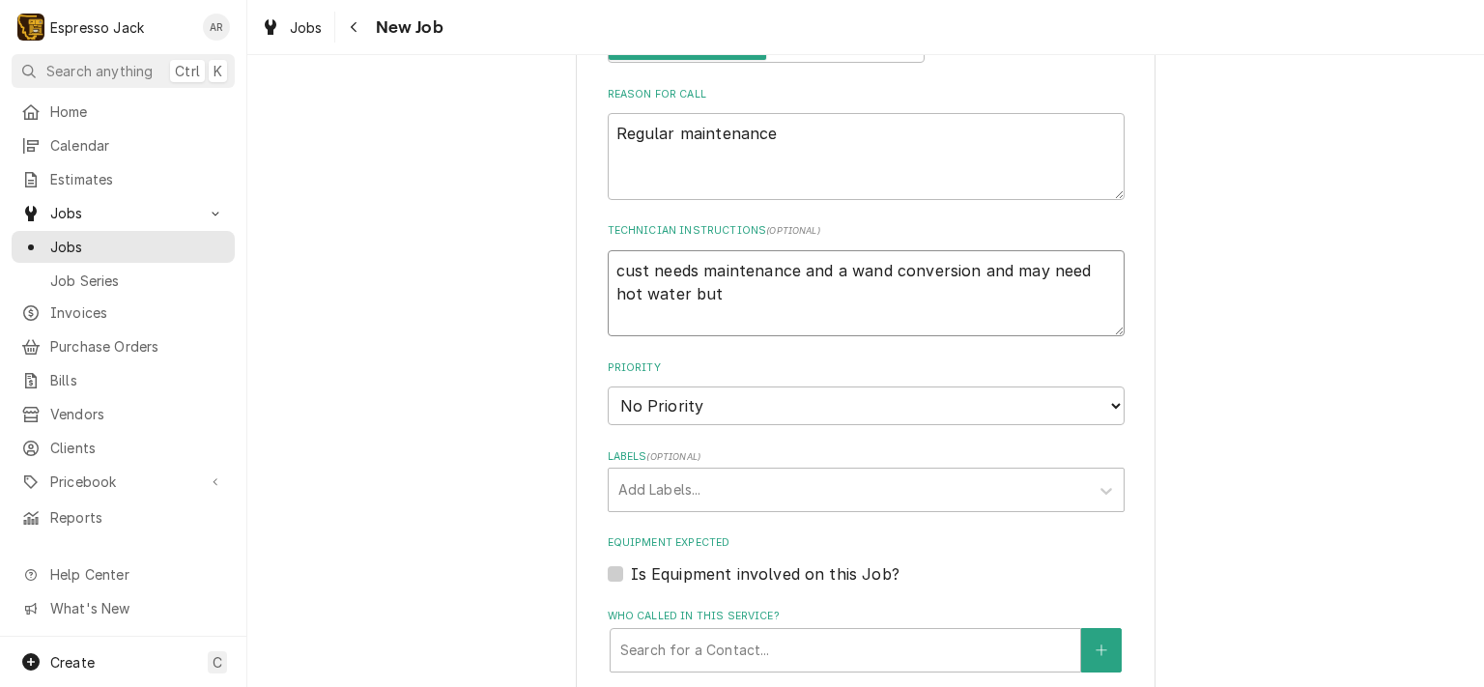
type textarea "x"
type textarea "cust needs maintenance and a wand conversion and may need hot water butt"
type textarea "x"
type textarea "cust needs maintenance and a wand conversion and may need hot water butto"
type textarea "x"
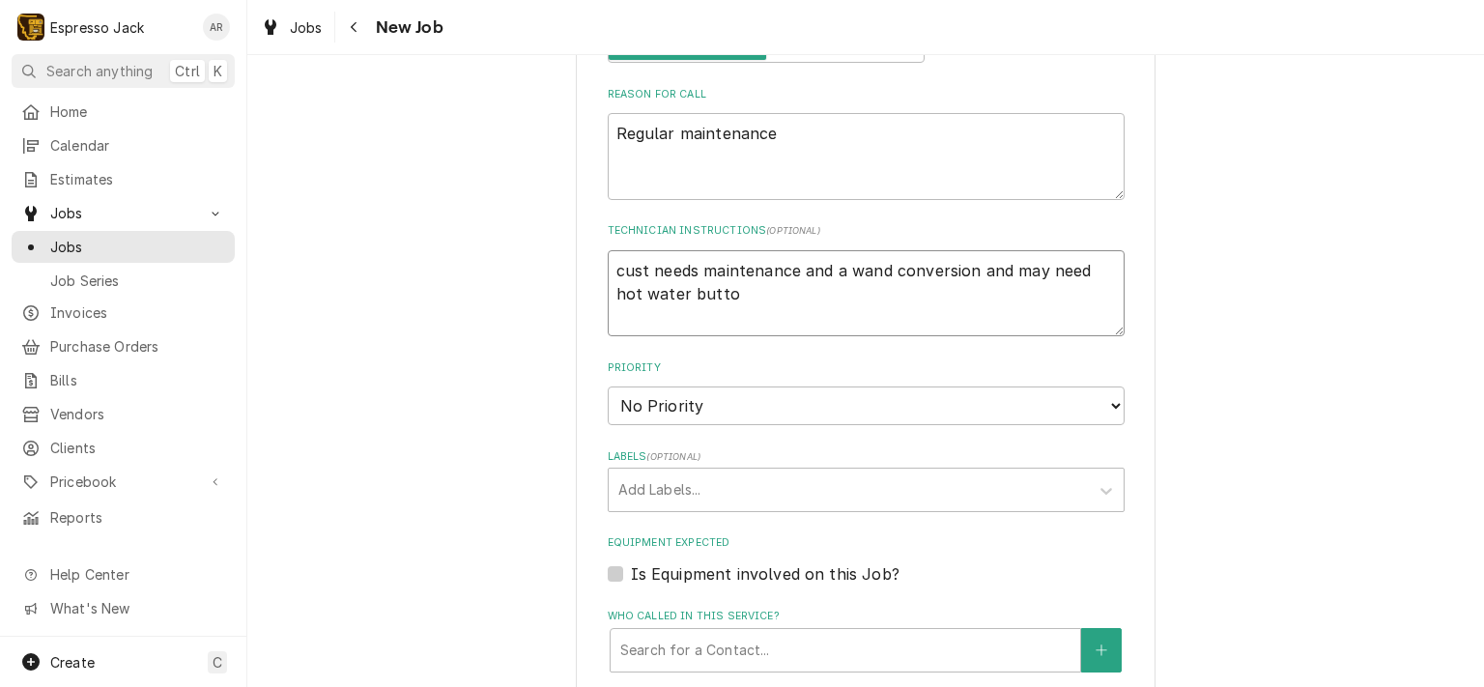
type textarea "cust needs maintenance and a wand conversion and may need hot water button"
type textarea "x"
type textarea "cust needs maintenance and a wand conversion and may need hot water button"
type textarea "x"
type textarea "cust needs maintenance and a wand conversion and may need hot water button"
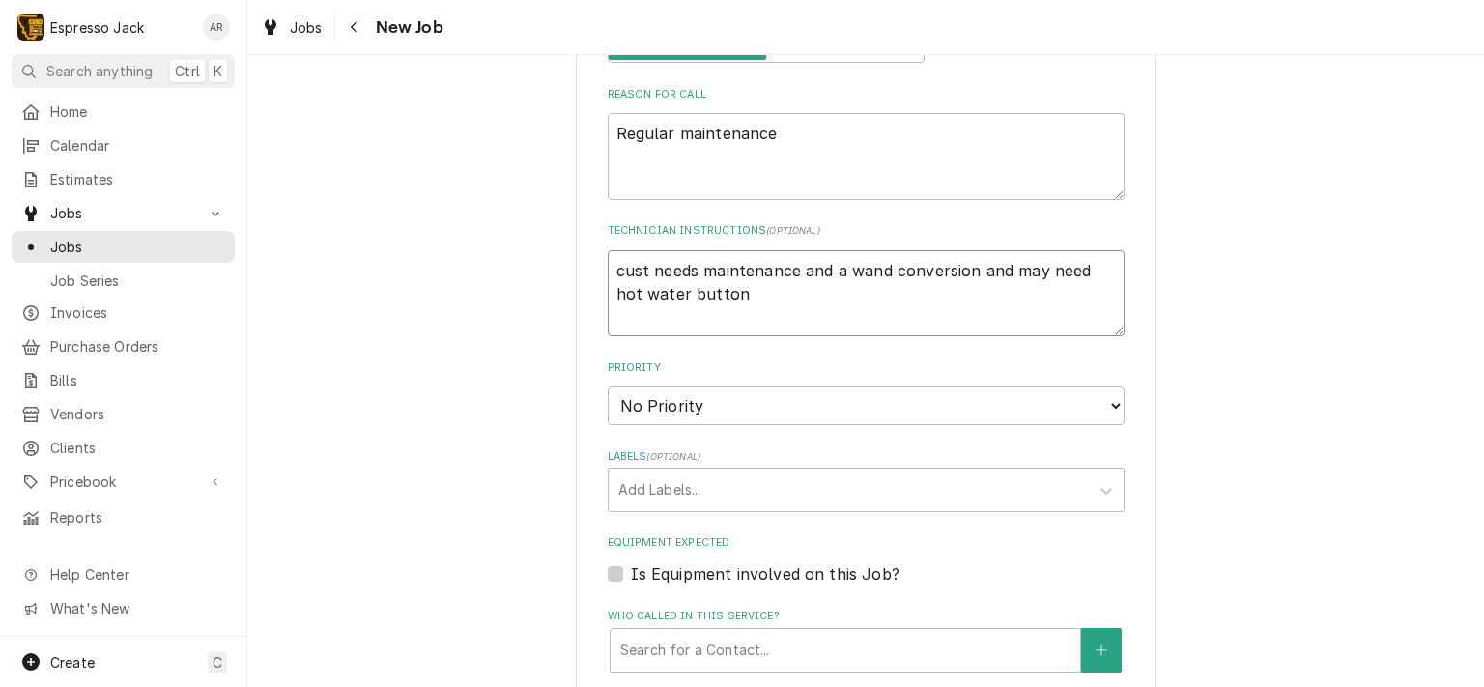
type textarea "x"
type textarea "cust needs maintenance and a wand conversion and may need hot water button."
drag, startPoint x: 1005, startPoint y: 266, endPoint x: 965, endPoint y: 266, distance: 39.6
click at [965, 266] on textarea "cust needs maintenance and a wand conversion and may need hot water button." at bounding box center [866, 293] width 517 height 87
type textarea "x"
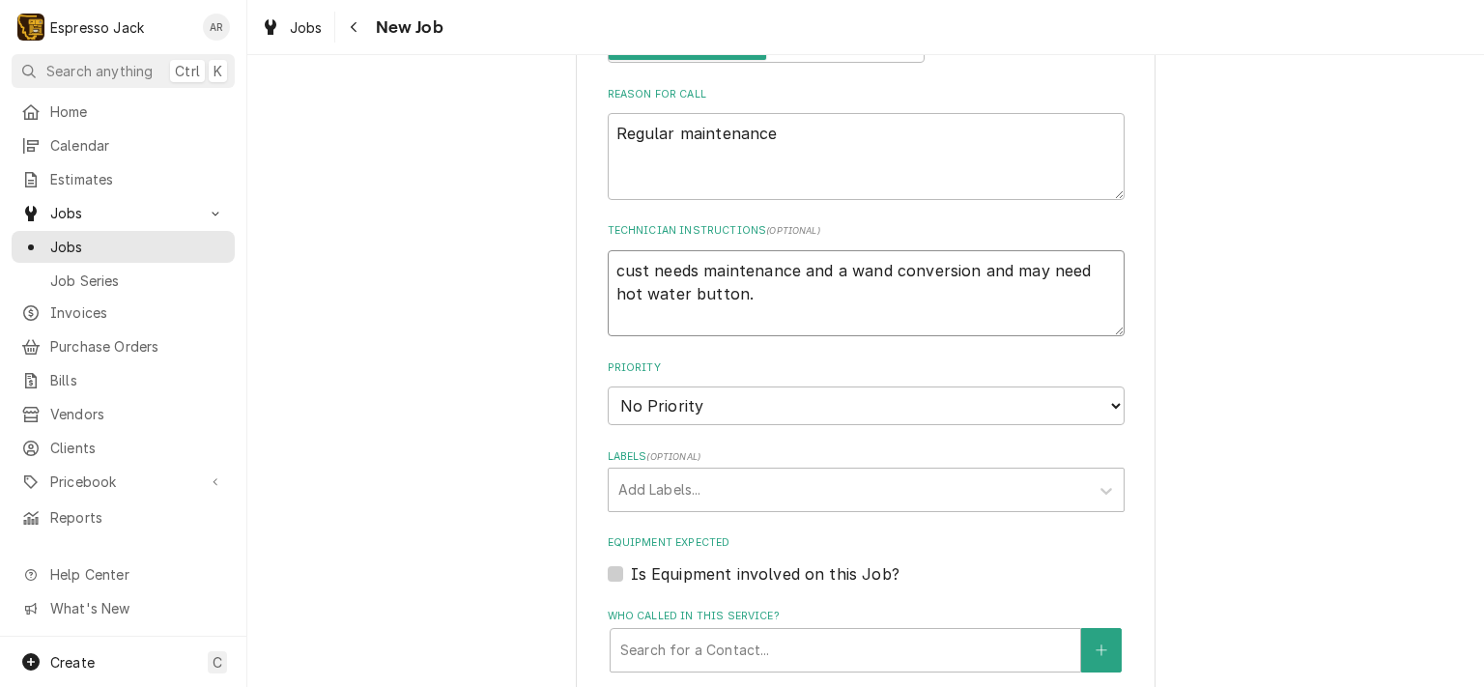
type textarea "cust needs maintenance and a wand conversion.may need hot water button."
type textarea "x"
type textarea "cust needs maintenance and a wand conversion. may need hot water button."
click at [981, 261] on textarea "cust needs maintenance and a wand conversion. may need hot water button." at bounding box center [866, 293] width 517 height 87
type textarea "x"
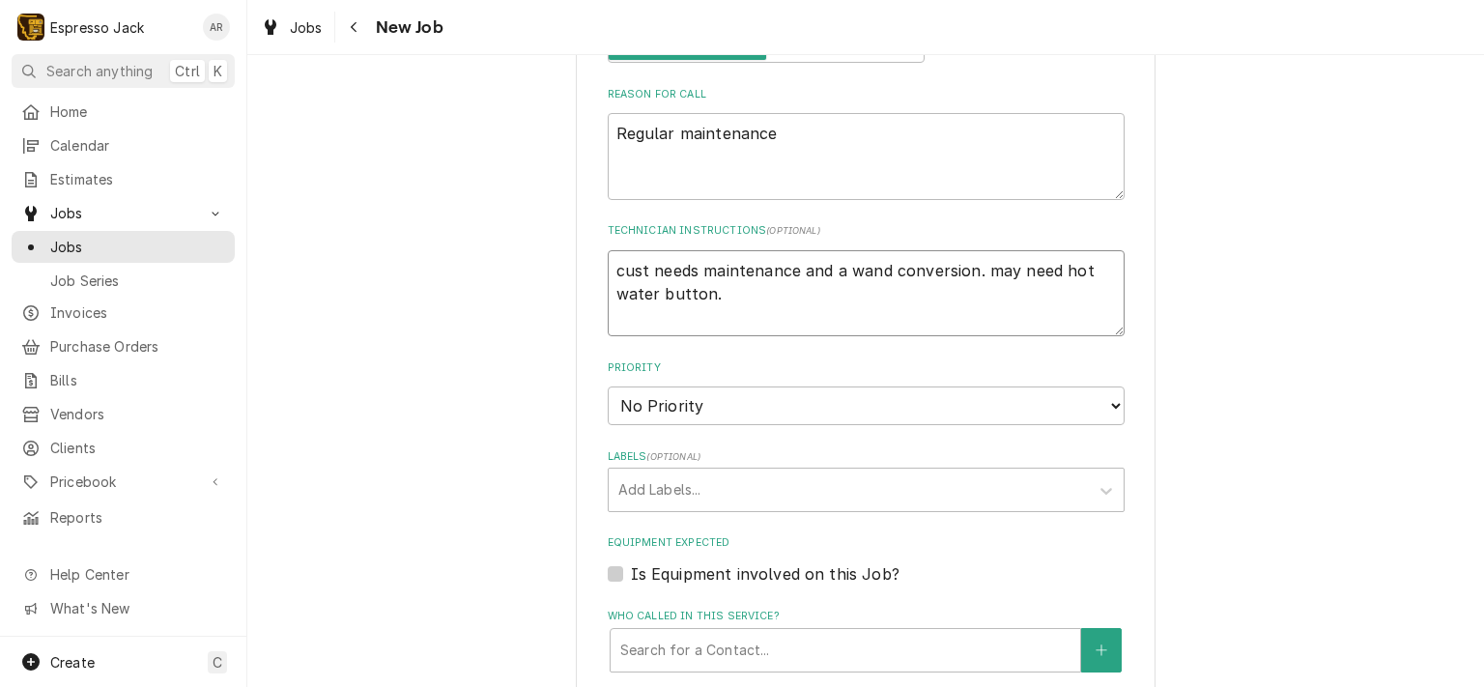
type textarea "cust needs maintenance and a wand conversion. May need hot water button."
click at [1019, 259] on textarea "cust needs maintenance and a wand conversion. May need hot water button." at bounding box center [866, 293] width 517 height 87
click at [1016, 262] on textarea "cust needs maintenance and a wand conversion. May need hot water button." at bounding box center [866, 293] width 517 height 87
click at [1011, 269] on textarea "cust needs maintenance and a wand conversion. May need hot water button." at bounding box center [866, 293] width 517 height 87
type textarea "x"
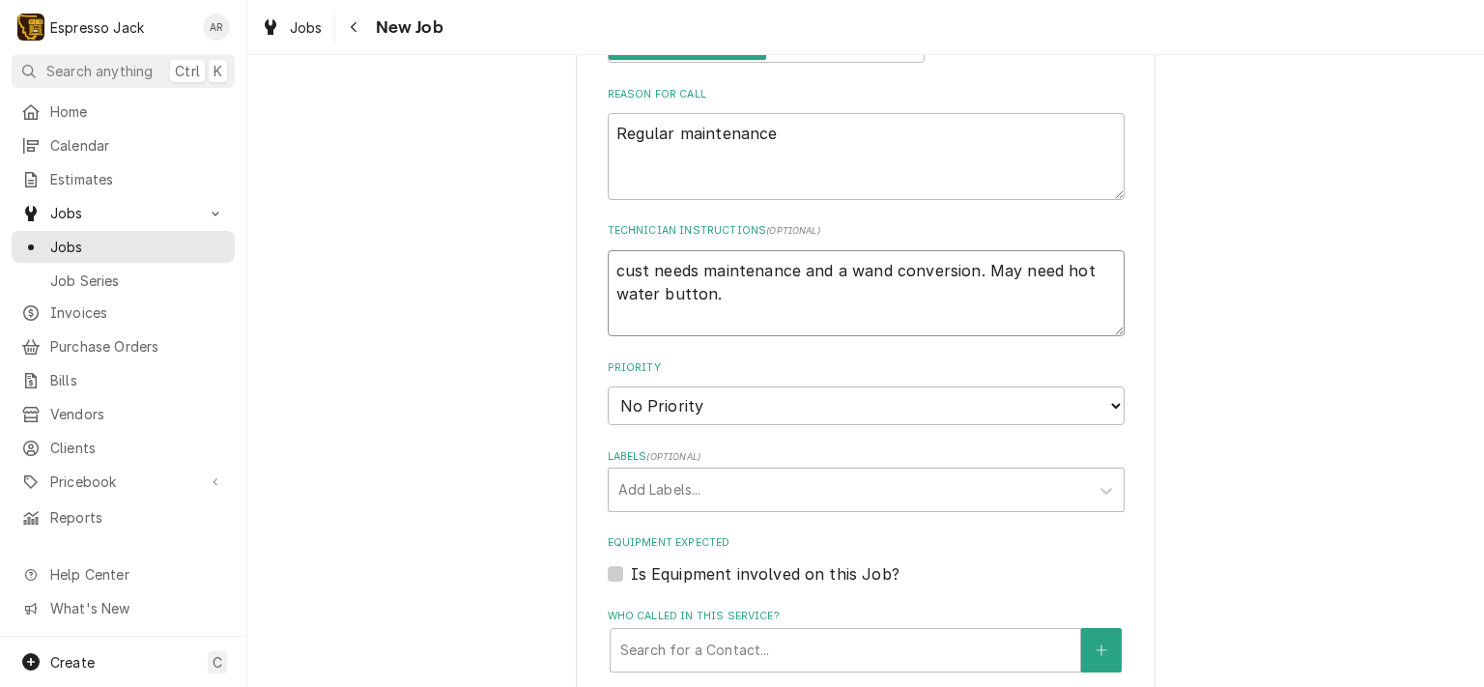
type textarea "cust needs maintenance and a wand conversion. May aneed hot water button."
type textarea "x"
type textarea "cust needs maintenance and a wand conversion. May alneed hot water button."
type textarea "x"
type textarea "cust needs maintenance and a wand conversion. May alsneed hot water button."
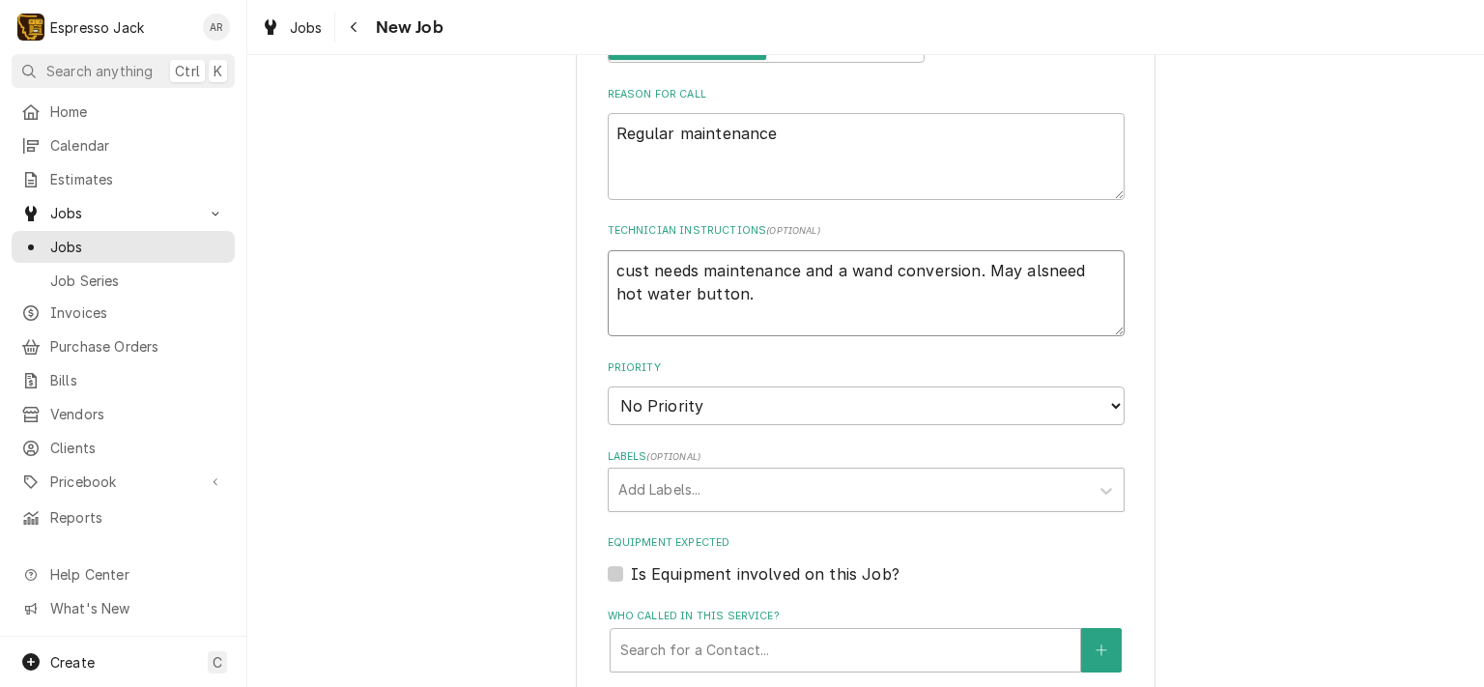
type textarea "x"
type textarea "cust needs maintenance and a wand conversion. May alsoneed hot water button."
type textarea "x"
type textarea "cust needs maintenance and a wand conversion. May also need hot water button."
type textarea "x"
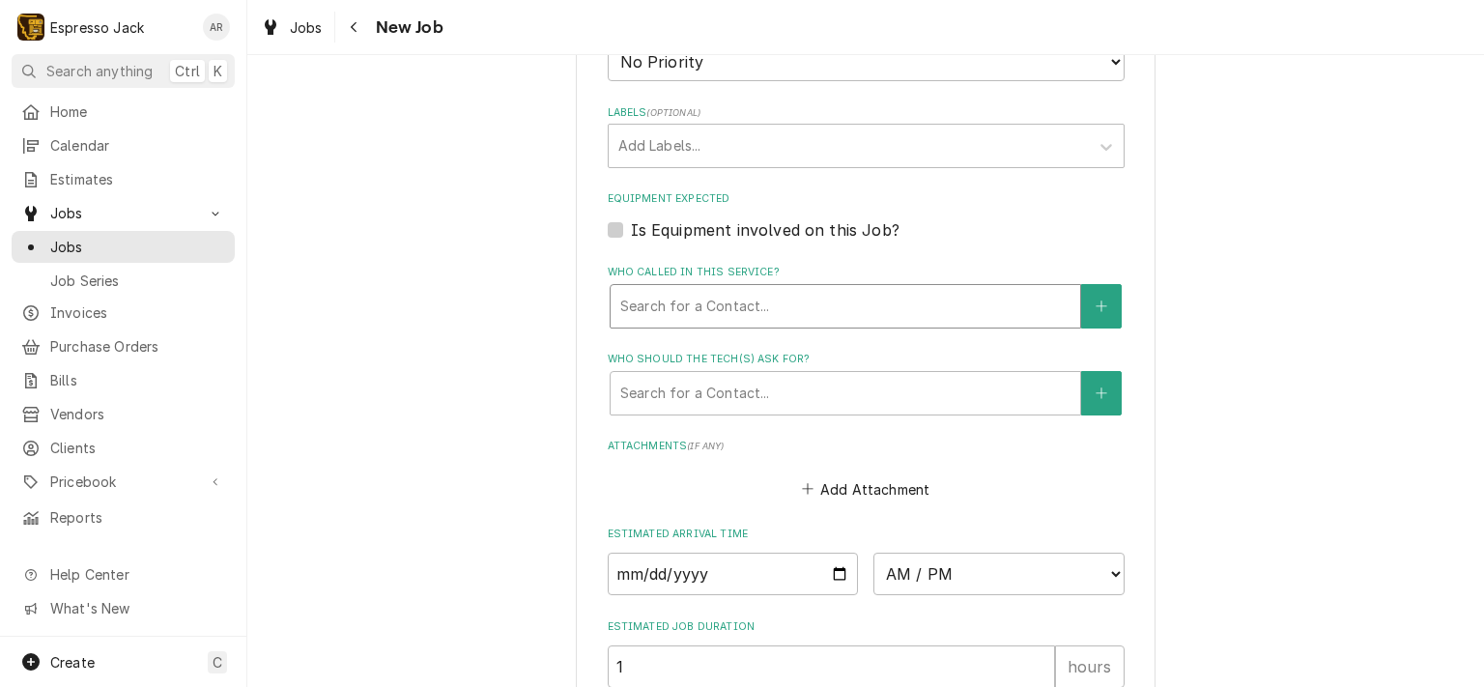
scroll to position [1159, 0]
type textarea "cust needs maintenance and a wand conversion. May also need hot water button."
drag, startPoint x: 1104, startPoint y: 217, endPoint x: 434, endPoint y: 262, distance: 671.8
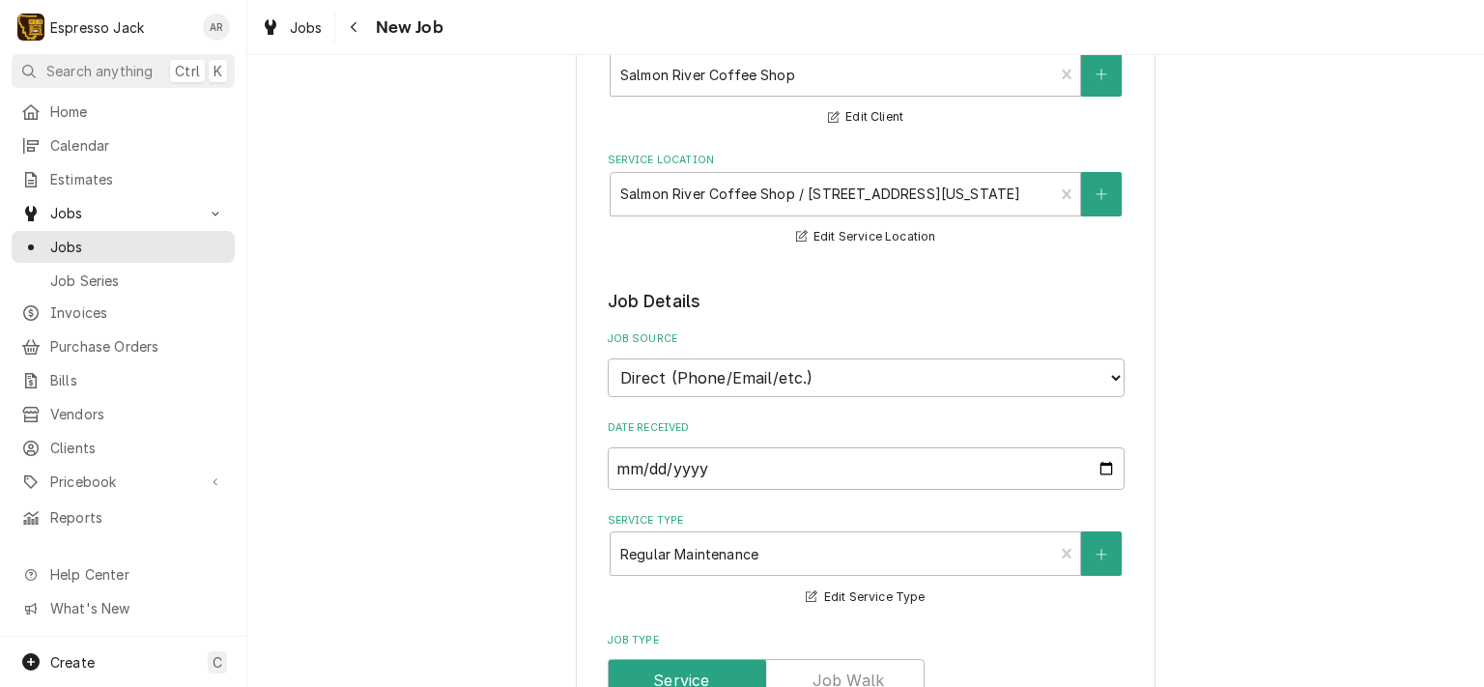
scroll to position [116, 0]
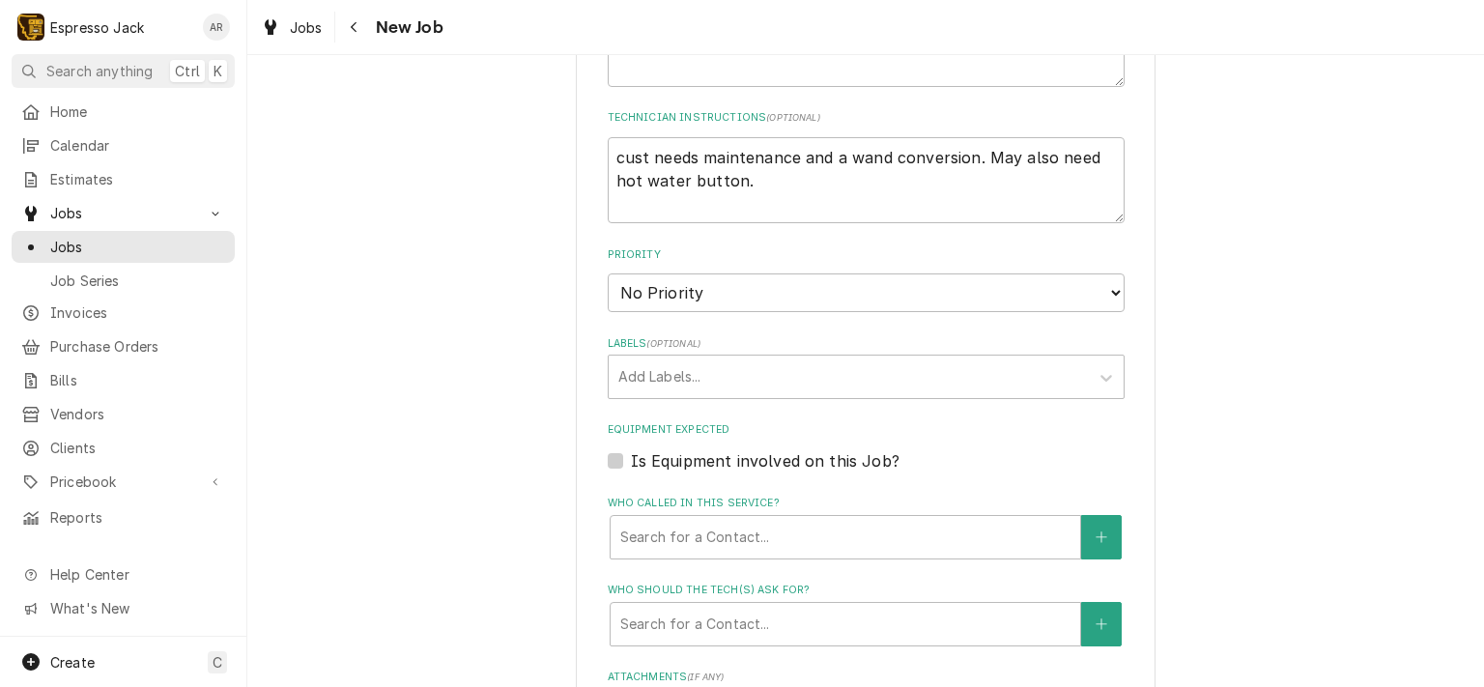
scroll to position [927, 0]
select select "3"
click at [608, 270] on select "No Priority Urgent High Medium Low" at bounding box center [866, 289] width 517 height 39
type textarea "x"
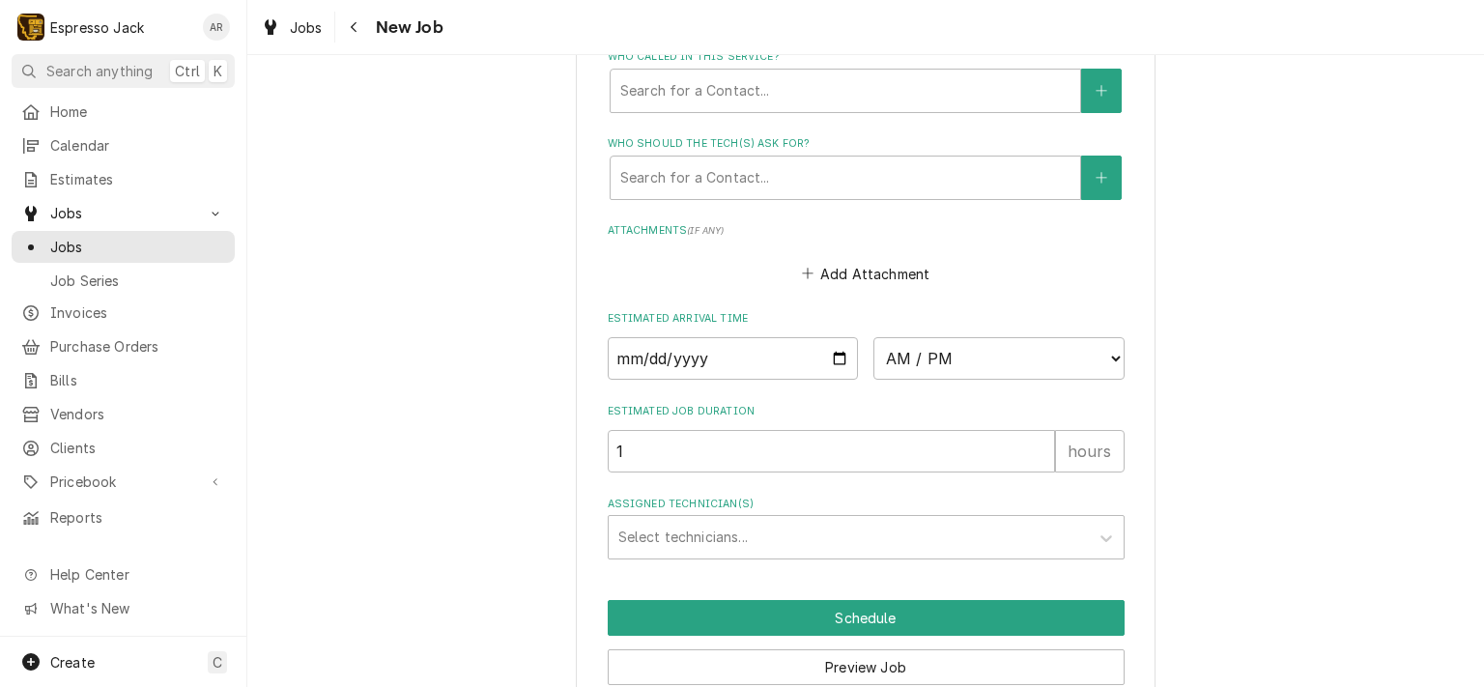
scroll to position [1391, 0]
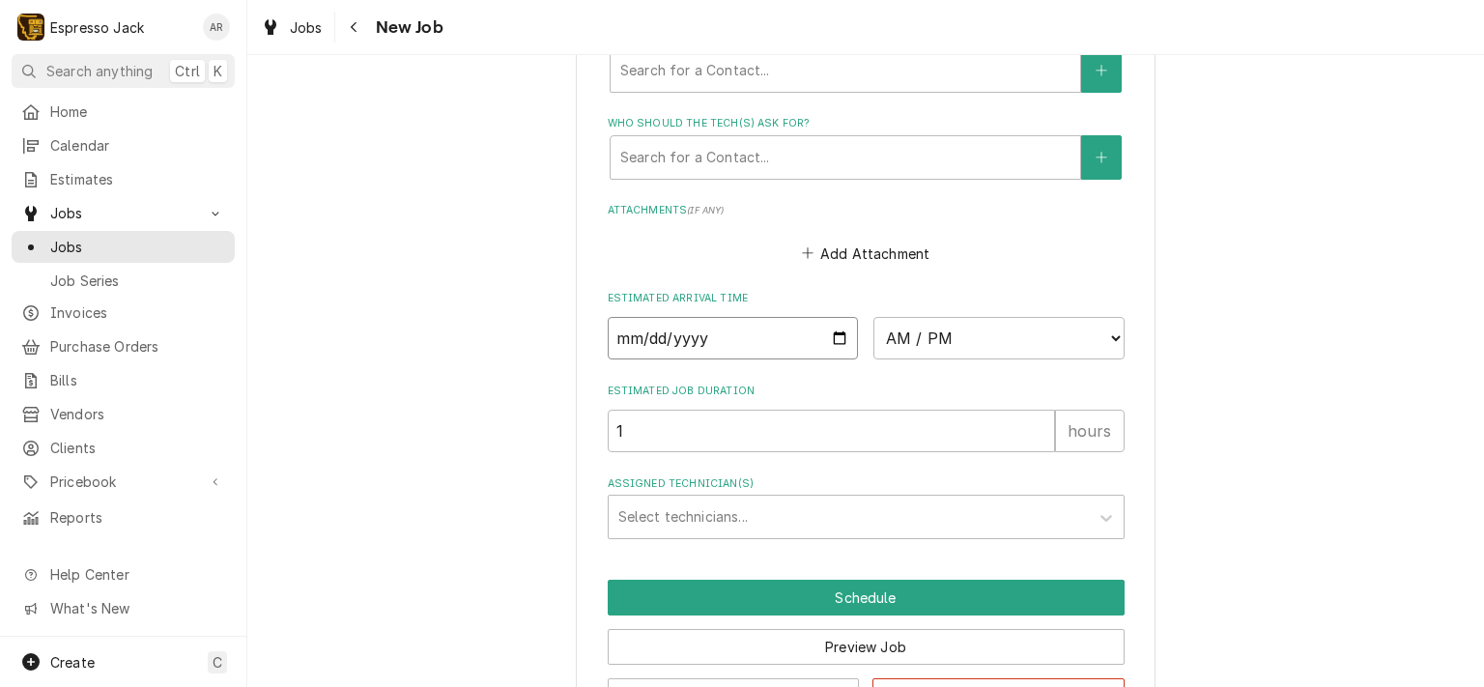
click at [833, 327] on input "Date" at bounding box center [733, 338] width 251 height 42
type input "2025-09-04"
drag, startPoint x: 1105, startPoint y: 327, endPoint x: 454, endPoint y: 321, distance: 651.0
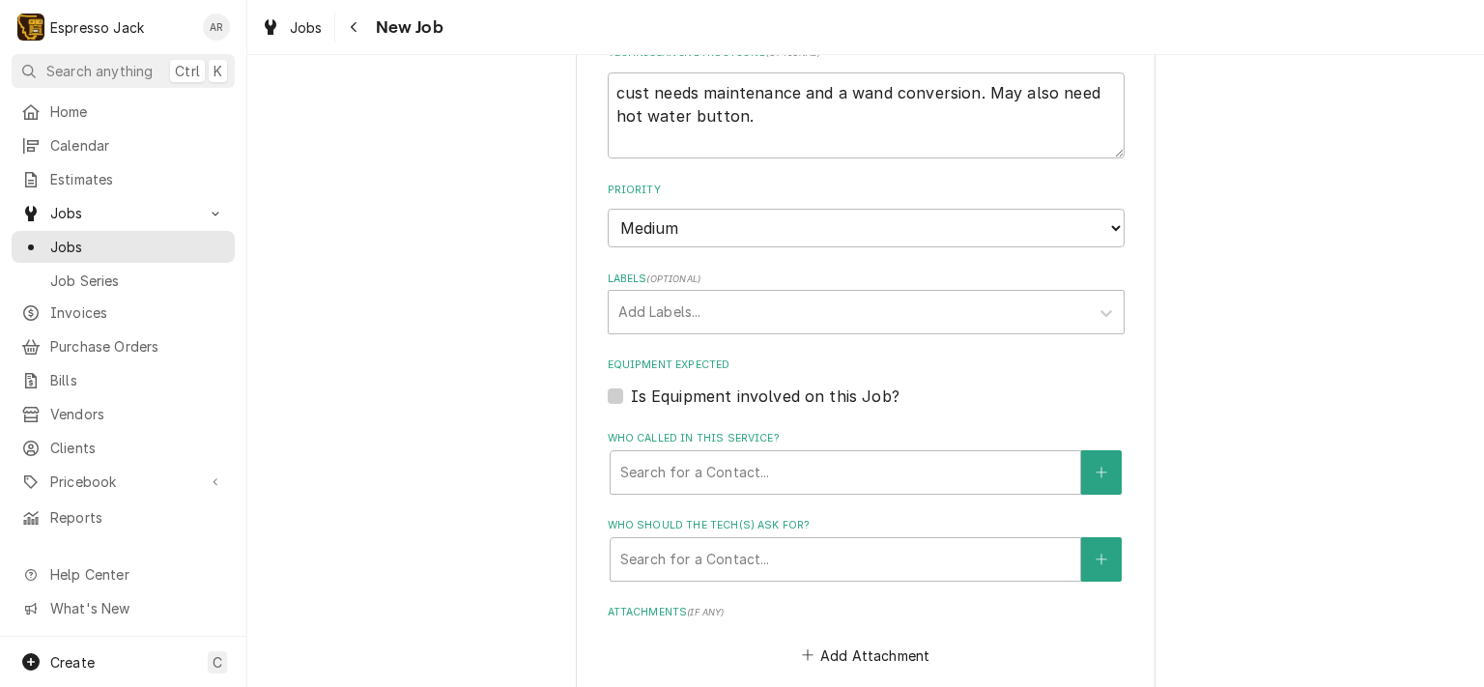
scroll to position [927, 0]
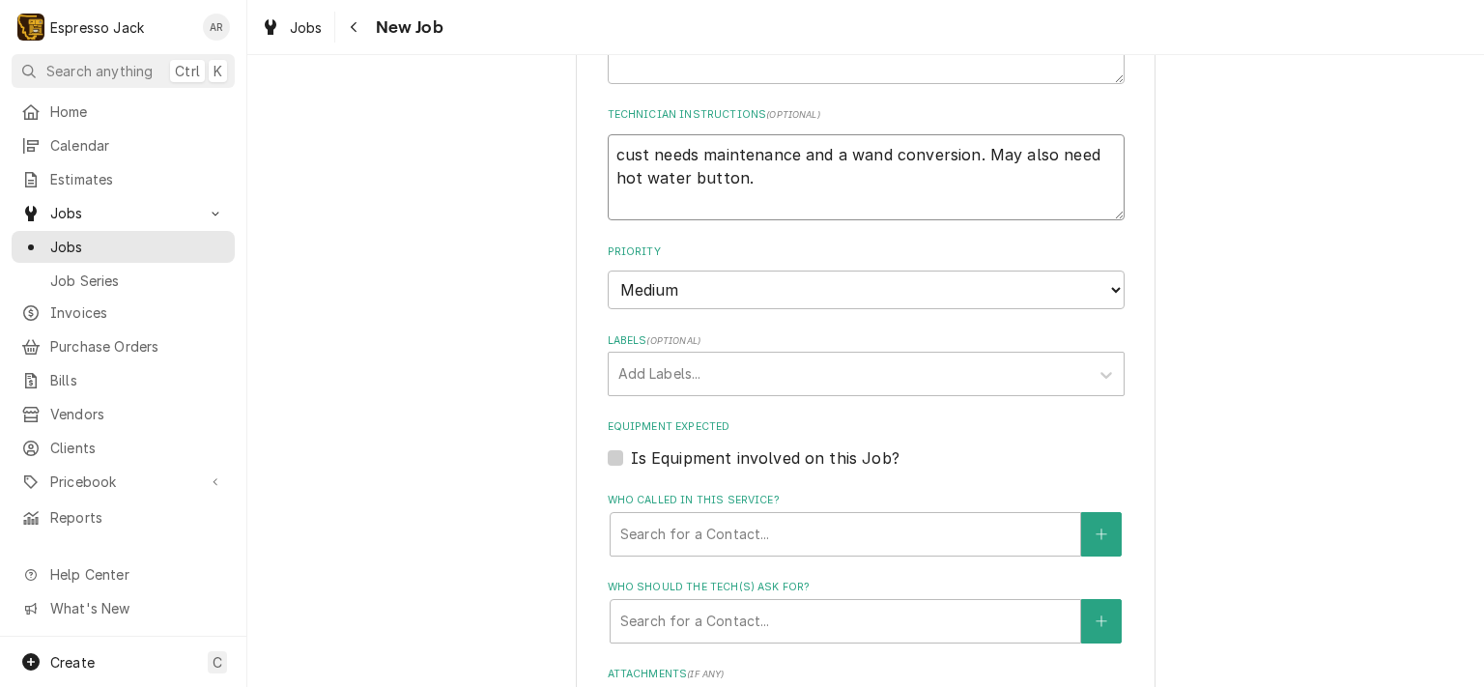
drag, startPoint x: 1012, startPoint y: 150, endPoint x: 976, endPoint y: 147, distance: 36.8
click at [976, 147] on textarea "cust needs maintenance and a wand conversion. May also need hot water button." at bounding box center [866, 177] width 517 height 87
type textarea "x"
type textarea "cust needs maintenance and a wand conversion. also need hot water button."
click at [977, 147] on textarea "cust needs maintenance and a wand conversion. also need hot water button." at bounding box center [866, 177] width 517 height 87
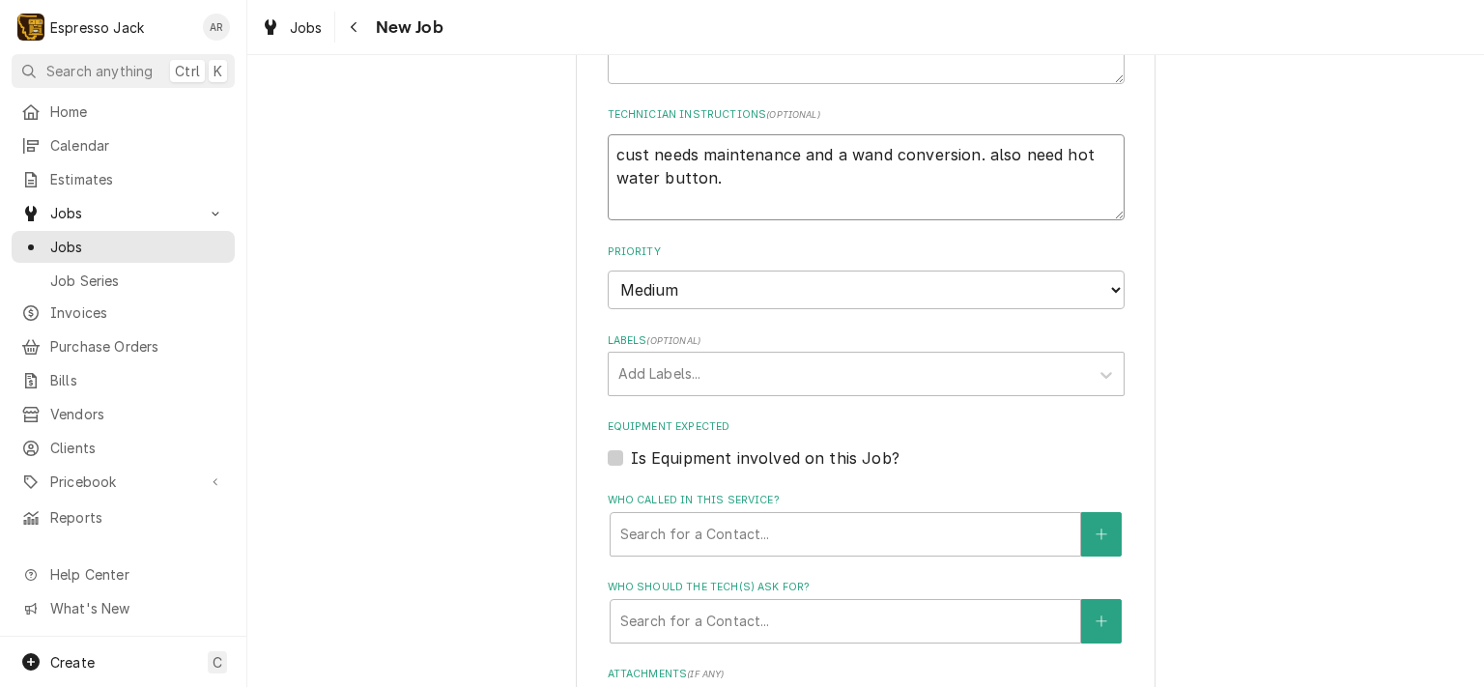
type textarea "x"
type textarea "cust needs maintenance and a wand conversion. Also need hot water button."
type textarea "x"
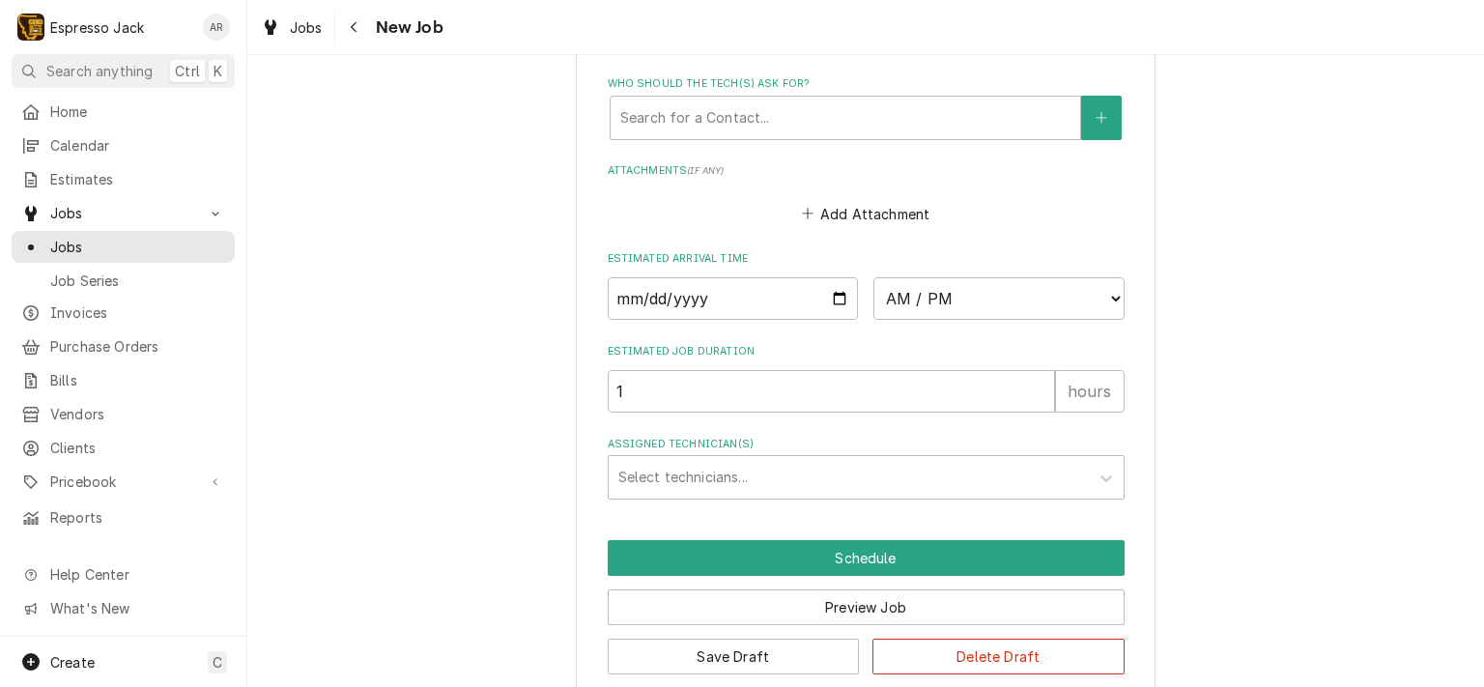
scroll to position [1452, 0]
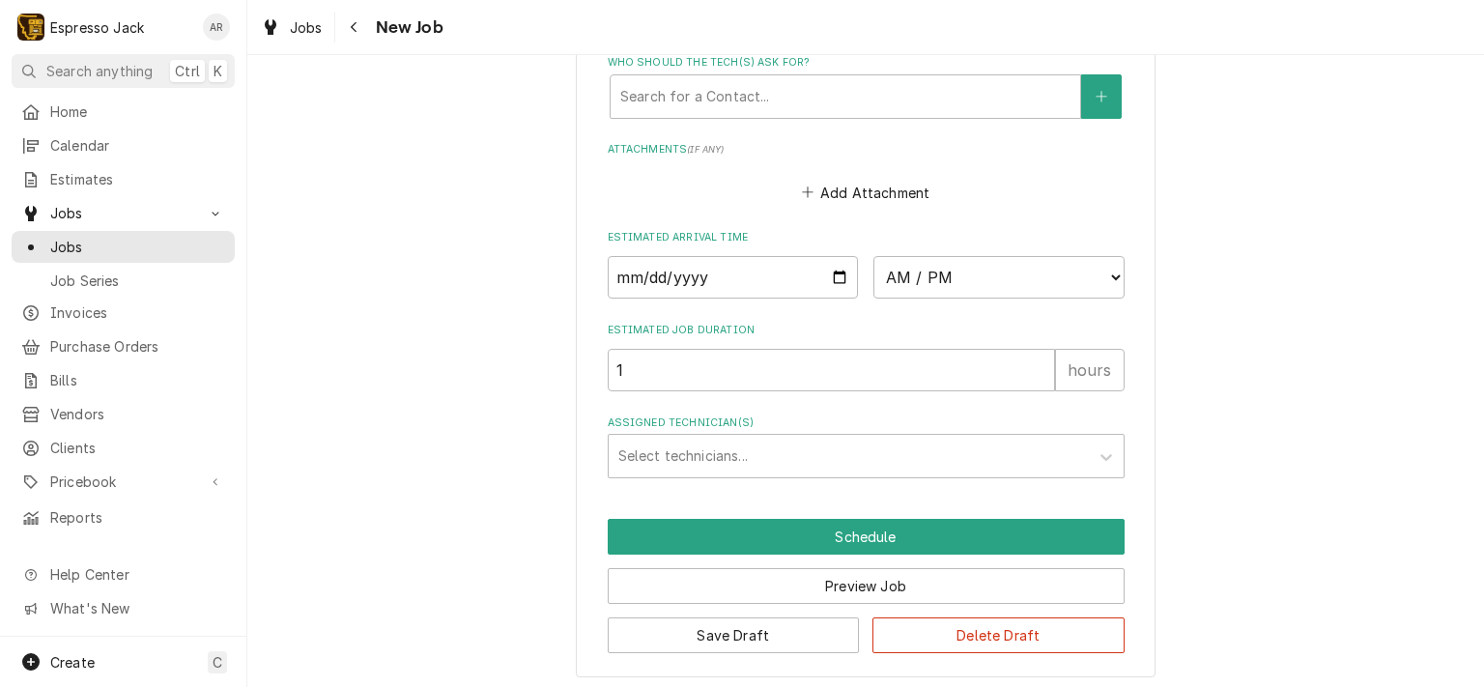
type textarea "cust needs maintenance and a wand conversion. Also need hot water button."
select select "15:00:00"
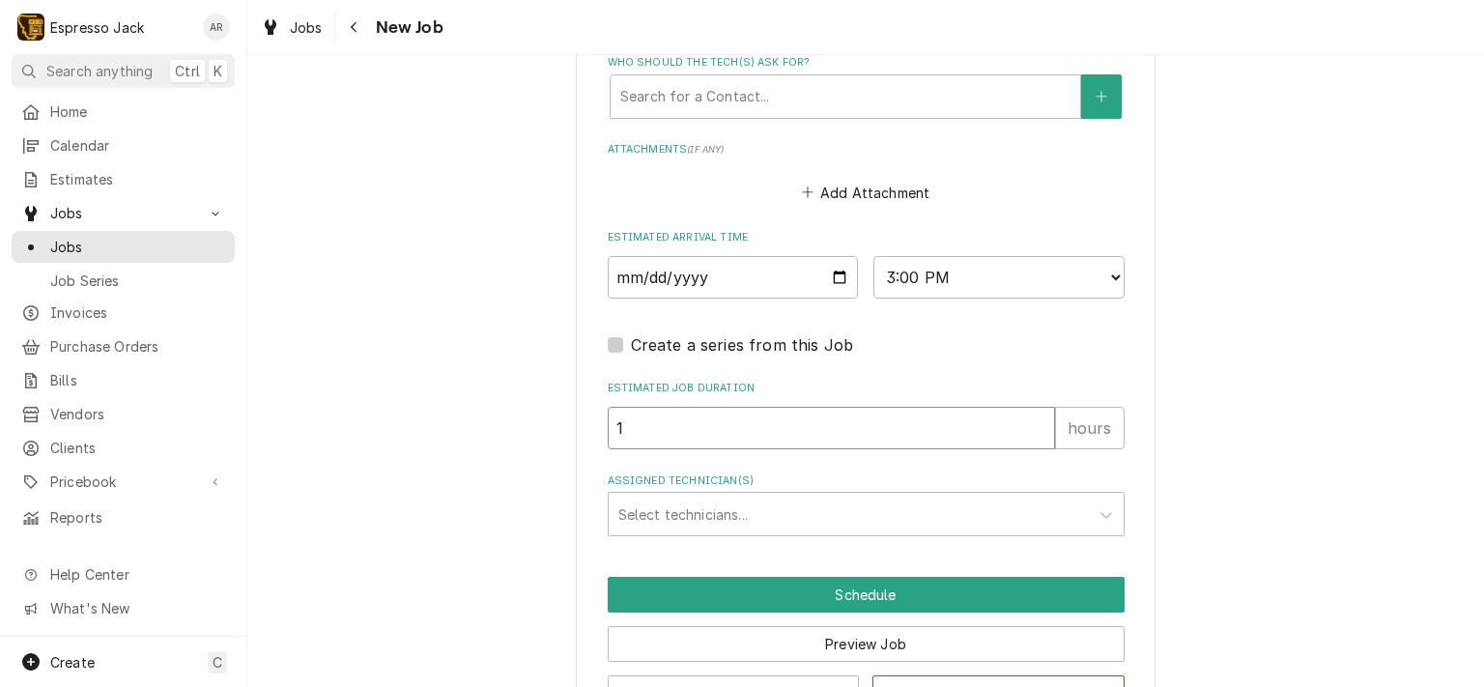
type textarea "x"
type input "2"
click at [1033, 416] on input "2" at bounding box center [831, 428] width 447 height 42
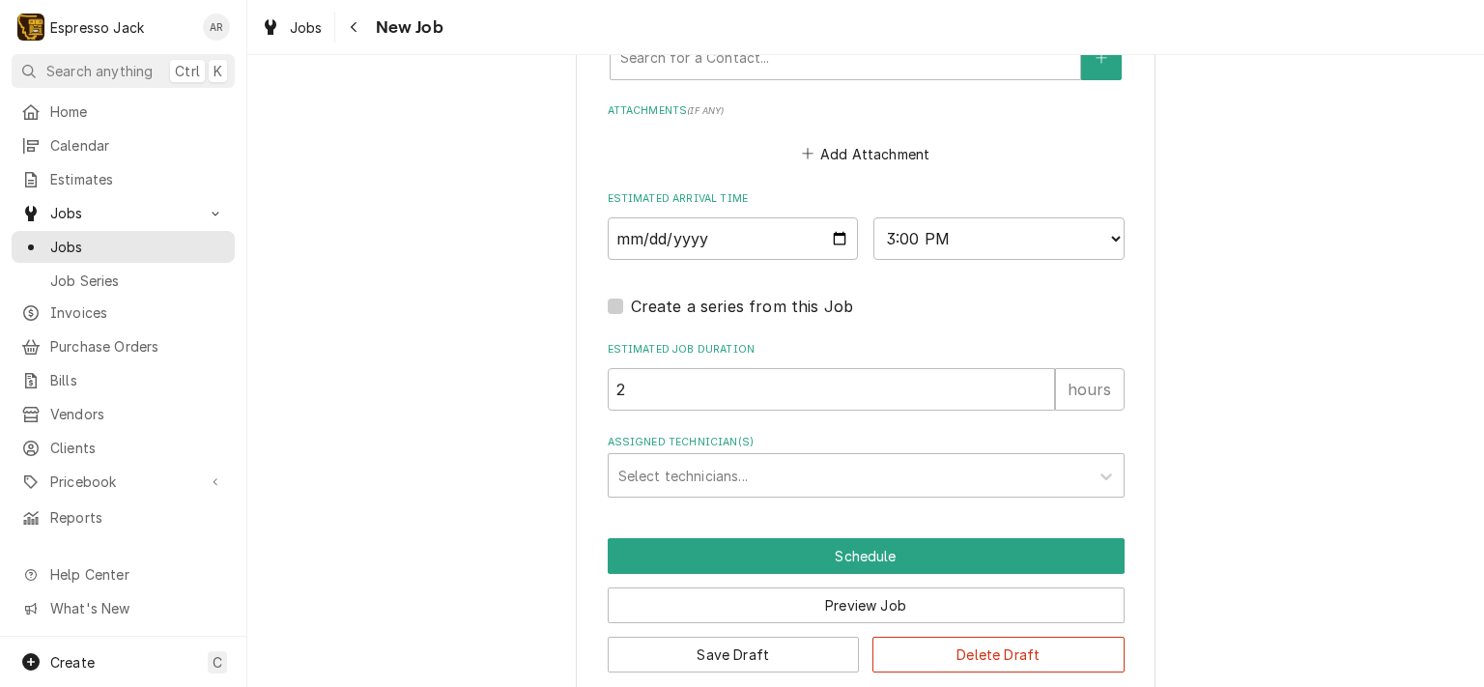
scroll to position [1510, 0]
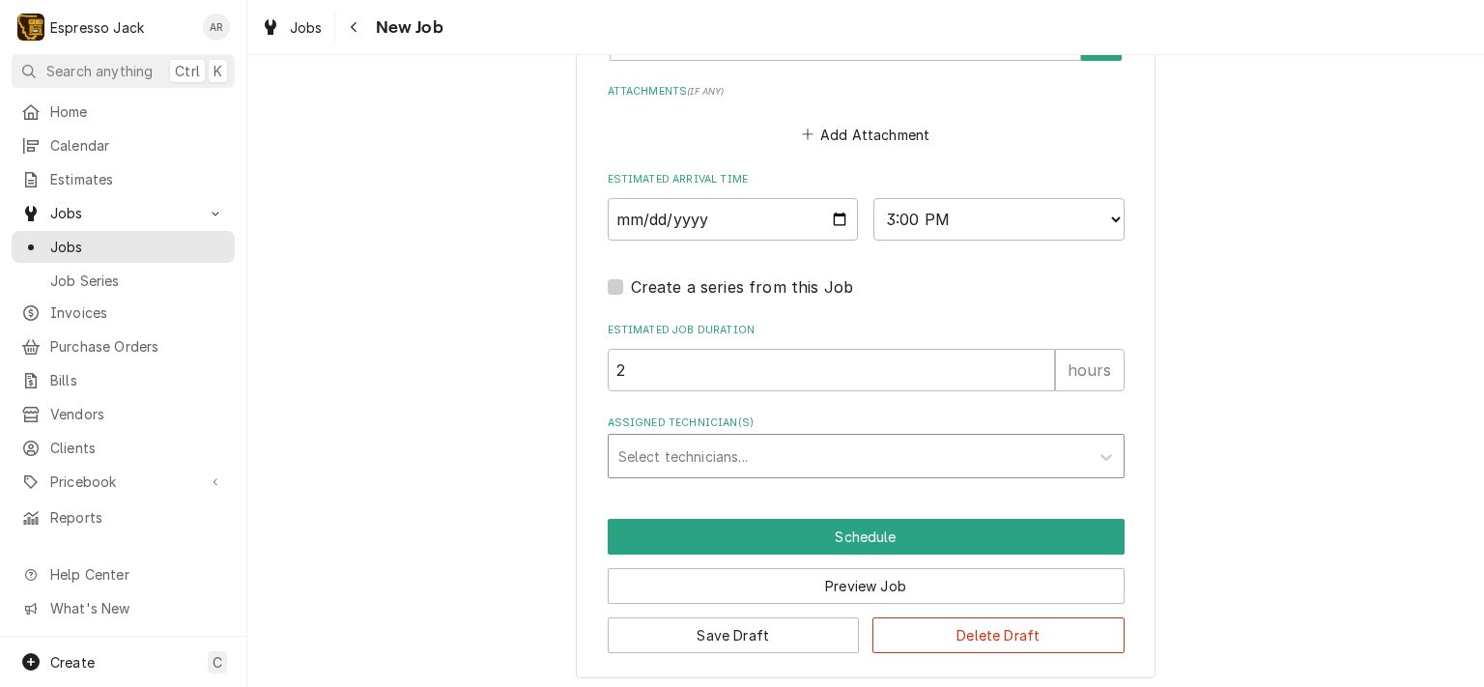
click at [644, 447] on div "Assigned Technician(s)" at bounding box center [848, 456] width 461 height 35
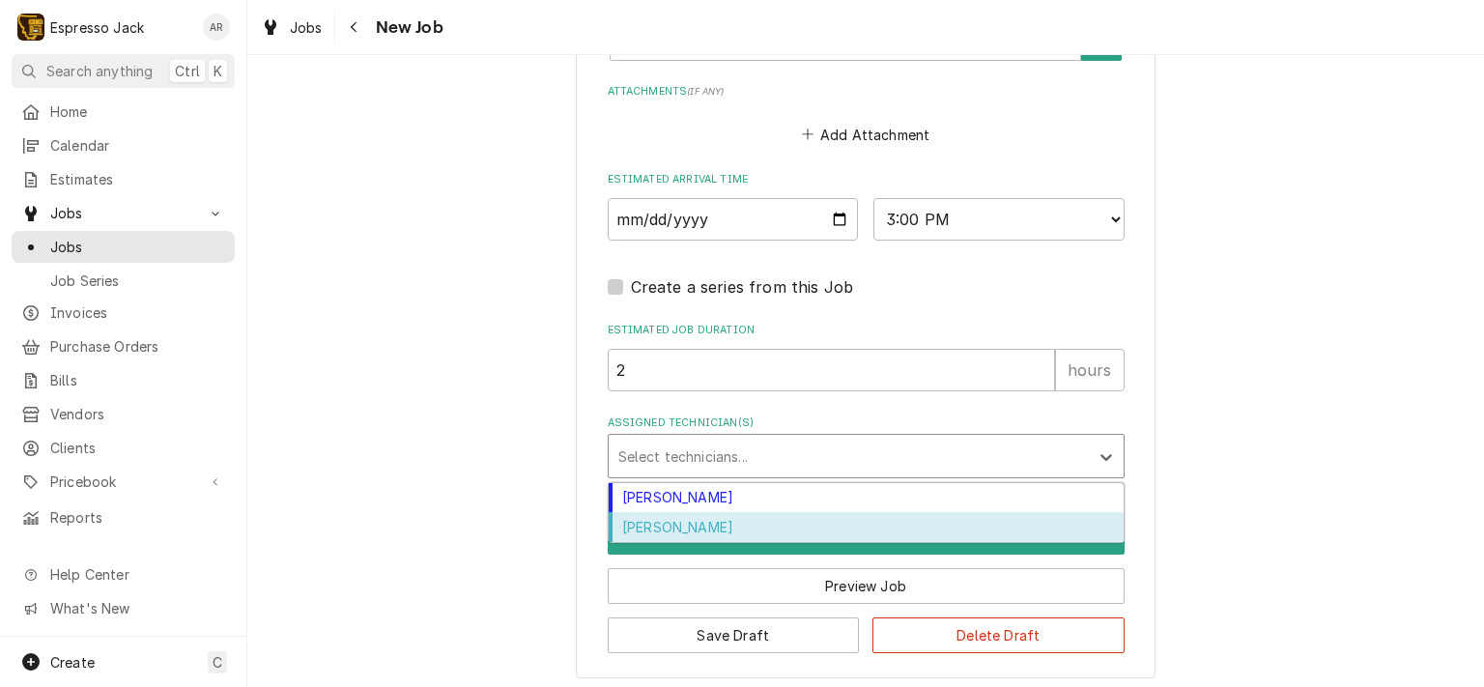
click at [675, 524] on div "Samantha Janssen" at bounding box center [866, 527] width 515 height 30
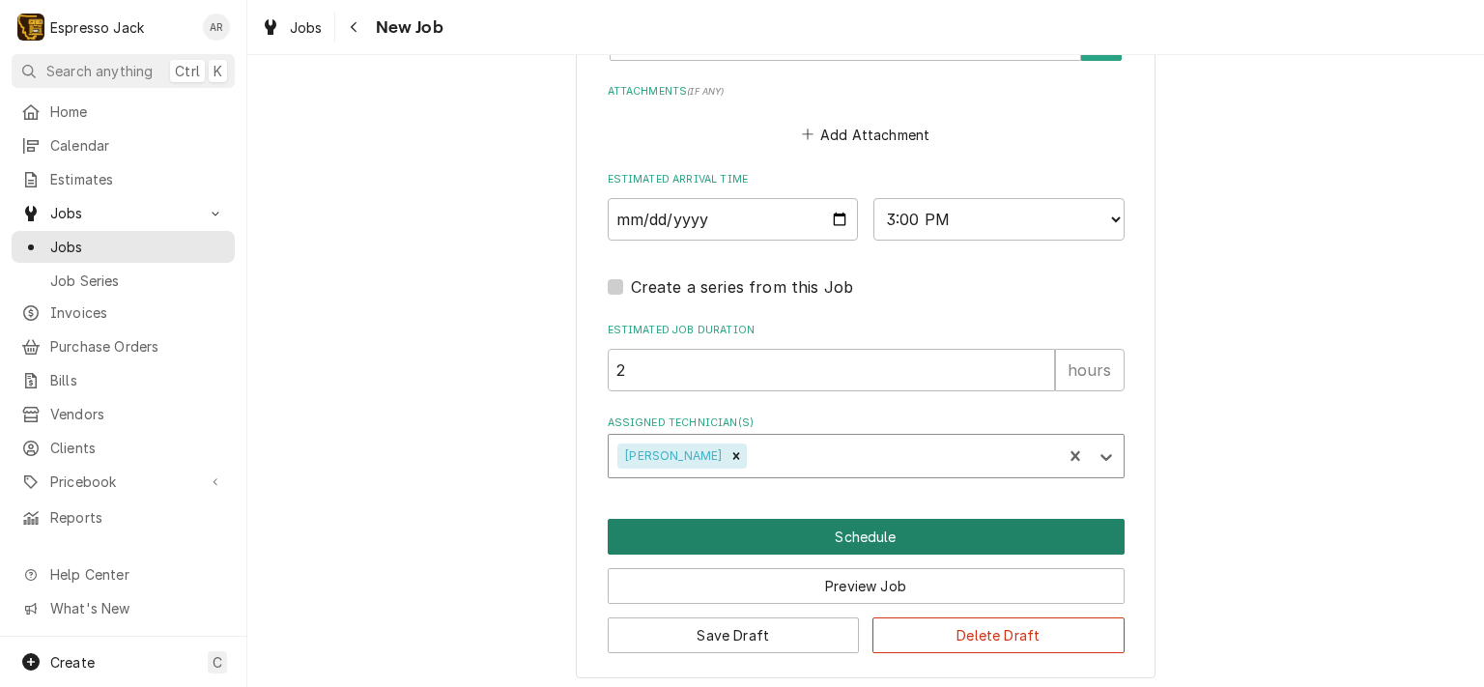
click at [839, 532] on button "Schedule" at bounding box center [866, 537] width 517 height 36
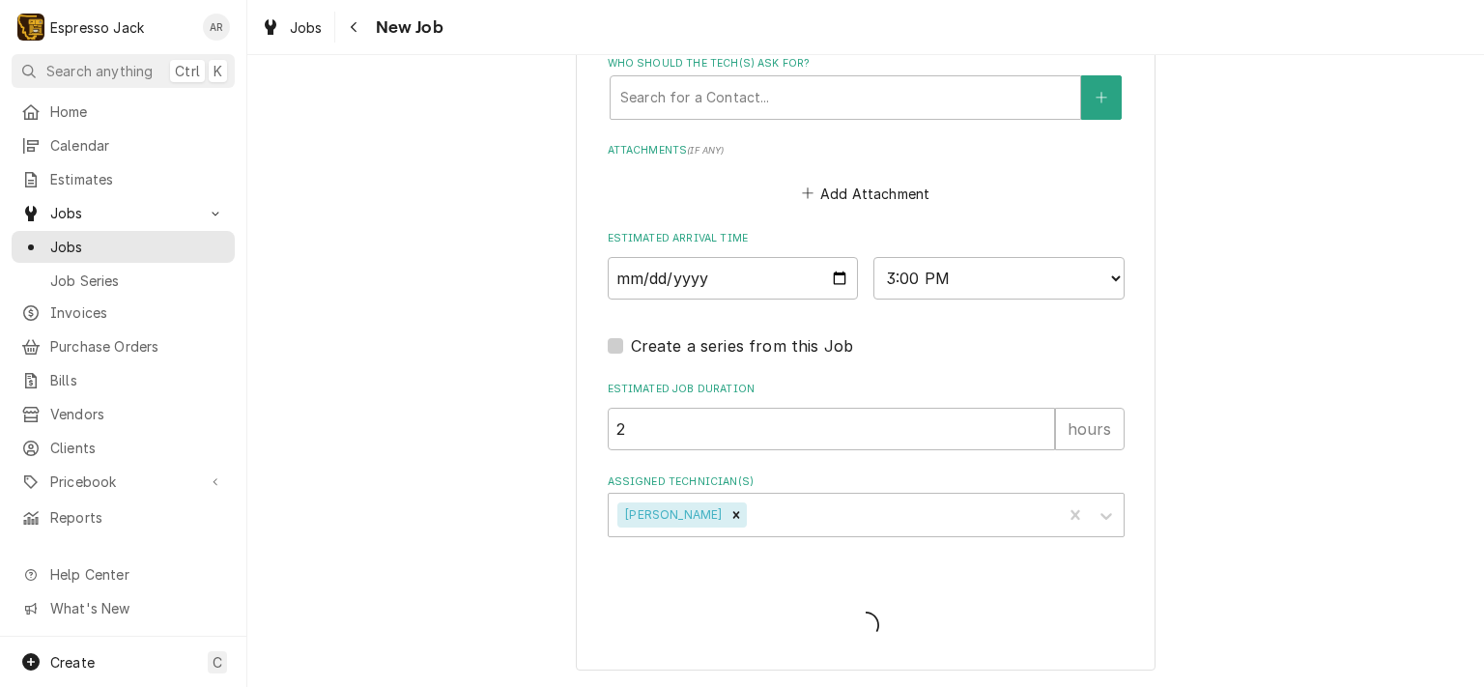
scroll to position [1444, 0]
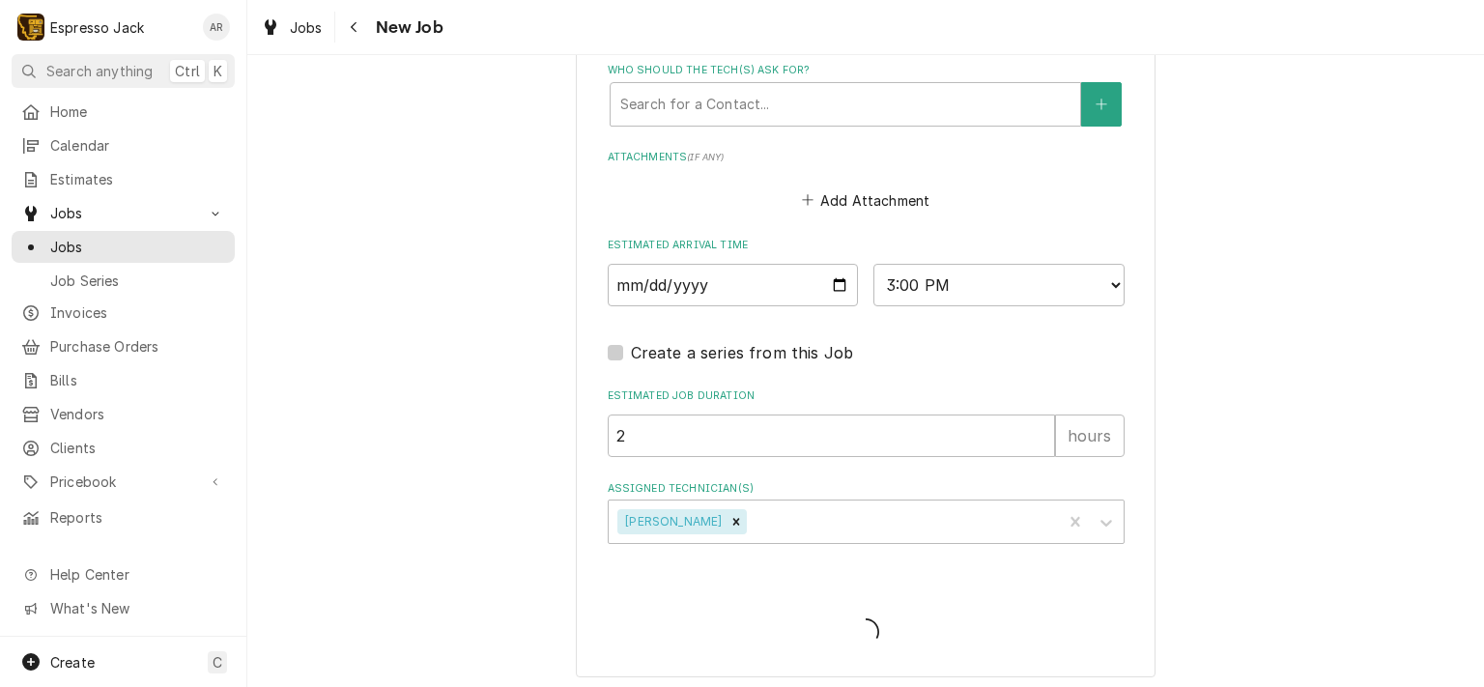
type textarea "x"
